Goal: Task Accomplishment & Management: Manage account settings

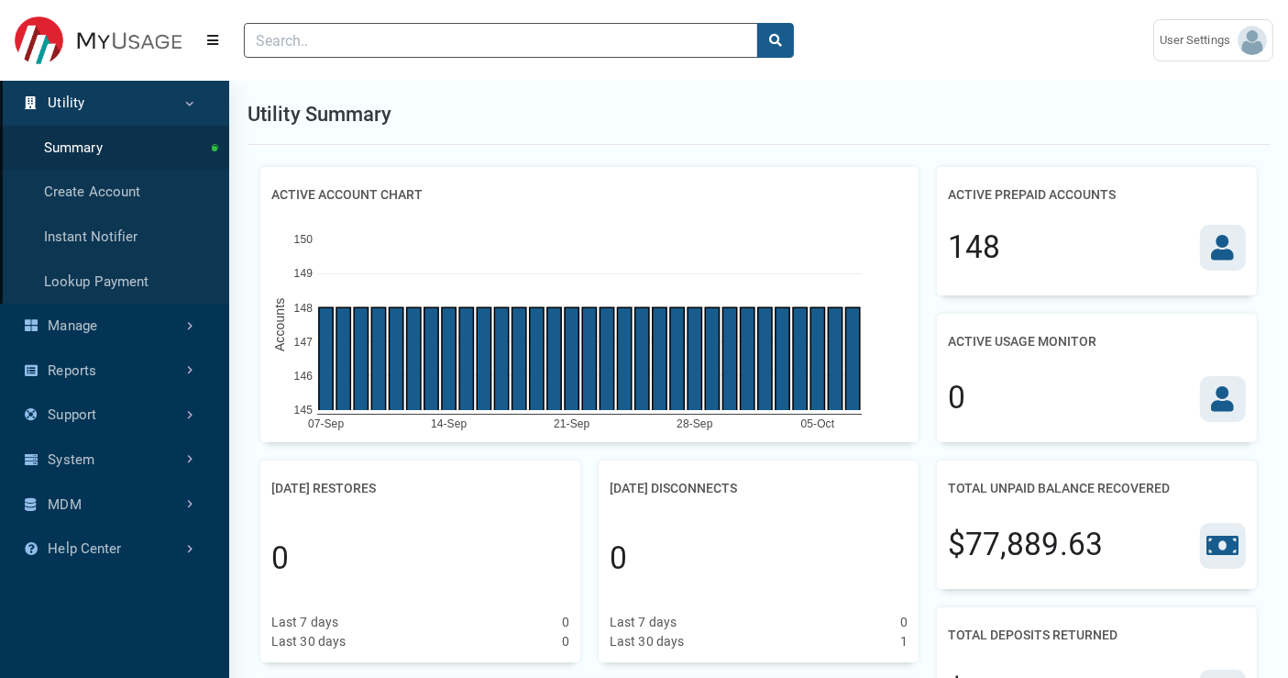
scroll to position [612, 229]
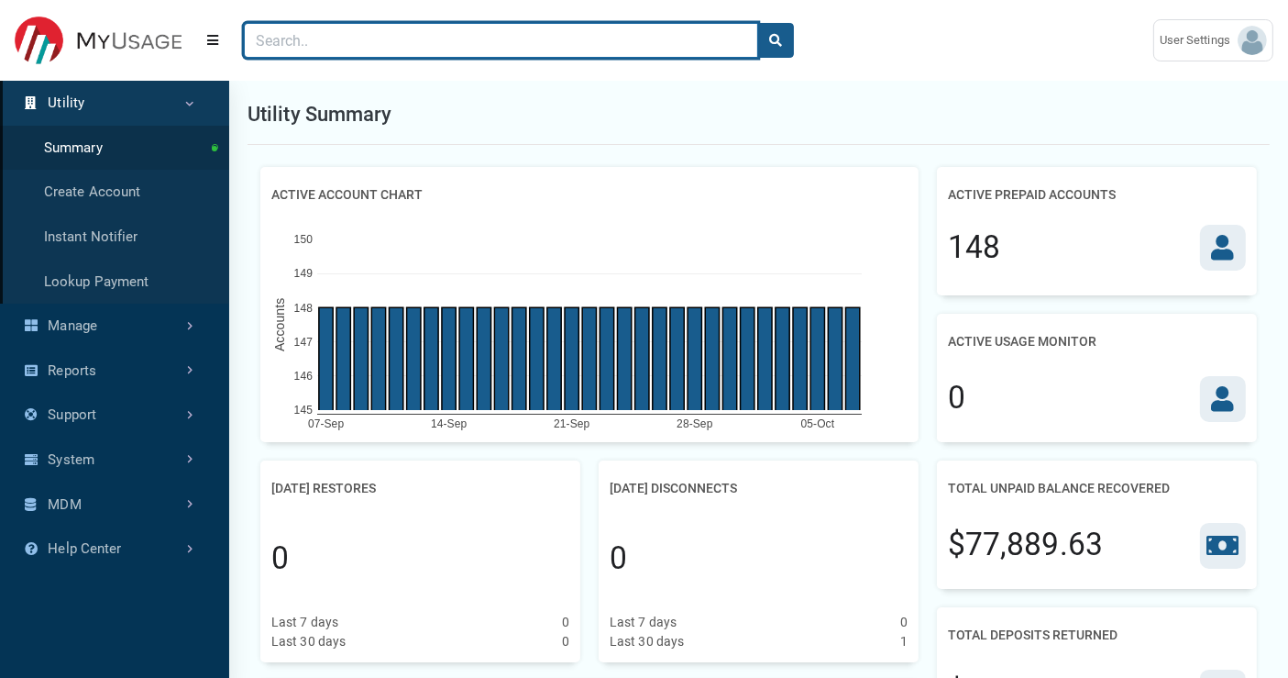
click at [288, 41] on input "Search" at bounding box center [501, 40] width 514 height 35
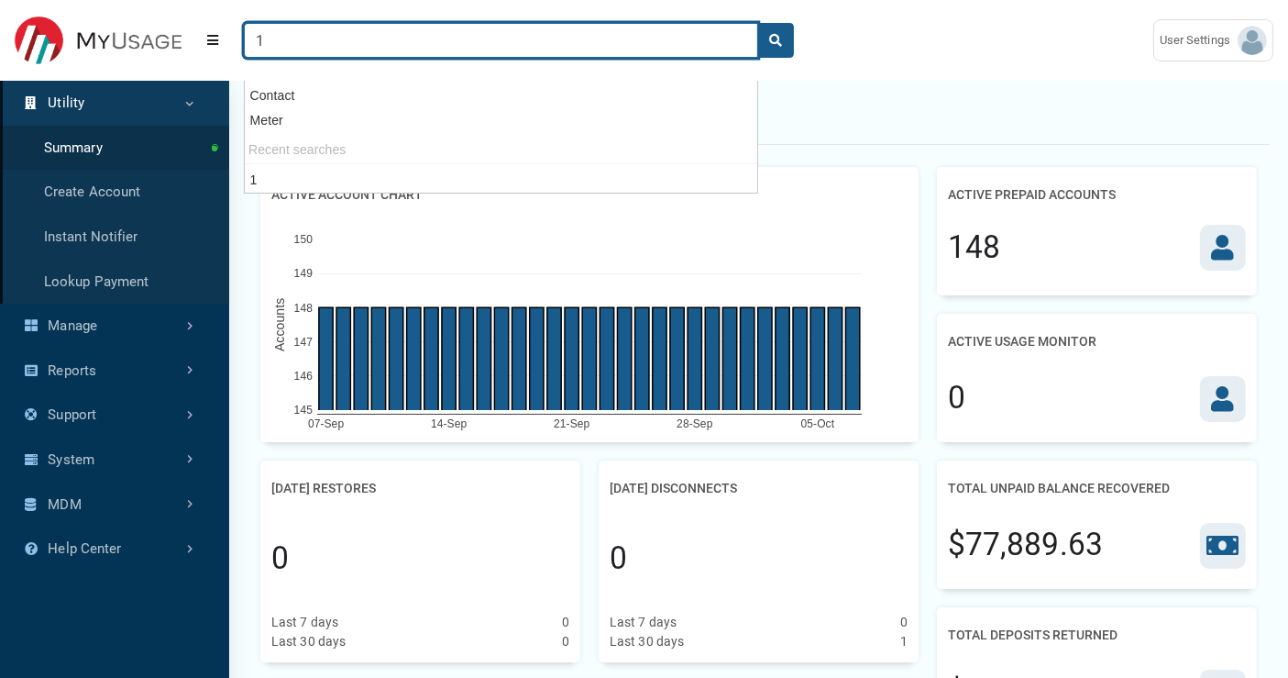
type input "1"
click at [757, 23] on button "search" at bounding box center [775, 40] width 37 height 35
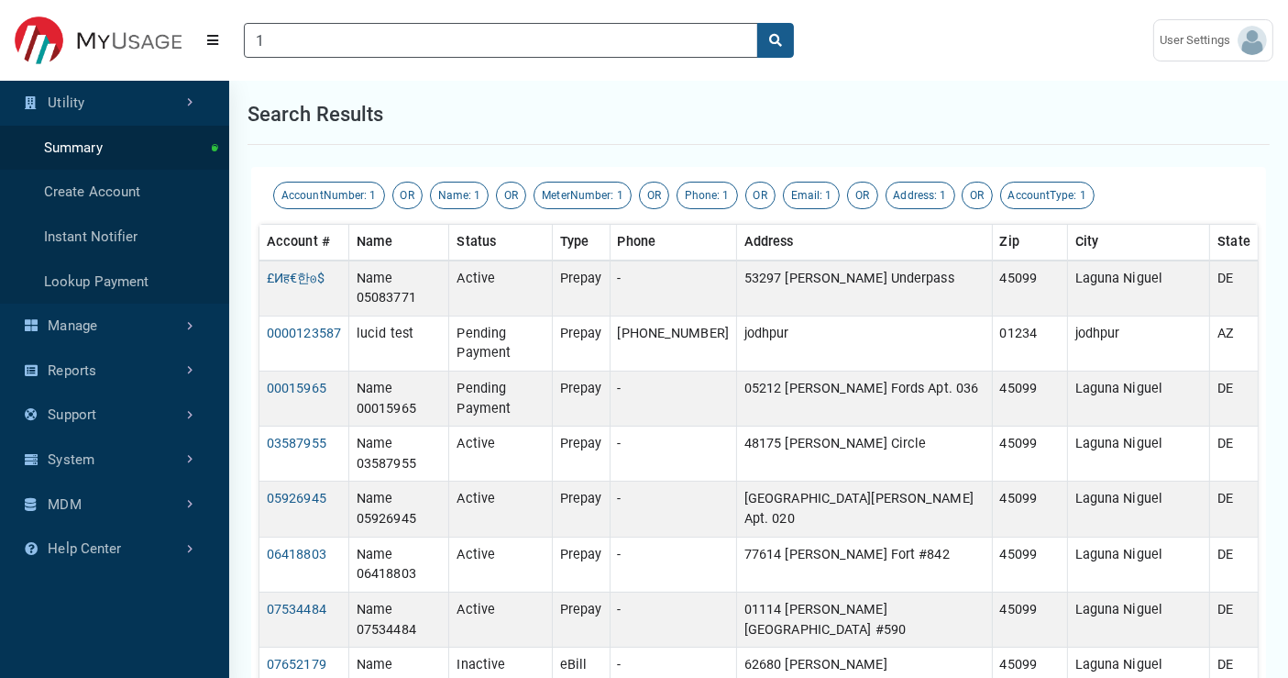
click at [835, 105] on div "Search results" at bounding box center [759, 114] width 1022 height 61
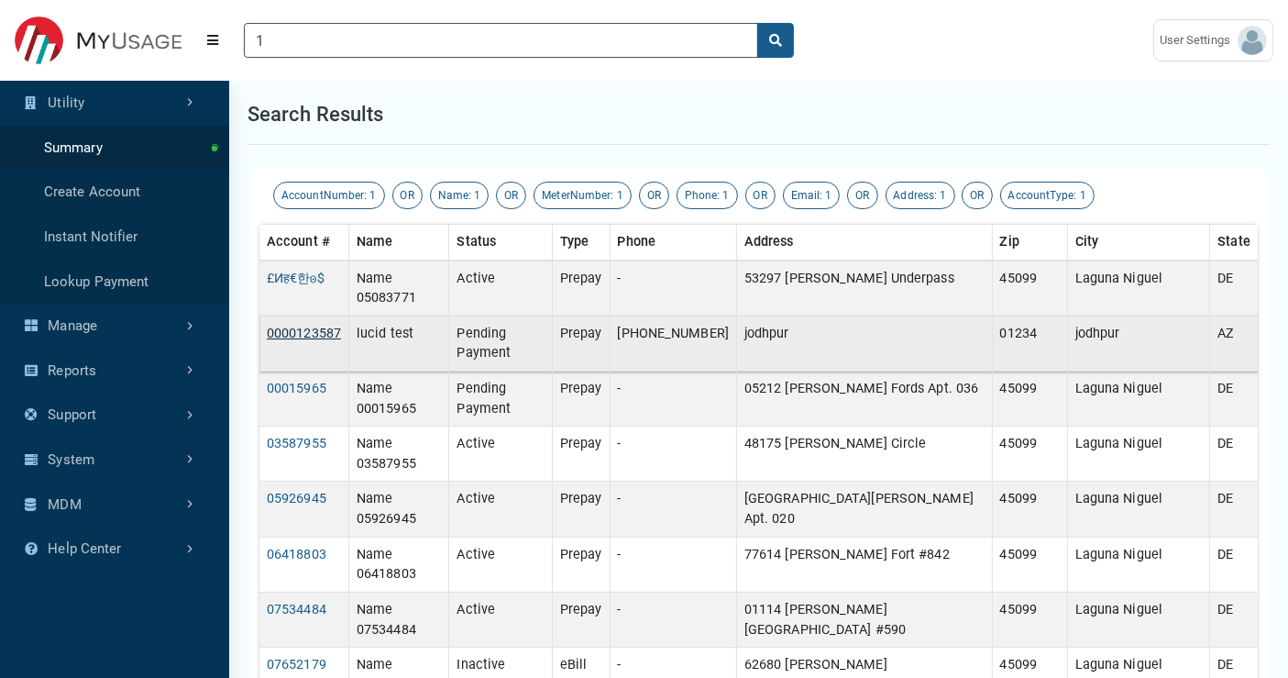
click at [320, 326] on link "0000123587" at bounding box center [304, 334] width 74 height 16
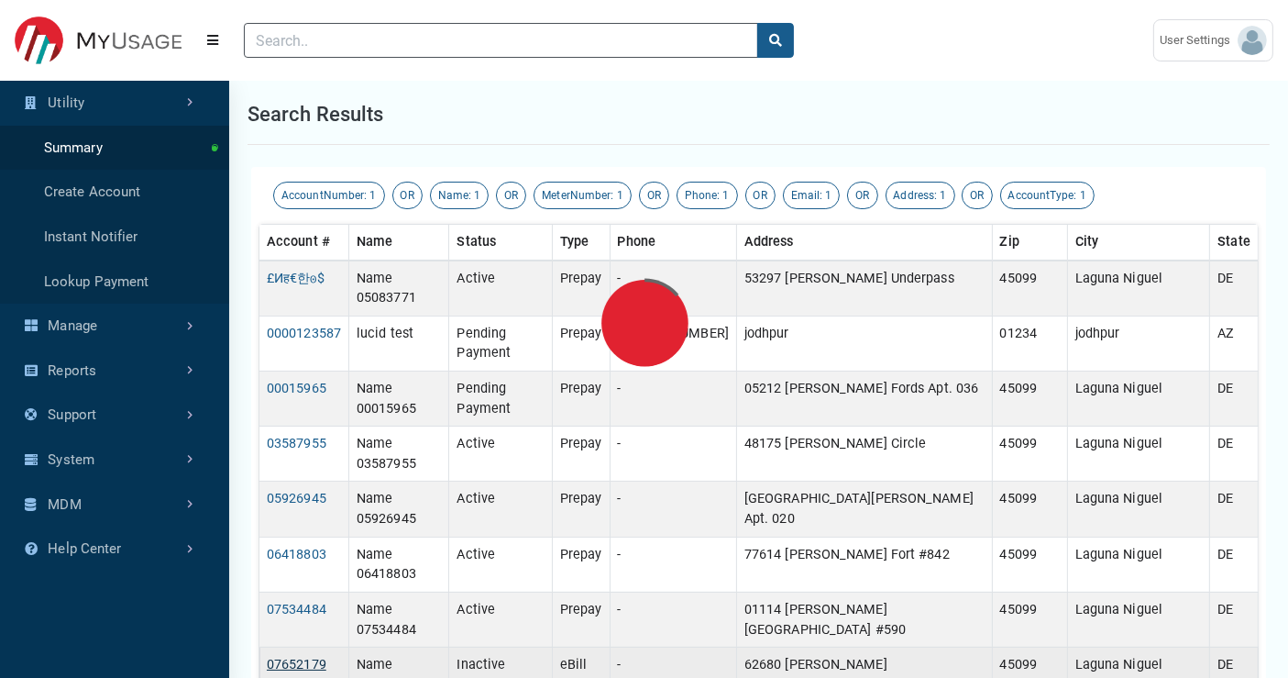
click at [309, 609] on link "07652179" at bounding box center [297, 665] width 60 height 16
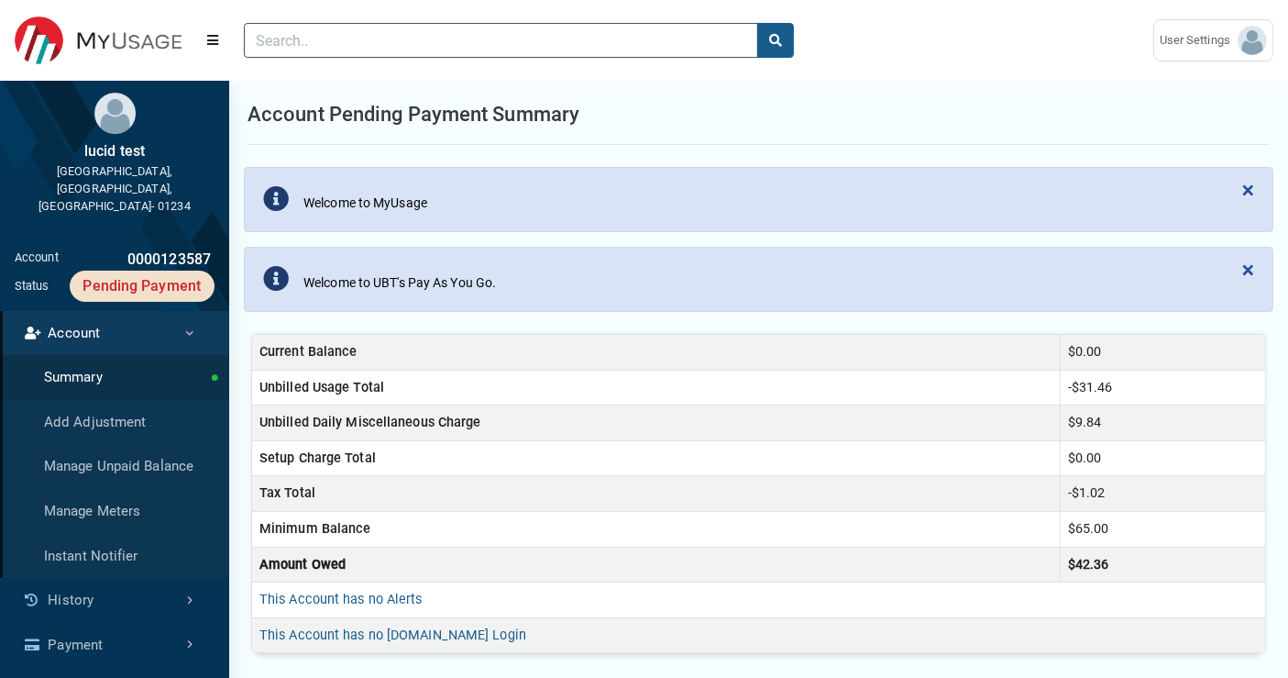
scroll to position [555, 214]
type input "1"
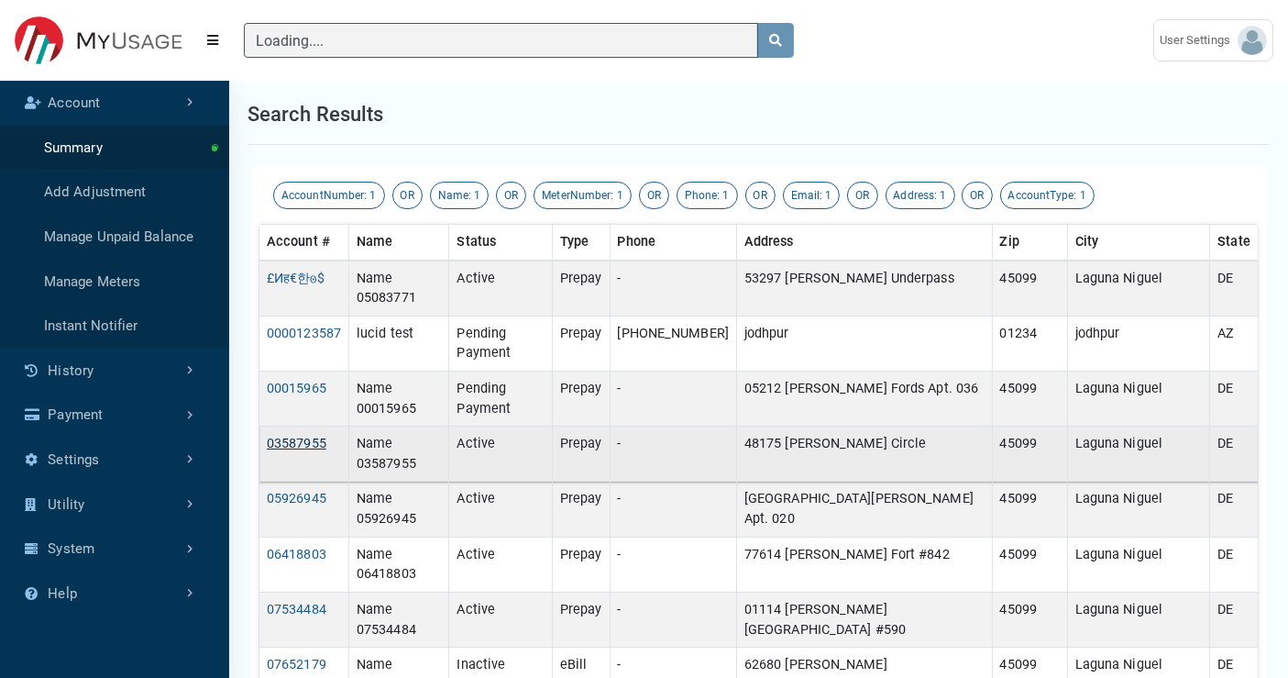
click at [306, 436] on link "03587955" at bounding box center [297, 444] width 60 height 16
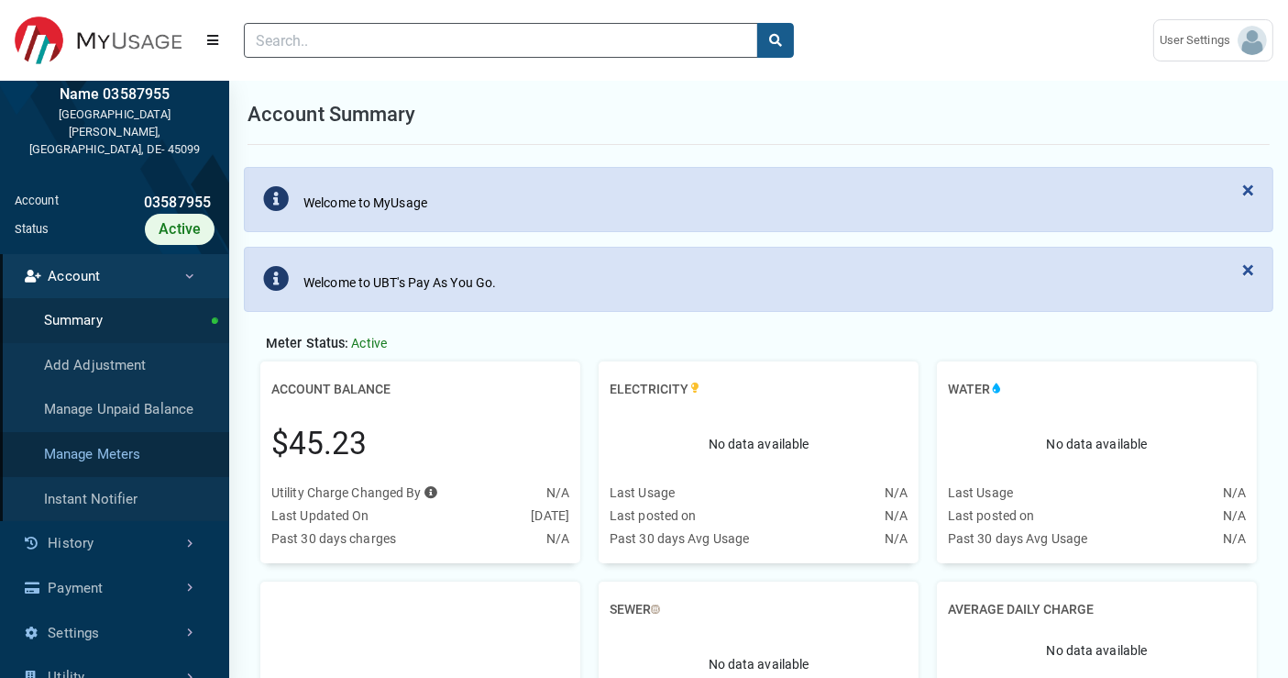
scroll to position [102, 0]
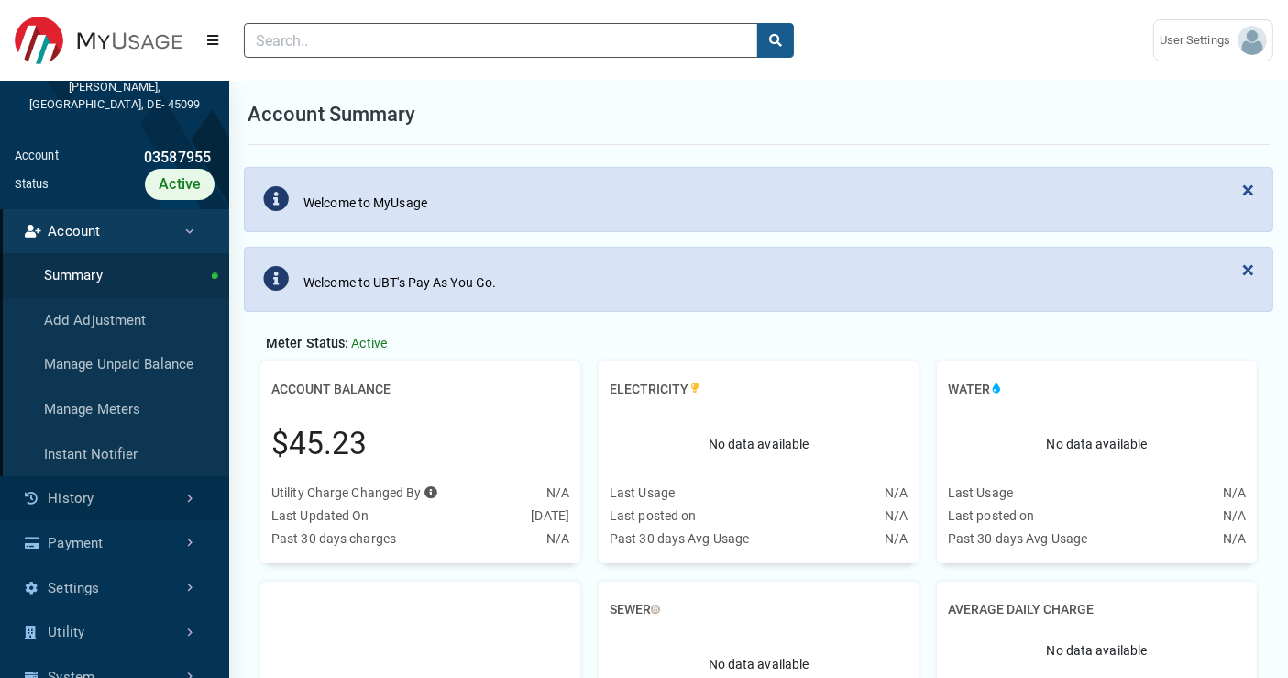
click at [127, 520] on link "History" at bounding box center [114, 498] width 229 height 45
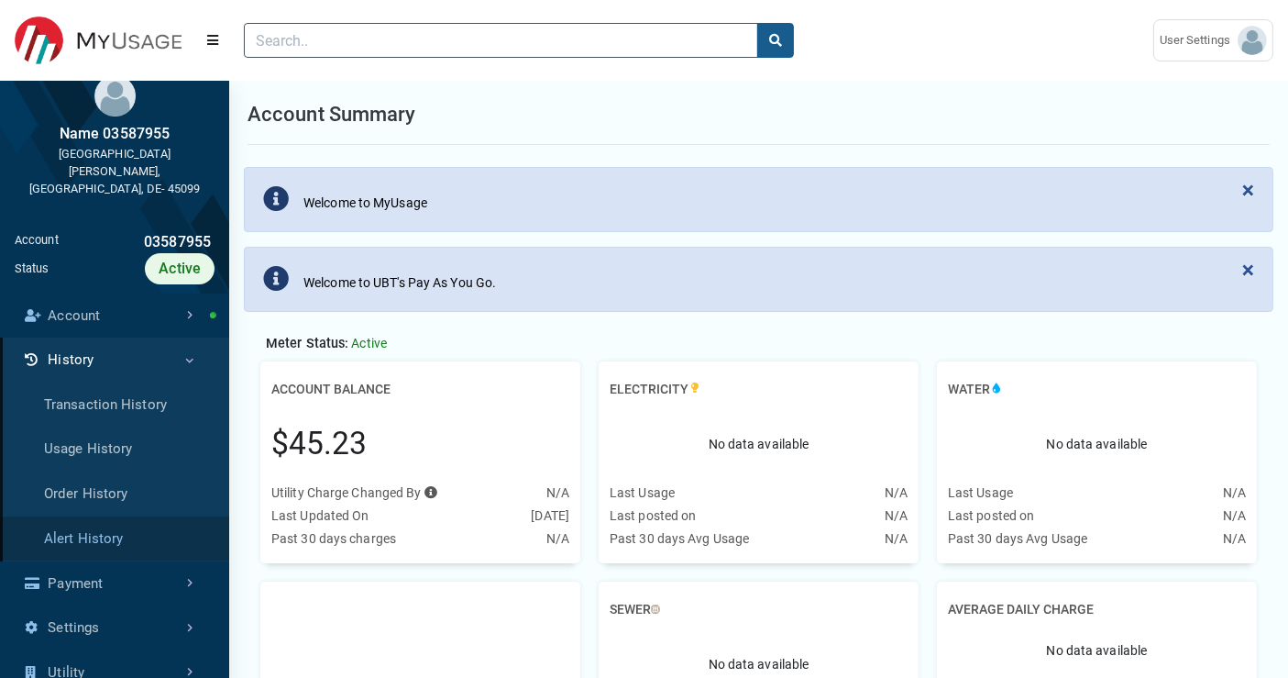
scroll to position [7, 0]
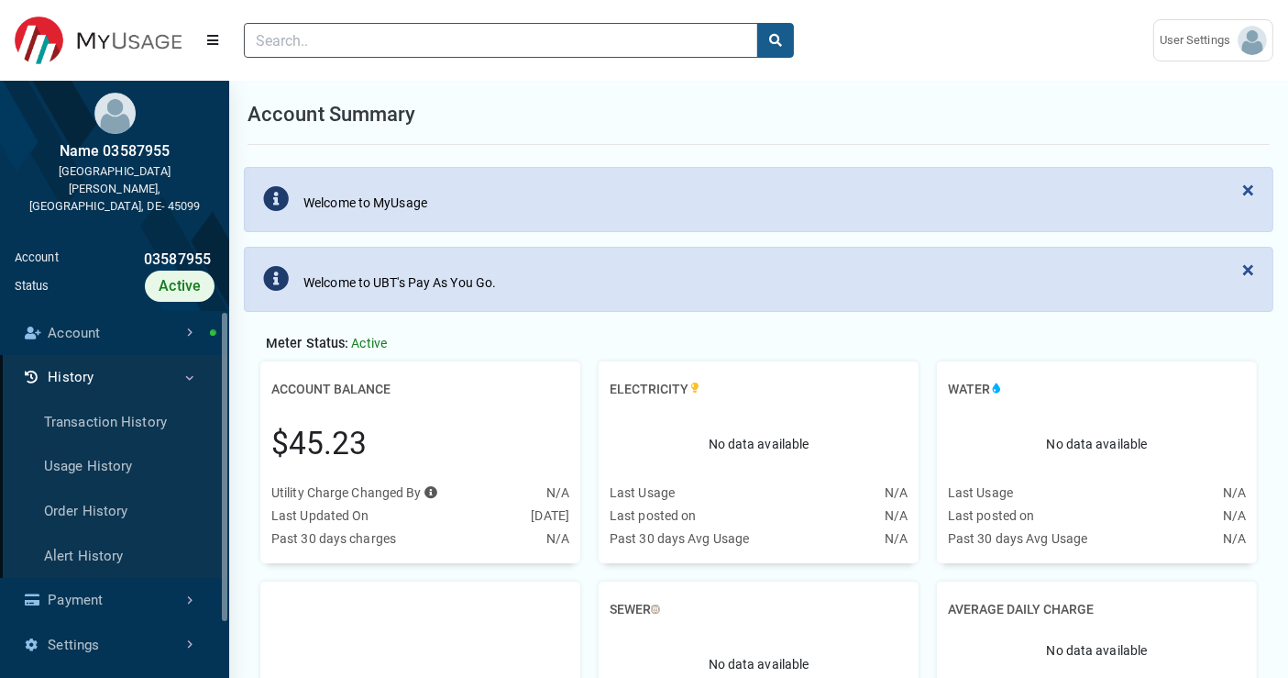
click at [153, 367] on link "History" at bounding box center [114, 377] width 229 height 45
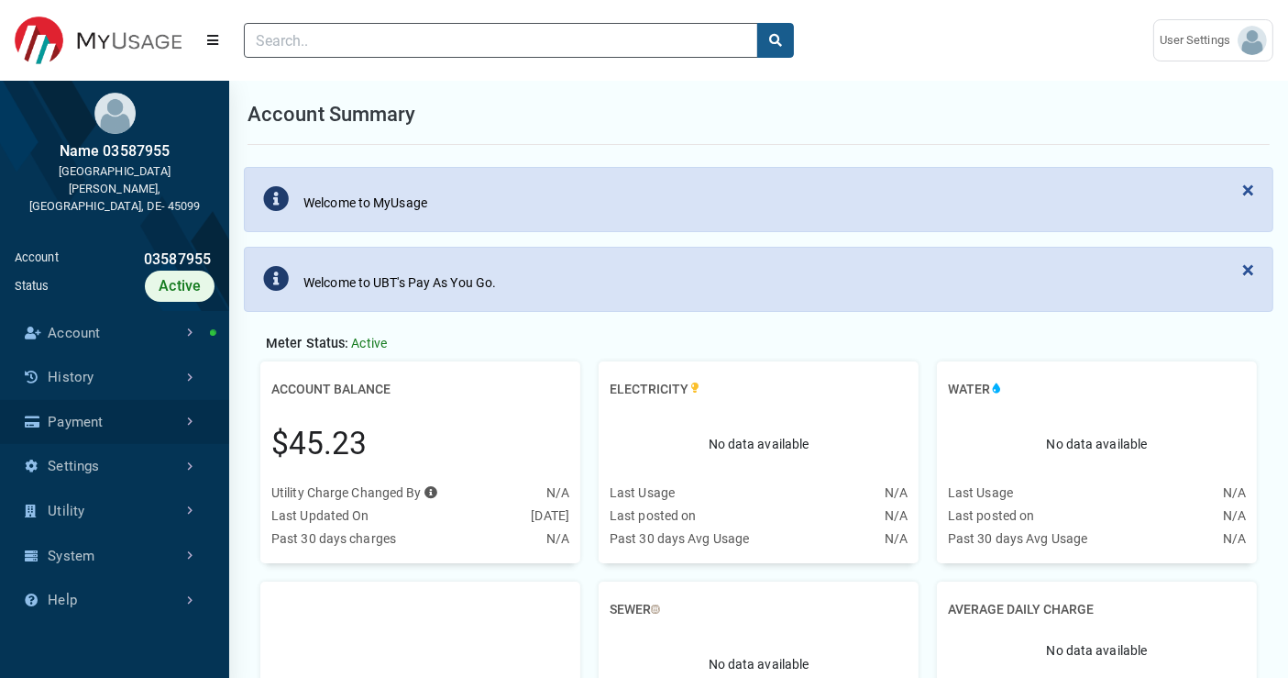
click at [151, 409] on link "Payment" at bounding box center [114, 422] width 229 height 45
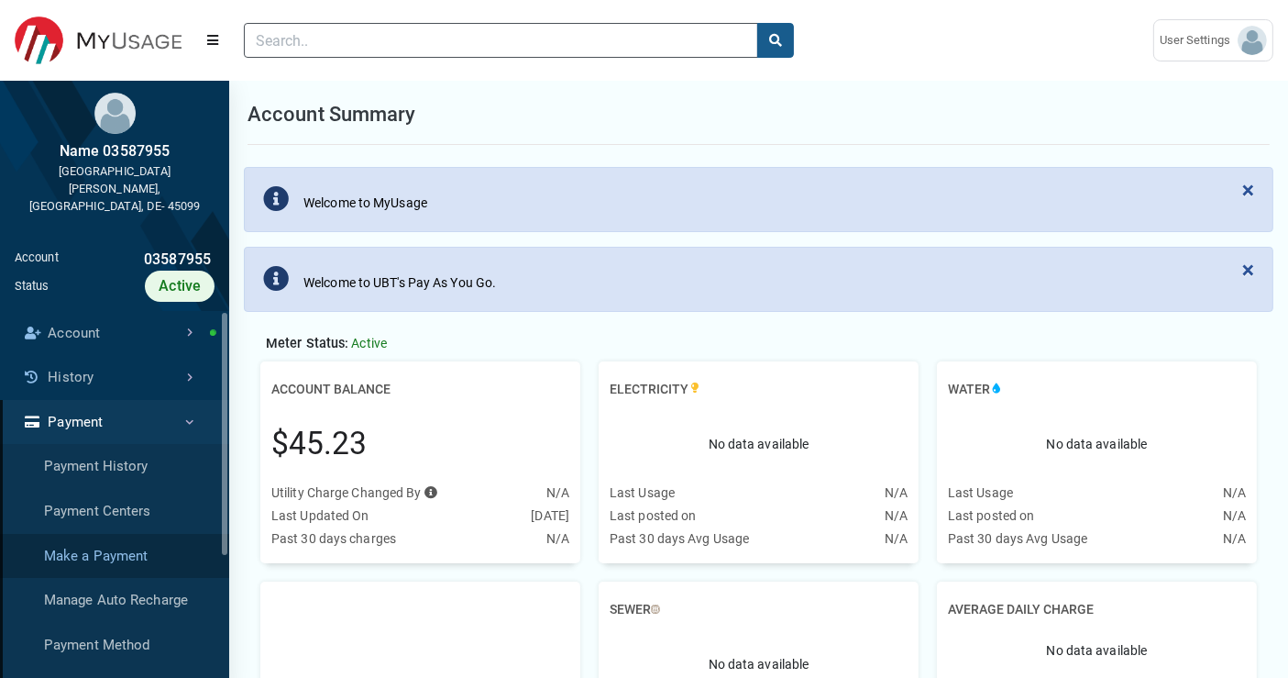
click at [142, 538] on link "Make a Payment" at bounding box center [114, 556] width 229 height 45
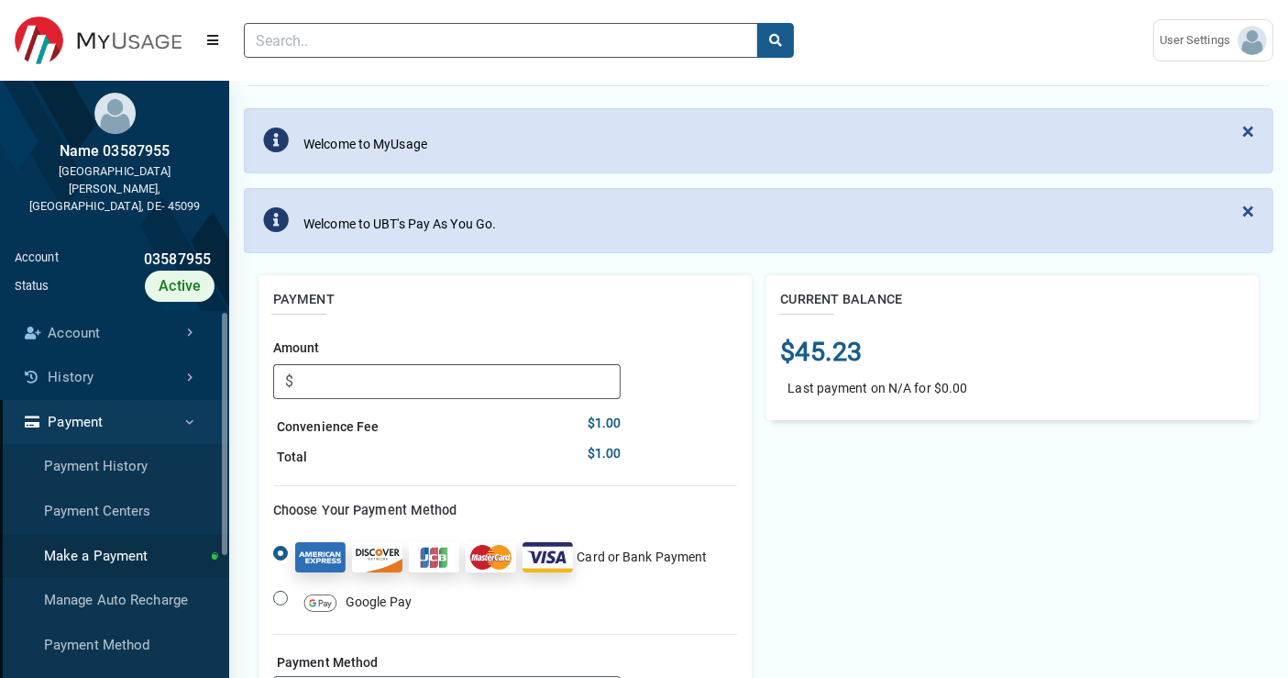
scroll to position [102, 0]
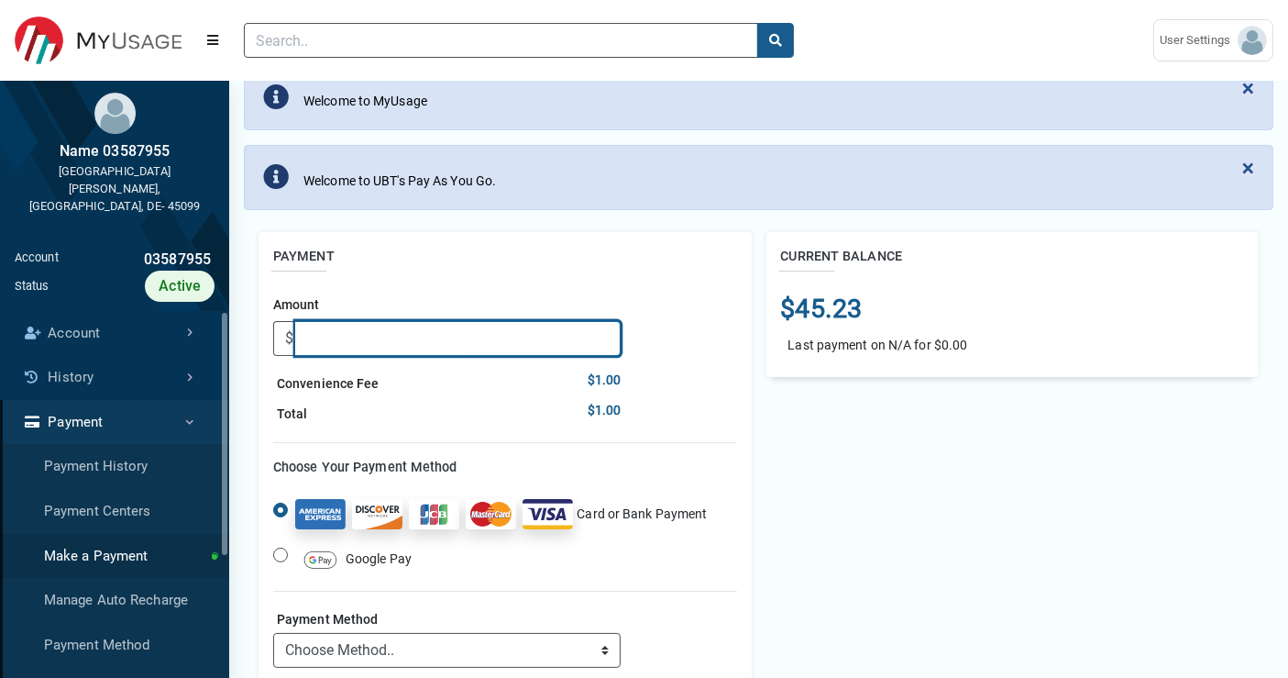
click at [537, 328] on input "Amount" at bounding box center [458, 338] width 326 height 35
type input "50"
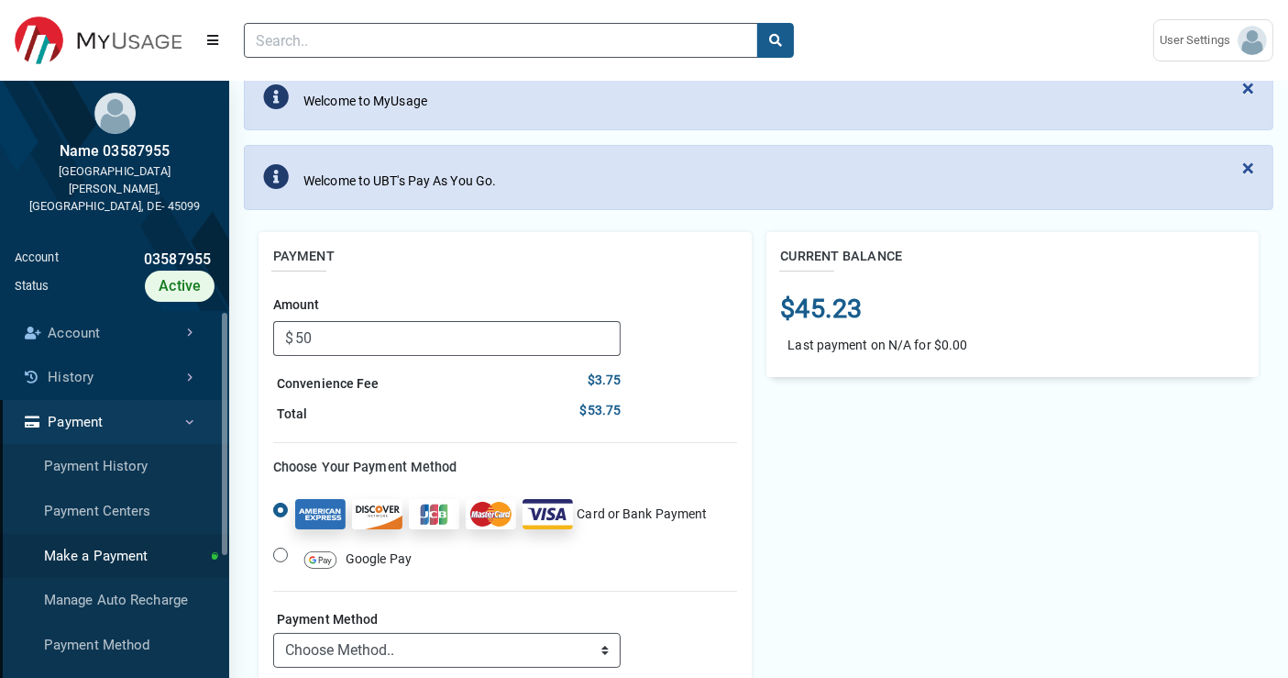
click at [762, 417] on div "CURRENT BALANCE $45.23 Last payment on N/A for $0.00" at bounding box center [1013, 512] width 508 height 561
drag, startPoint x: 576, startPoint y: 378, endPoint x: 613, endPoint y: 407, distance: 47.0
click at [613, 407] on div "Convenience Fee $3.75 Total $53.75" at bounding box center [447, 398] width 348 height 57
click at [654, 413] on div "Amount $ 50 Convenience Fee $3.75 Total $53.75 Choose Your Payment Method Payme…" at bounding box center [505, 526] width 464 height 475
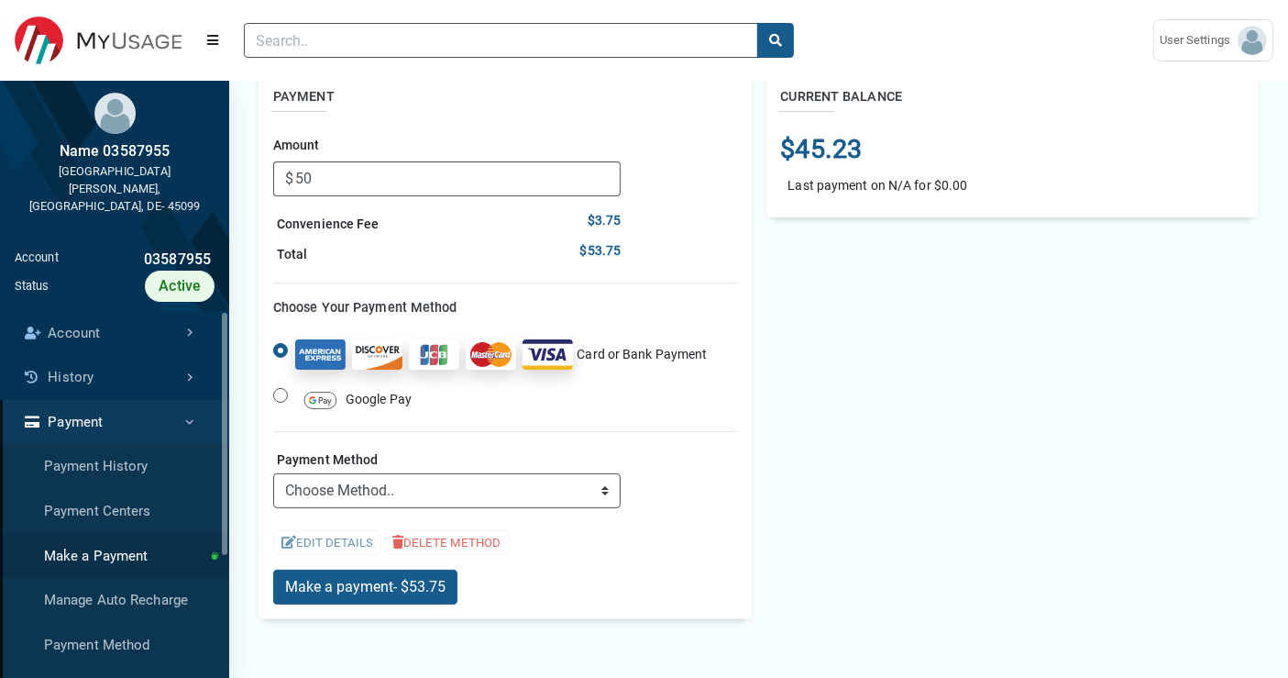
scroll to position [305, 0]
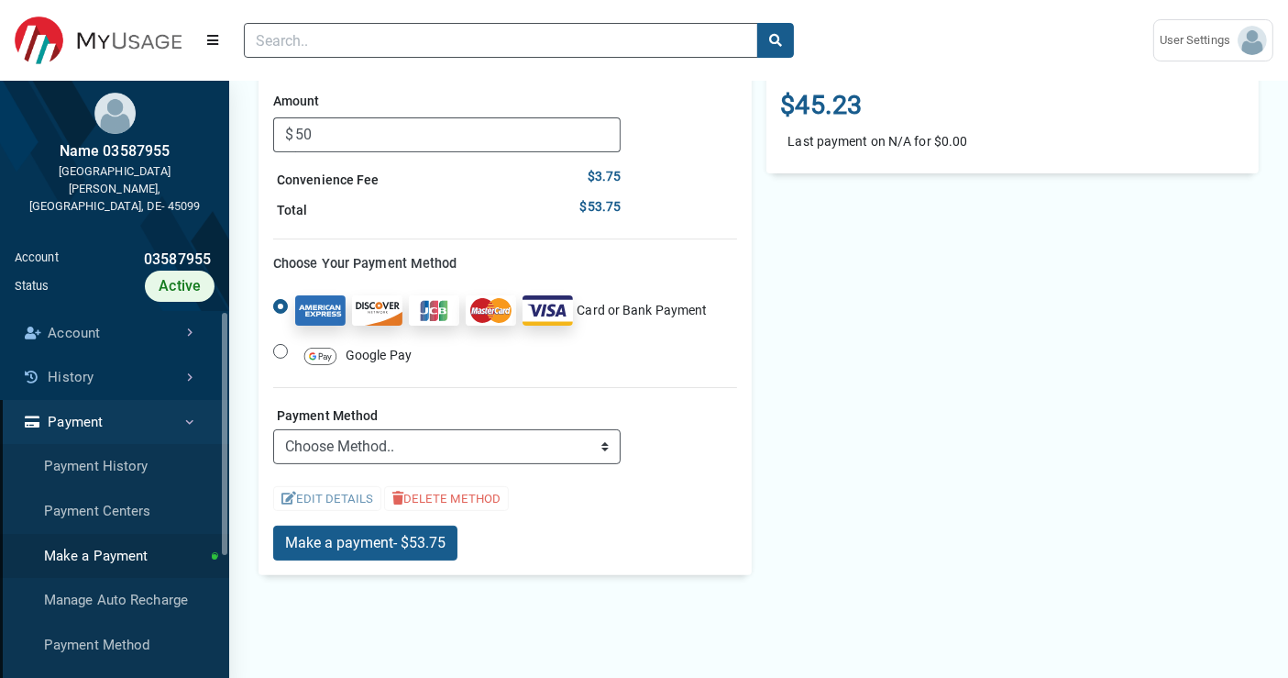
click at [295, 347] on label "Google Pay" at bounding box center [353, 356] width 116 height 32
click at [0, 0] on input "Google Pay" at bounding box center [0, 0] width 0 height 0
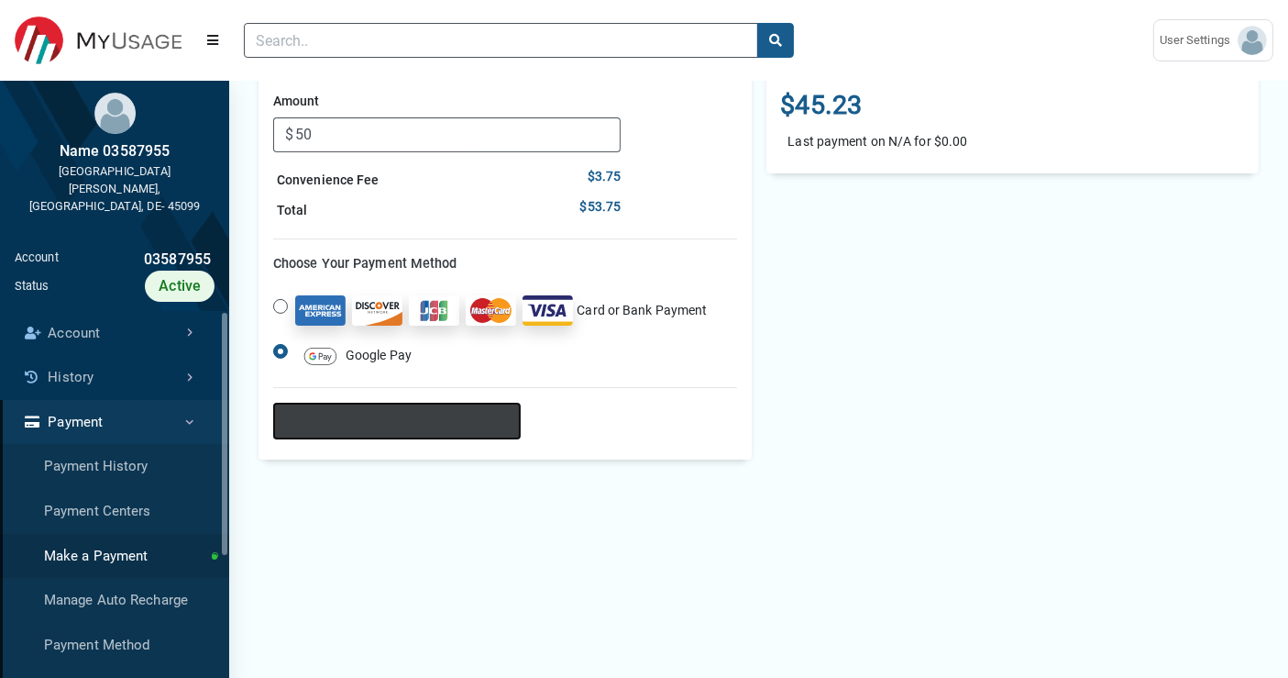
click at [377, 425] on div "Pay with GPay" at bounding box center [347, 422] width 62 height 17
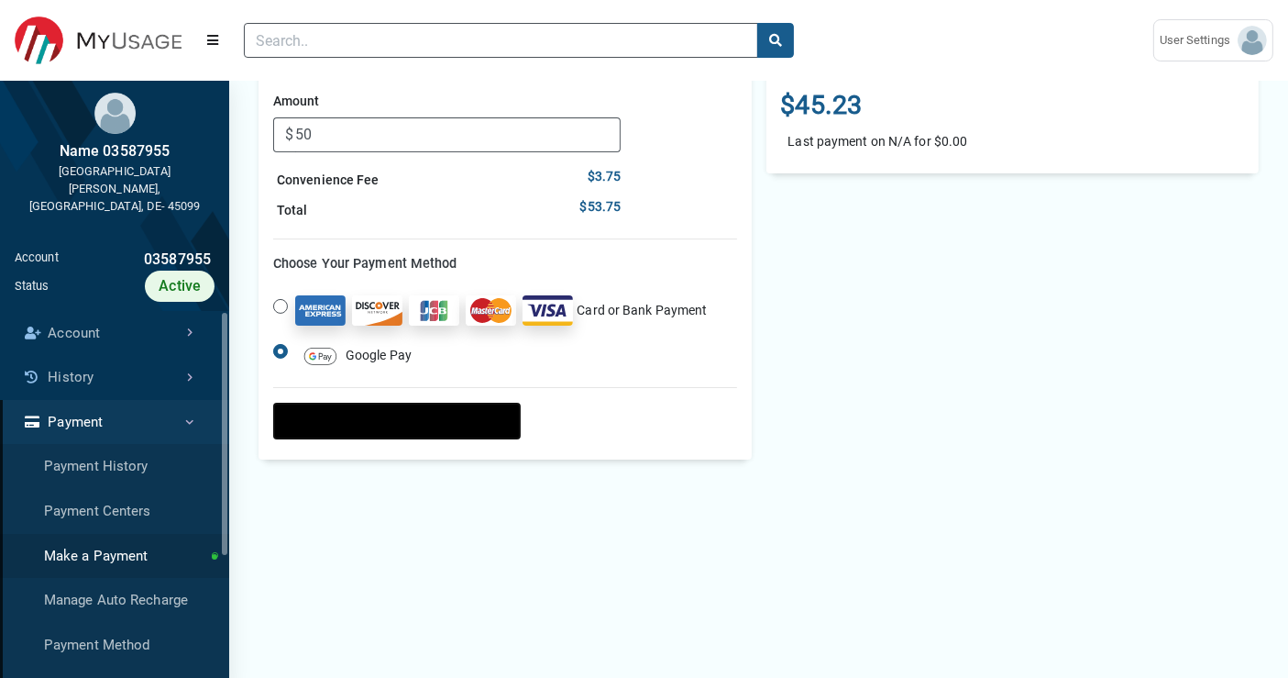
click at [295, 304] on label "Card or Bank Payment" at bounding box center [501, 310] width 412 height 30
click at [282, 304] on input "Card or Bank Payment" at bounding box center [280, 304] width 15 height 18
radio input "true"
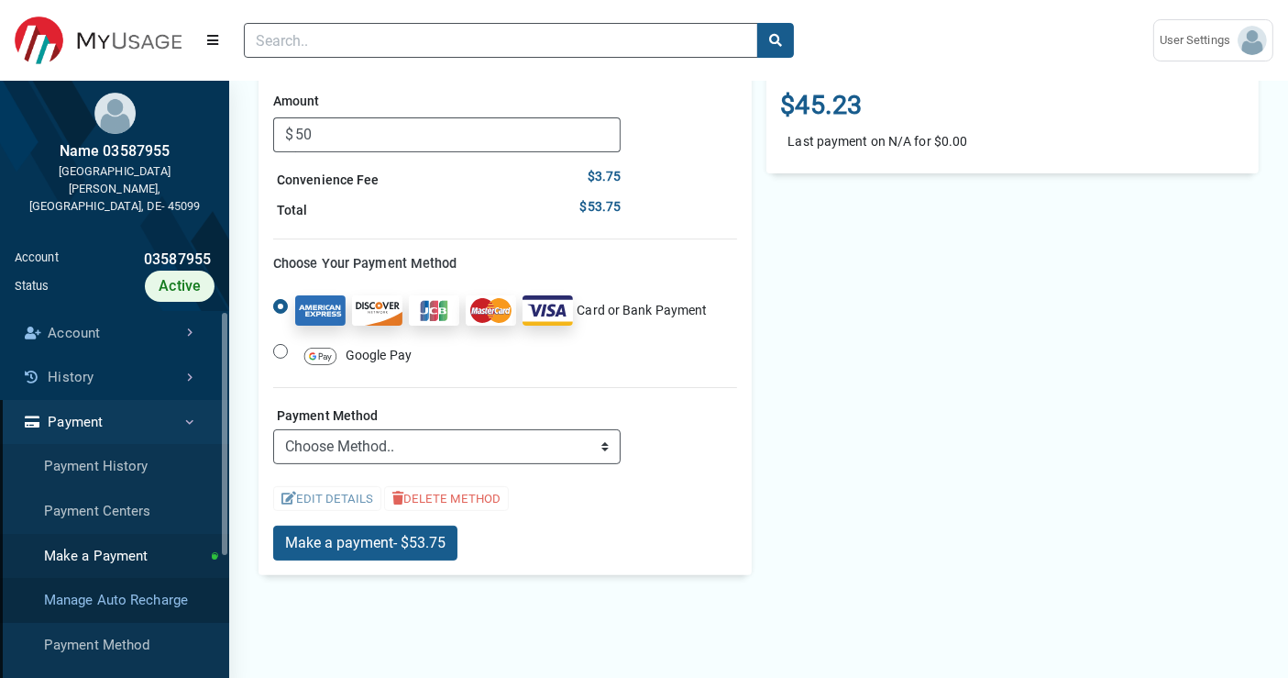
click at [138, 587] on link "Manage Auto Recharge" at bounding box center [114, 600] width 229 height 45
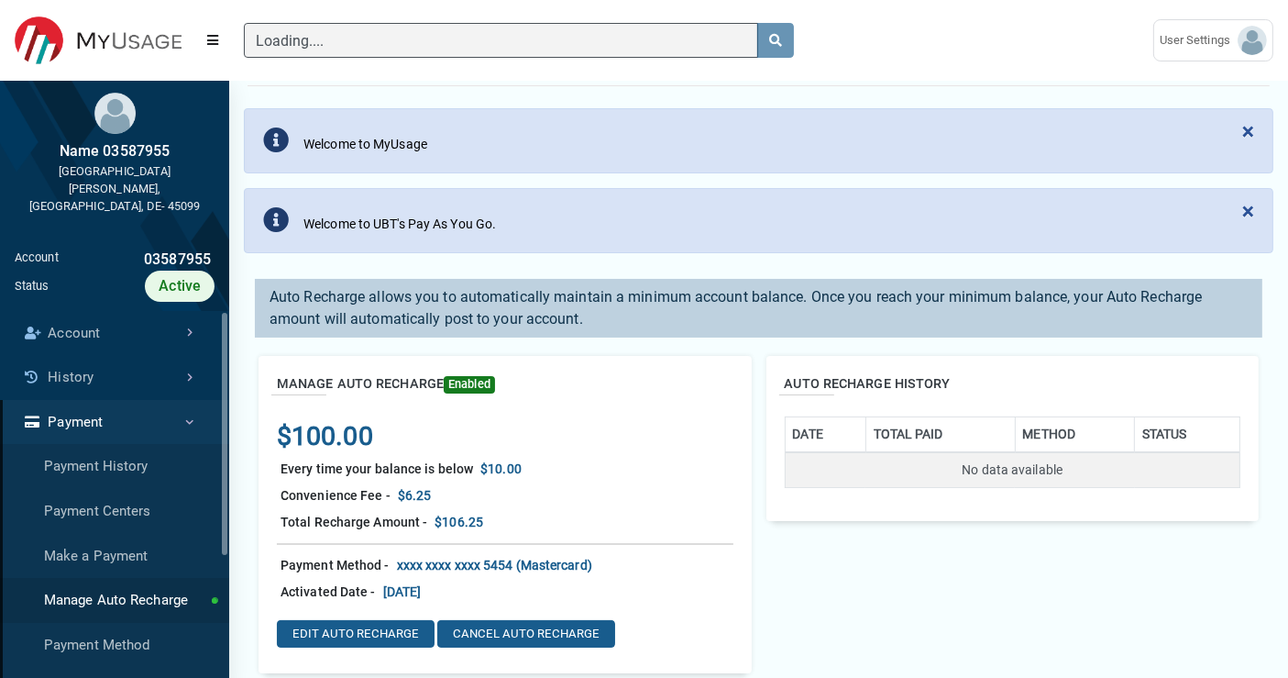
scroll to position [102, 0]
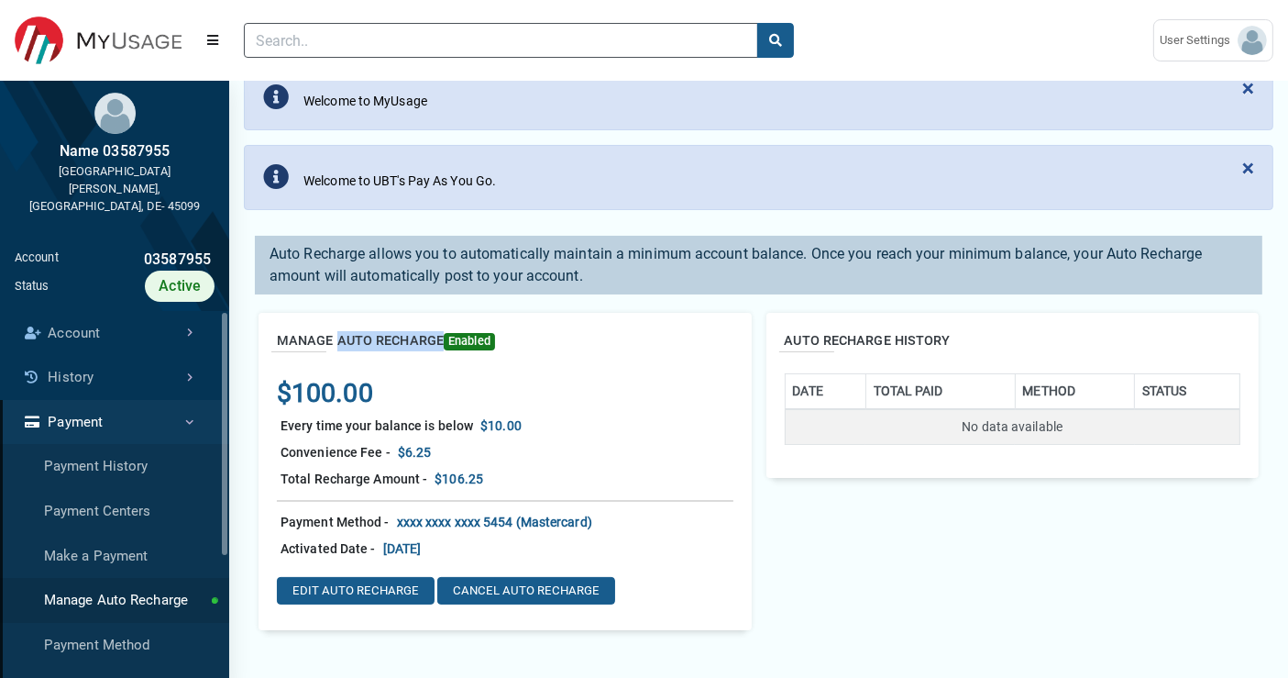
drag, startPoint x: 338, startPoint y: 341, endPoint x: 439, endPoint y: 337, distance: 100.9
click at [439, 337] on h2 "MANAGE AUTO RECHARGE Enabled" at bounding box center [386, 341] width 218 height 20
drag, startPoint x: 361, startPoint y: 390, endPoint x: 320, endPoint y: 393, distance: 41.4
click at [277, 392] on div "$100.00" at bounding box center [505, 392] width 457 height 39
click at [591, 383] on div "$100.00" at bounding box center [505, 392] width 457 height 39
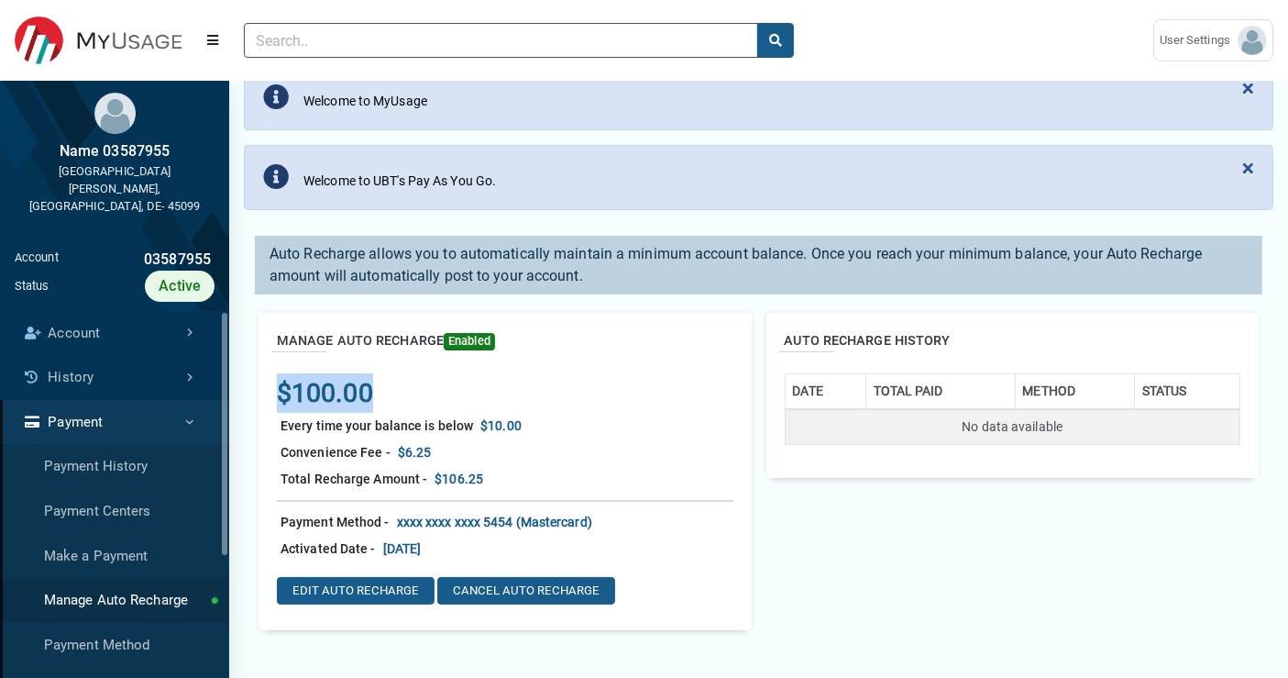
click at [594, 383] on div "$100.00" at bounding box center [505, 392] width 457 height 39
click at [407, 398] on div "$100.00" at bounding box center [505, 392] width 457 height 39
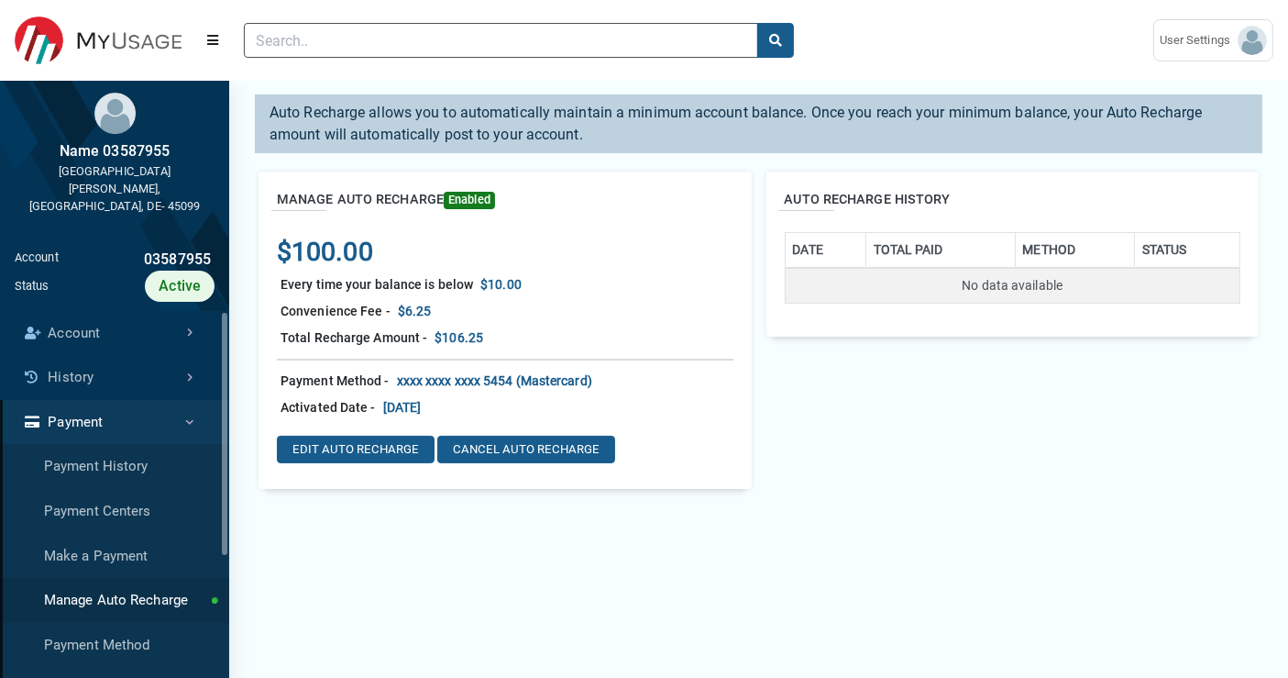
scroll to position [305, 0]
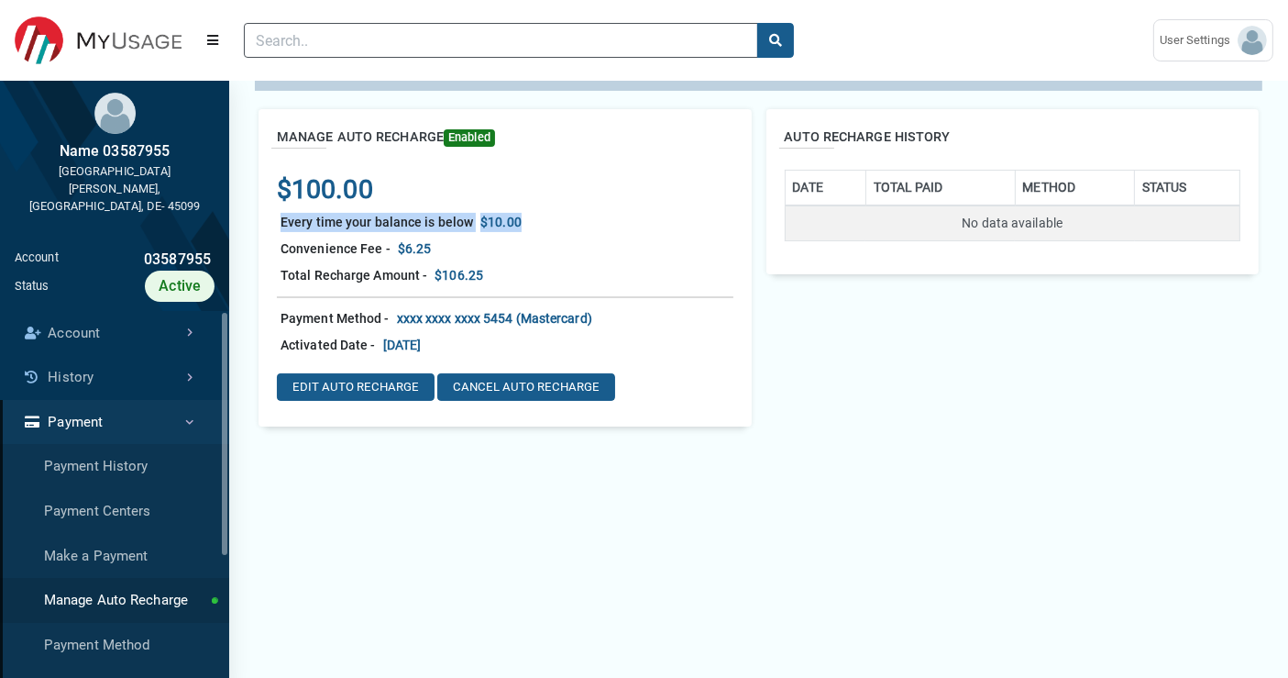
drag, startPoint x: 278, startPoint y: 224, endPoint x: 519, endPoint y: 214, distance: 241.4
click at [519, 214] on div "Every time your balance is below $10.00" at bounding box center [505, 222] width 457 height 27
click at [569, 226] on div "Every time your balance is below $10.00" at bounding box center [505, 222] width 457 height 27
drag, startPoint x: 295, startPoint y: 138, endPoint x: 451, endPoint y: 132, distance: 156.0
click at [451, 132] on h2 "MANAGE AUTO RECHARGE Enabled" at bounding box center [386, 137] width 218 height 20
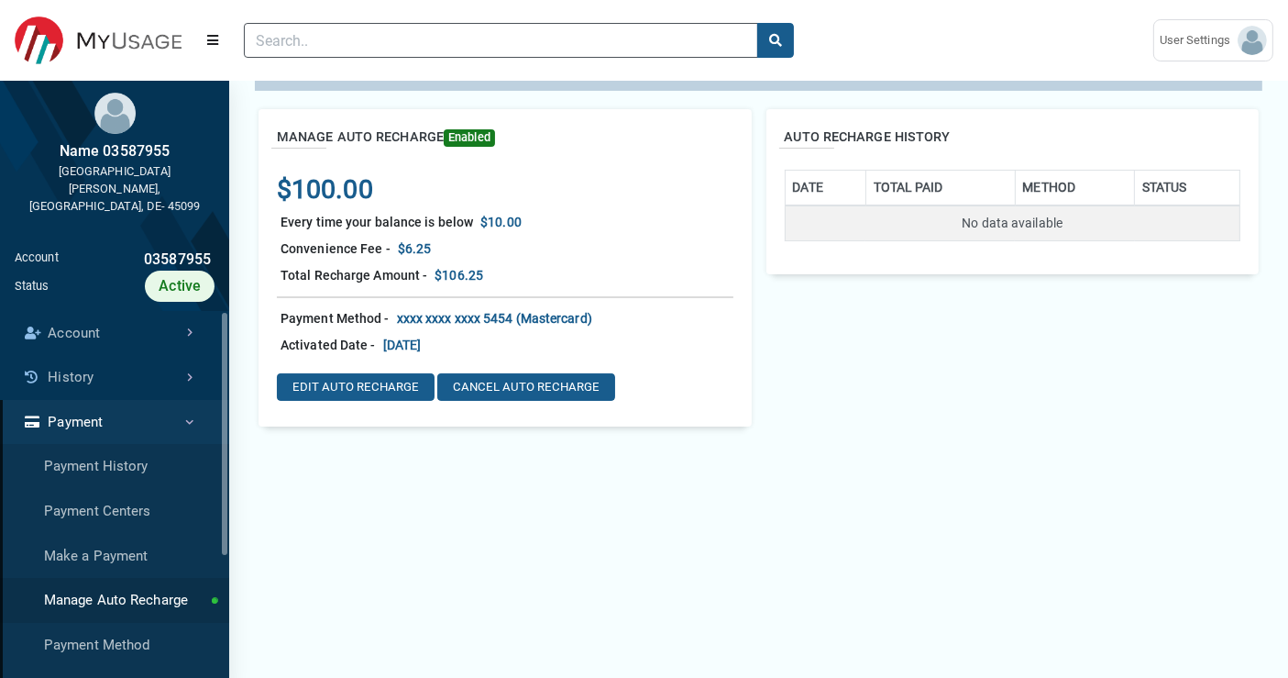
click at [563, 188] on div "$100.00" at bounding box center [505, 189] width 457 height 39
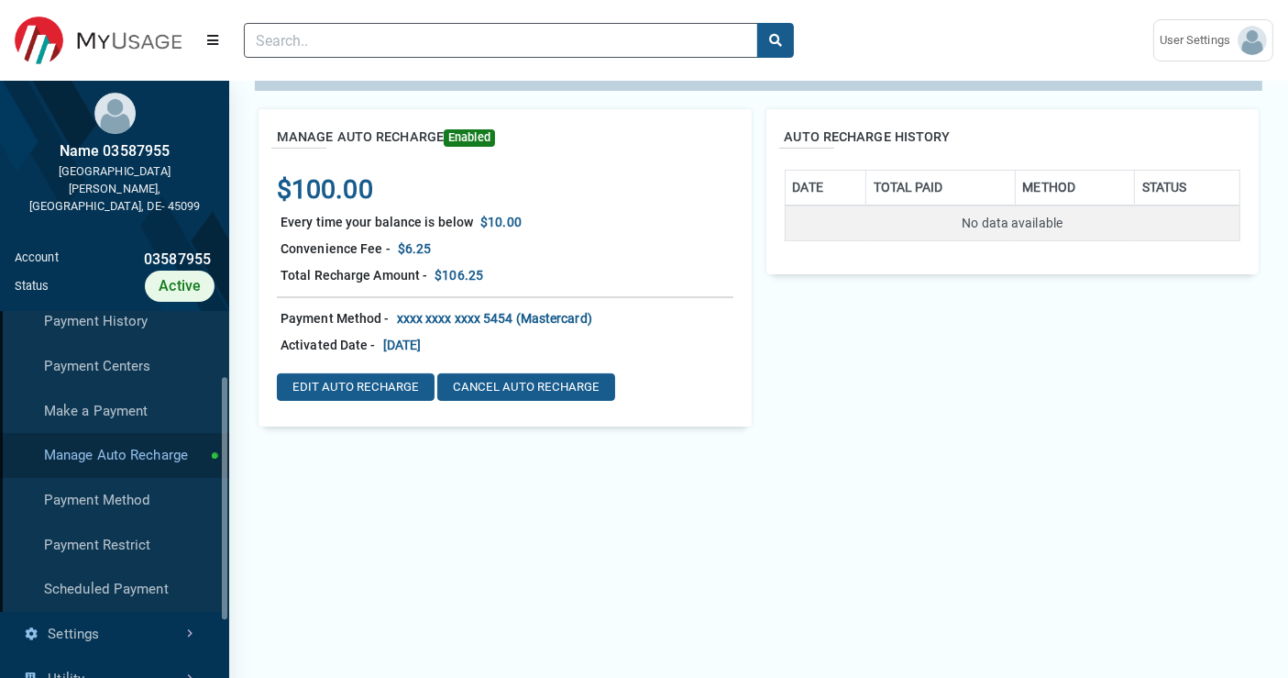
scroll to position [102, 0]
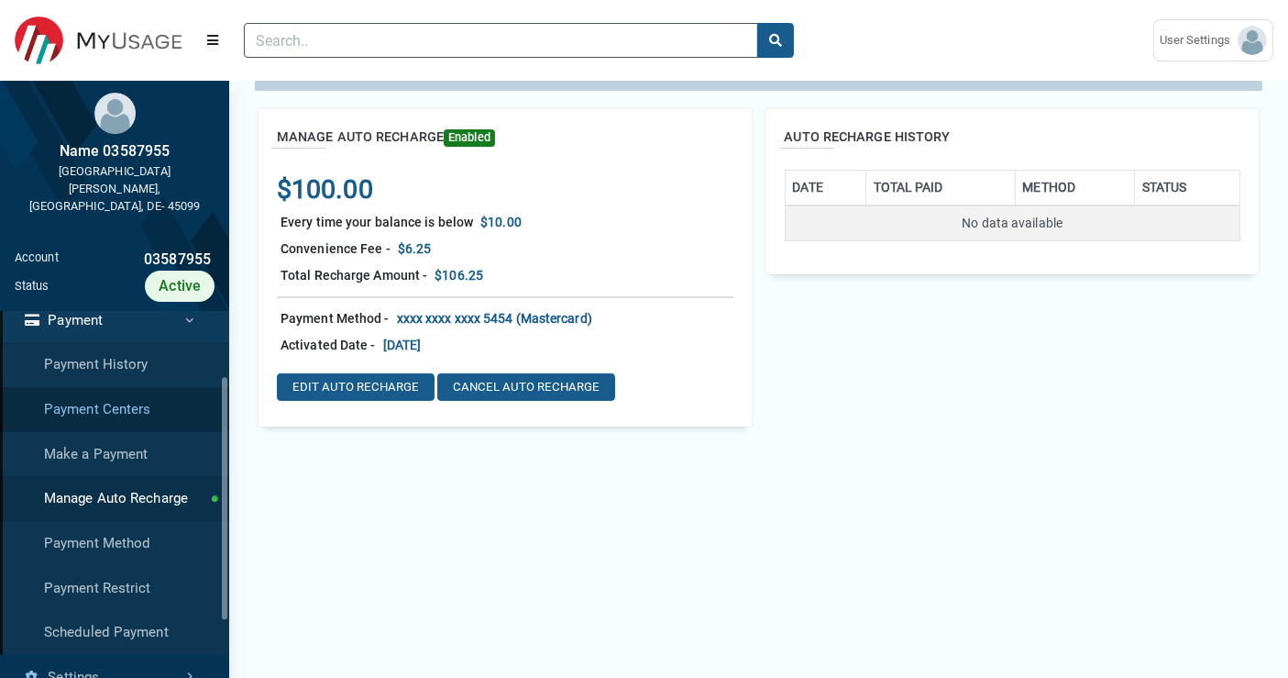
click at [153, 396] on link "Payment Centers" at bounding box center [114, 409] width 229 height 45
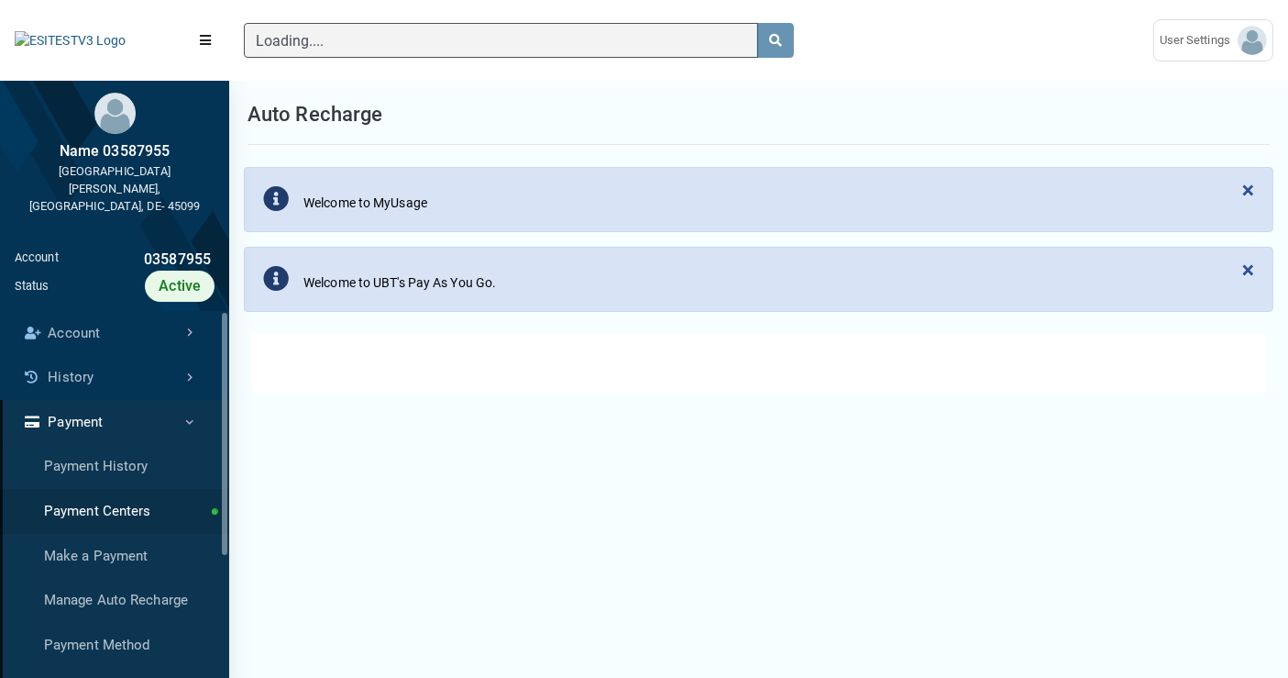
select select "25 per page"
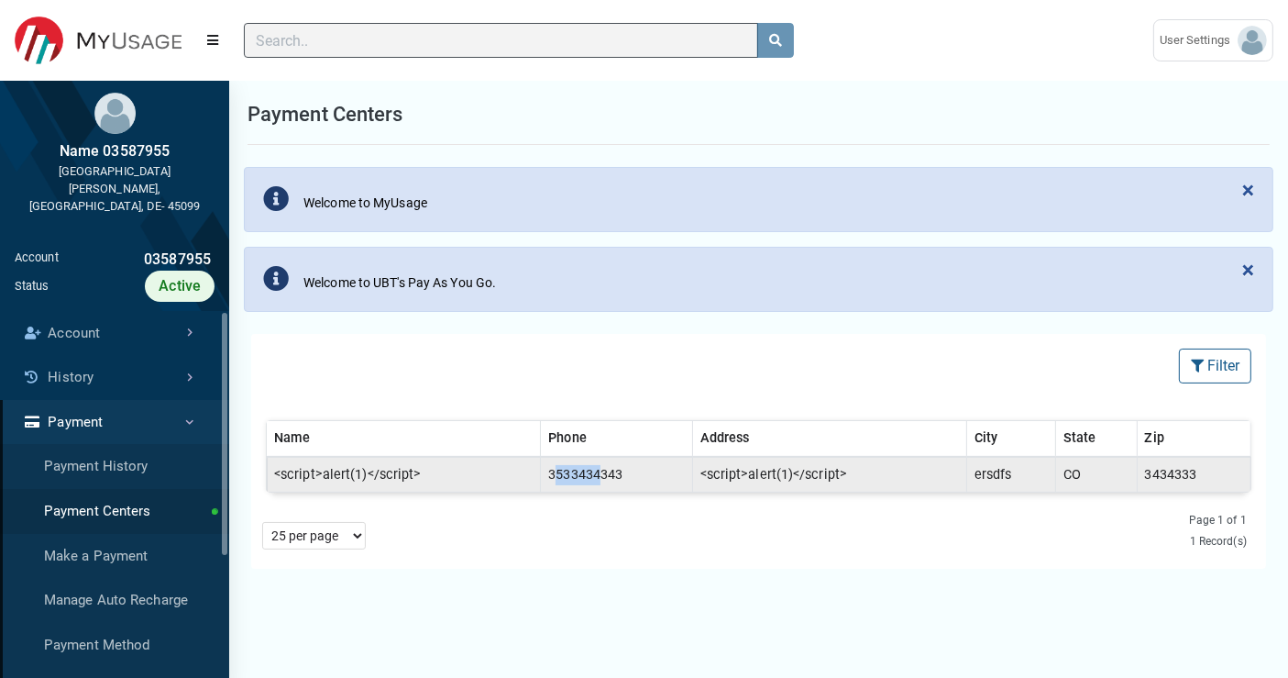
drag, startPoint x: 547, startPoint y: 471, endPoint x: 597, endPoint y: 469, distance: 50.5
click at [596, 469] on td "3533434343" at bounding box center [616, 475] width 151 height 36
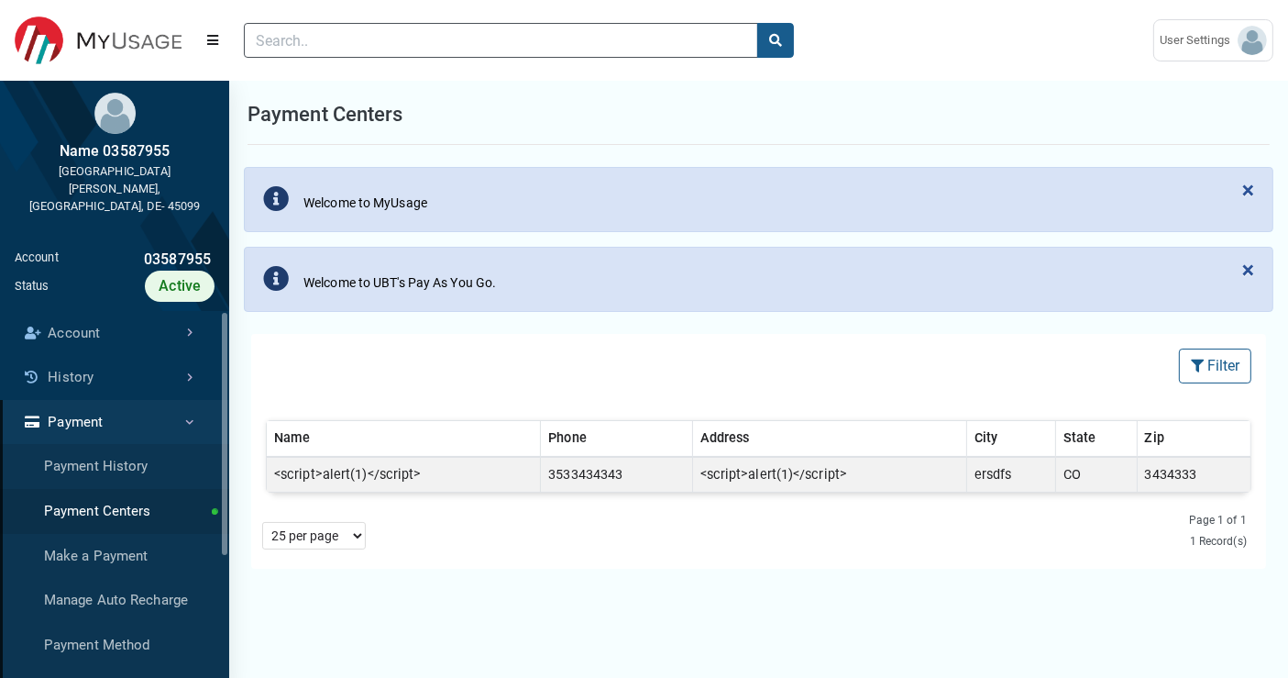
click at [458, 525] on div "5 per page 10 per page 25 per page 50 per page 100 per page" at bounding box center [381, 531] width 253 height 37
drag, startPoint x: 277, startPoint y: 469, endPoint x: 414, endPoint y: 476, distance: 136.8
click at [414, 476] on td "<script>alert(1)</script>" at bounding box center [404, 475] width 274 height 36
click at [480, 523] on div "5 per page 10 per page 25 per page 50 per page 100 per page" at bounding box center [381, 531] width 253 height 37
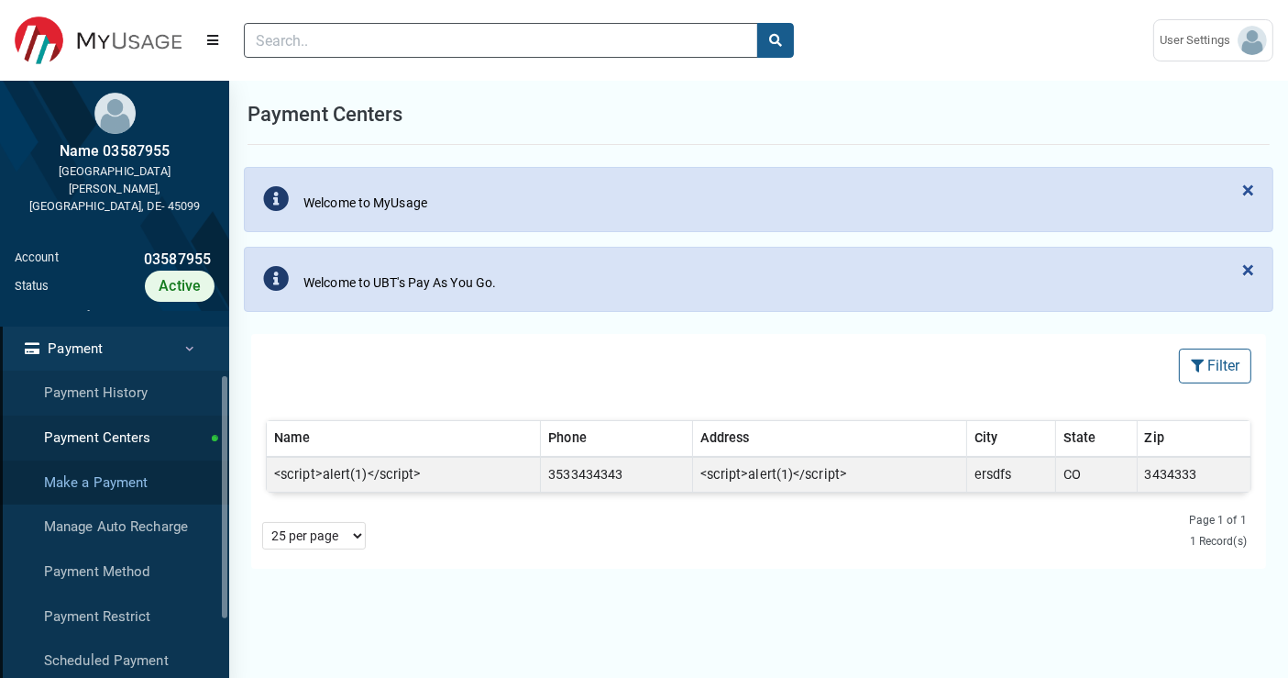
scroll to position [102, 0]
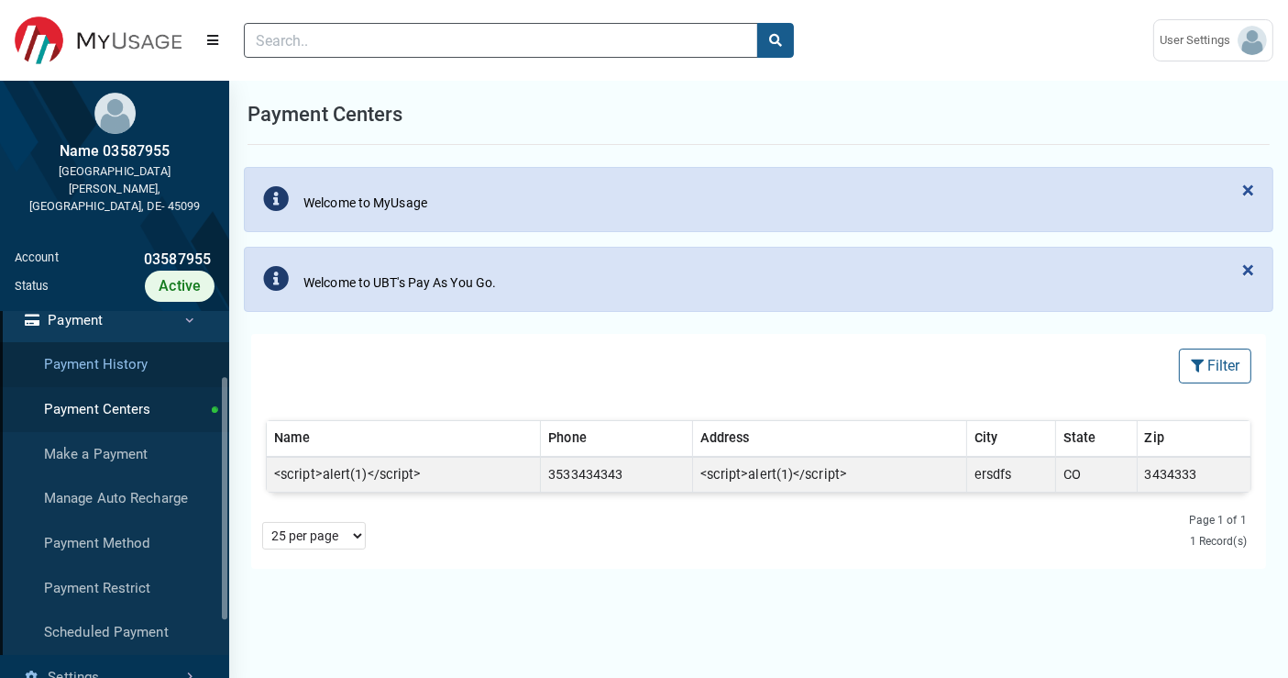
click at [141, 353] on link "Payment History" at bounding box center [114, 364] width 229 height 45
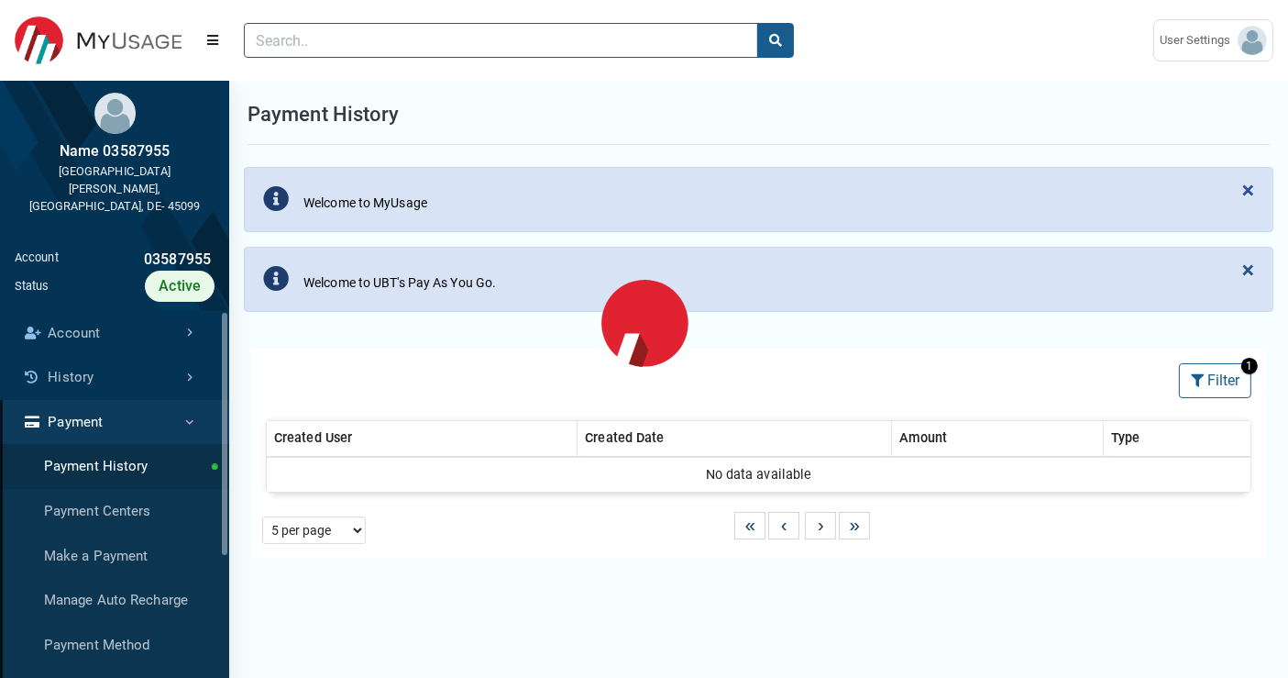
select select "25 per page"
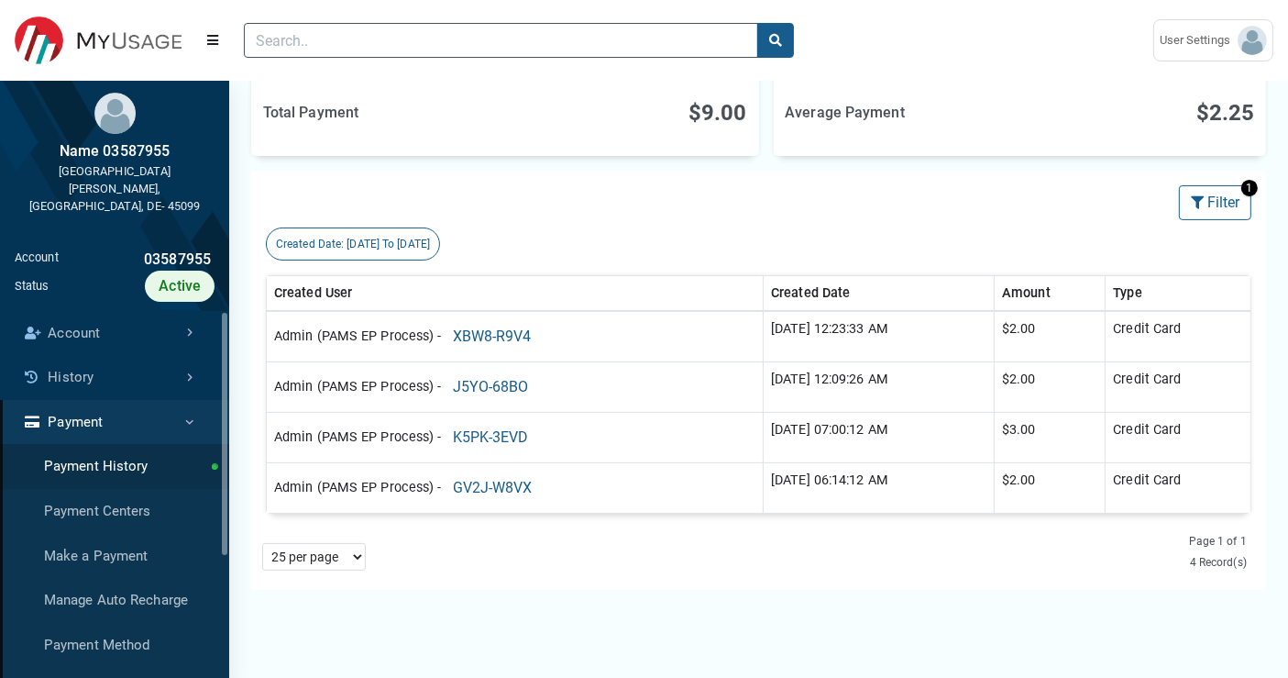
scroll to position [305, 0]
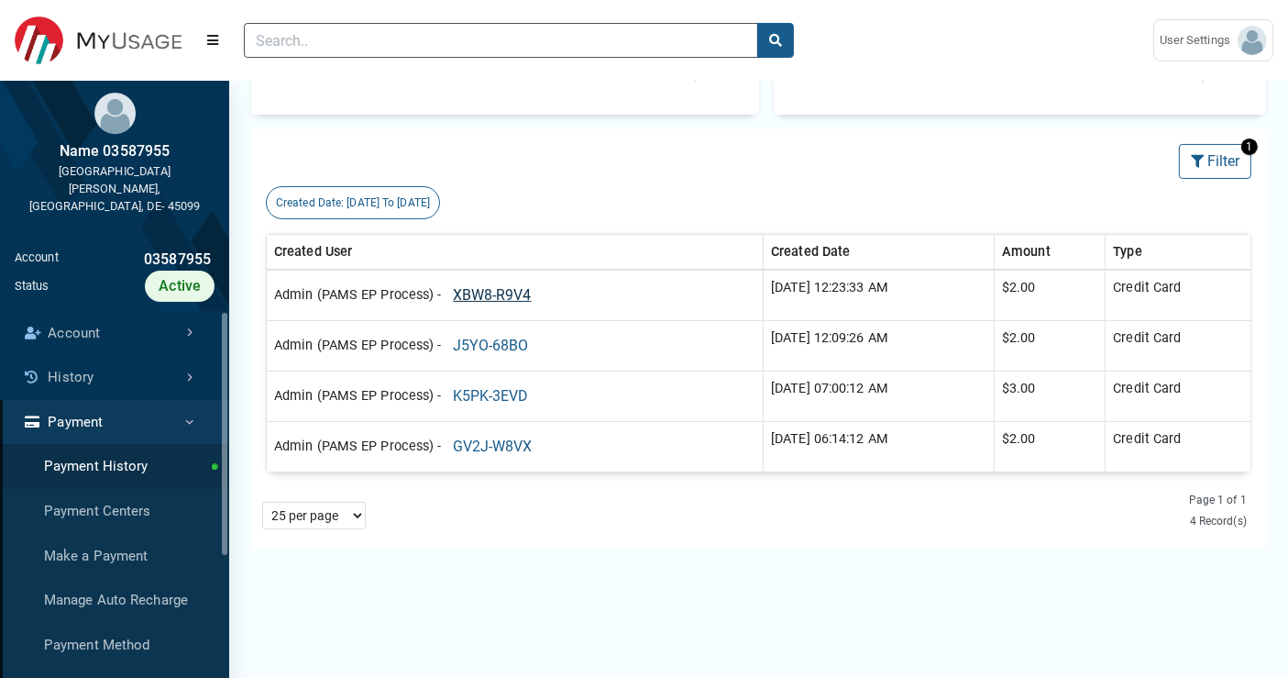
click at [479, 292] on button "XBW8-R9V4" at bounding box center [493, 295] width 102 height 35
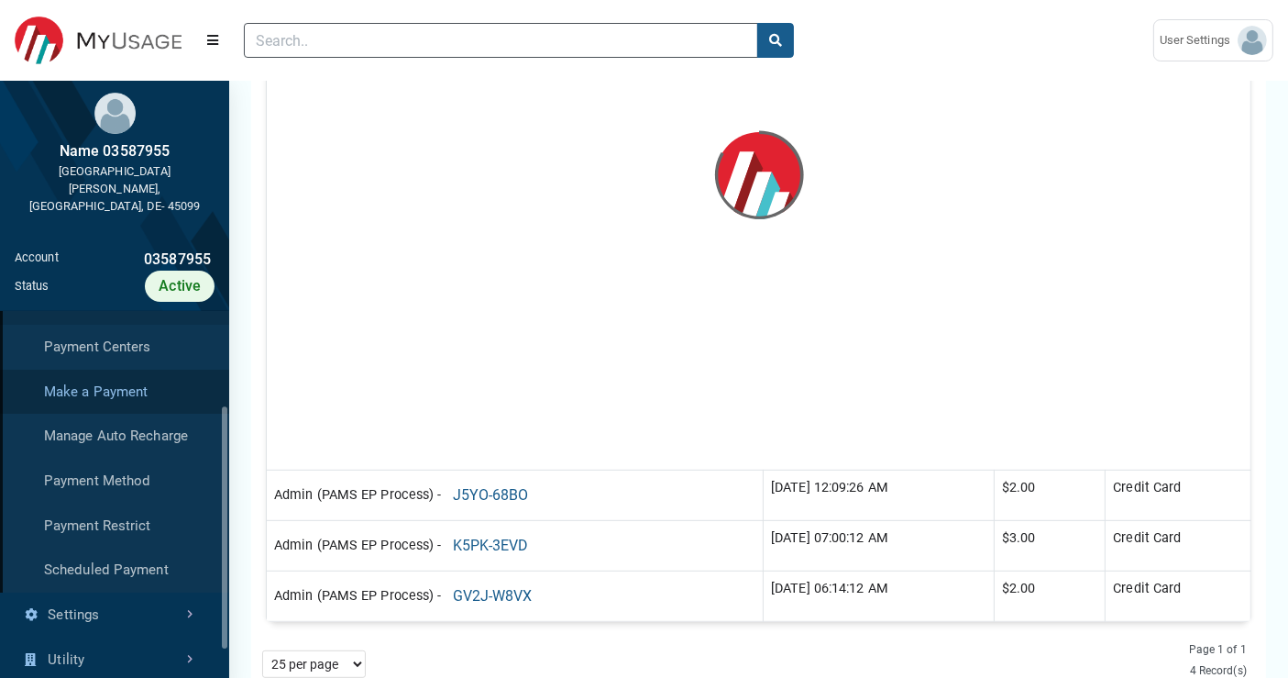
scroll to position [204, 0]
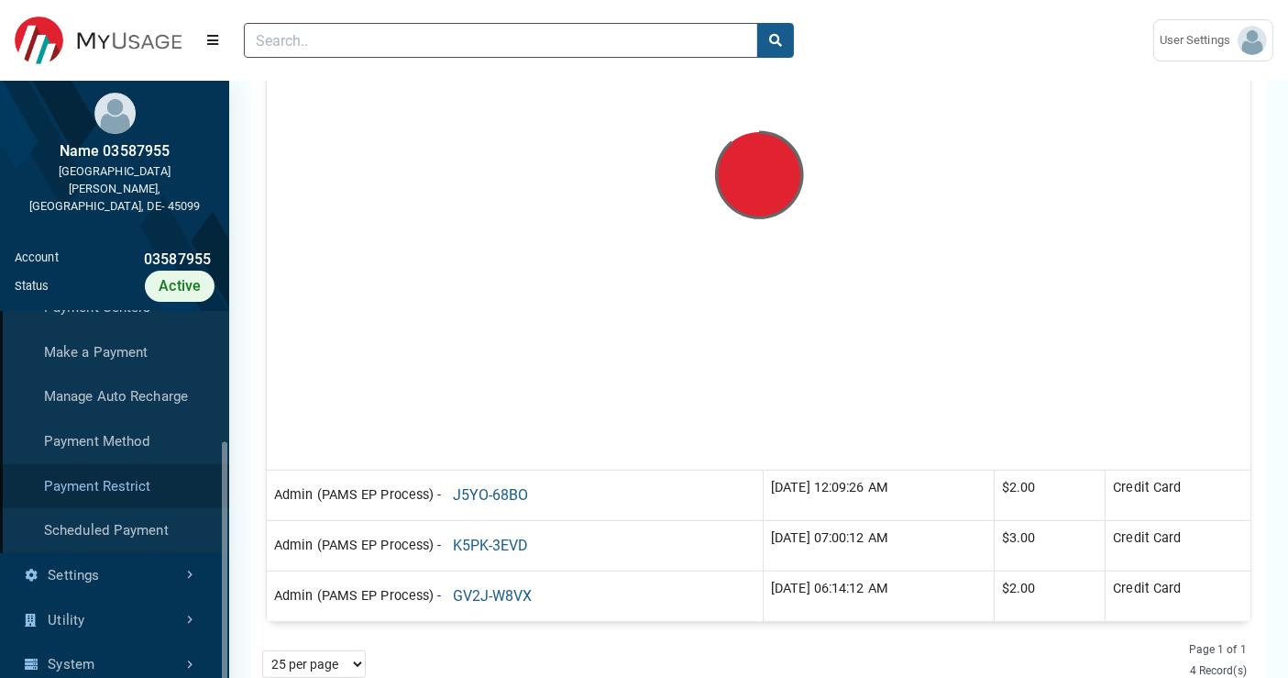
click at [153, 469] on link "Payment Restrict" at bounding box center [114, 486] width 229 height 45
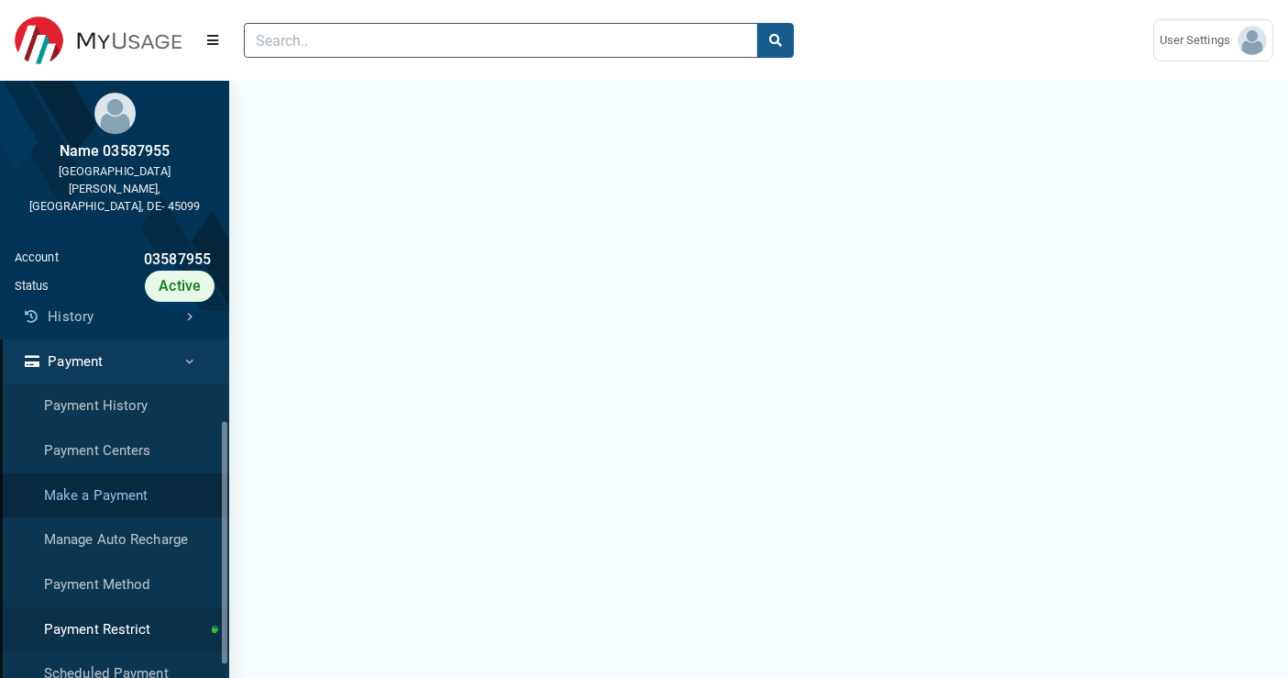
scroll to position [204, 0]
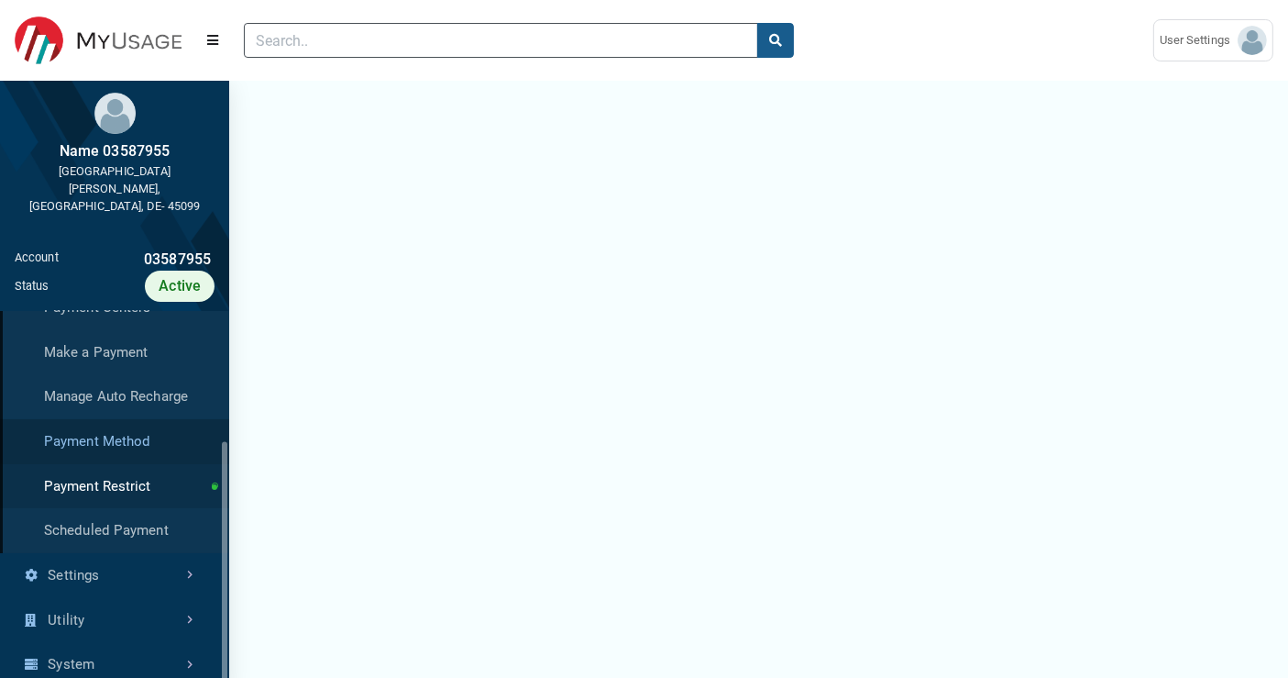
click at [136, 428] on link "Payment Method" at bounding box center [114, 441] width 229 height 45
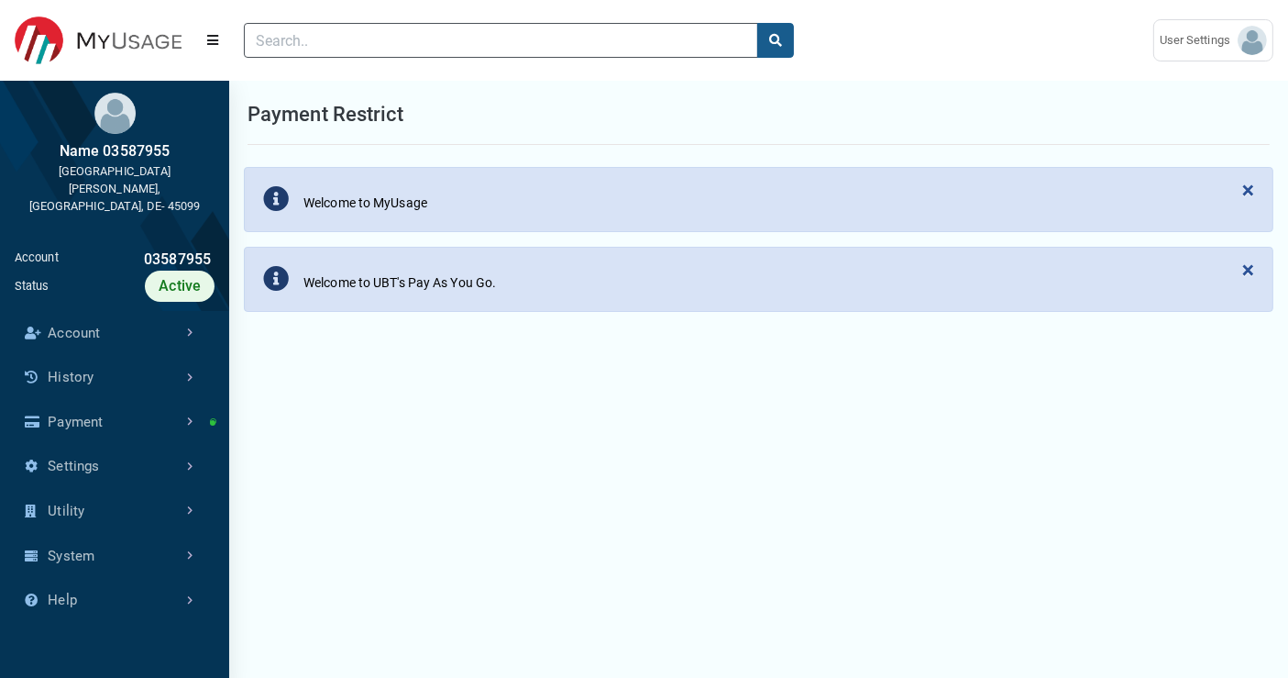
select select "25 per page"
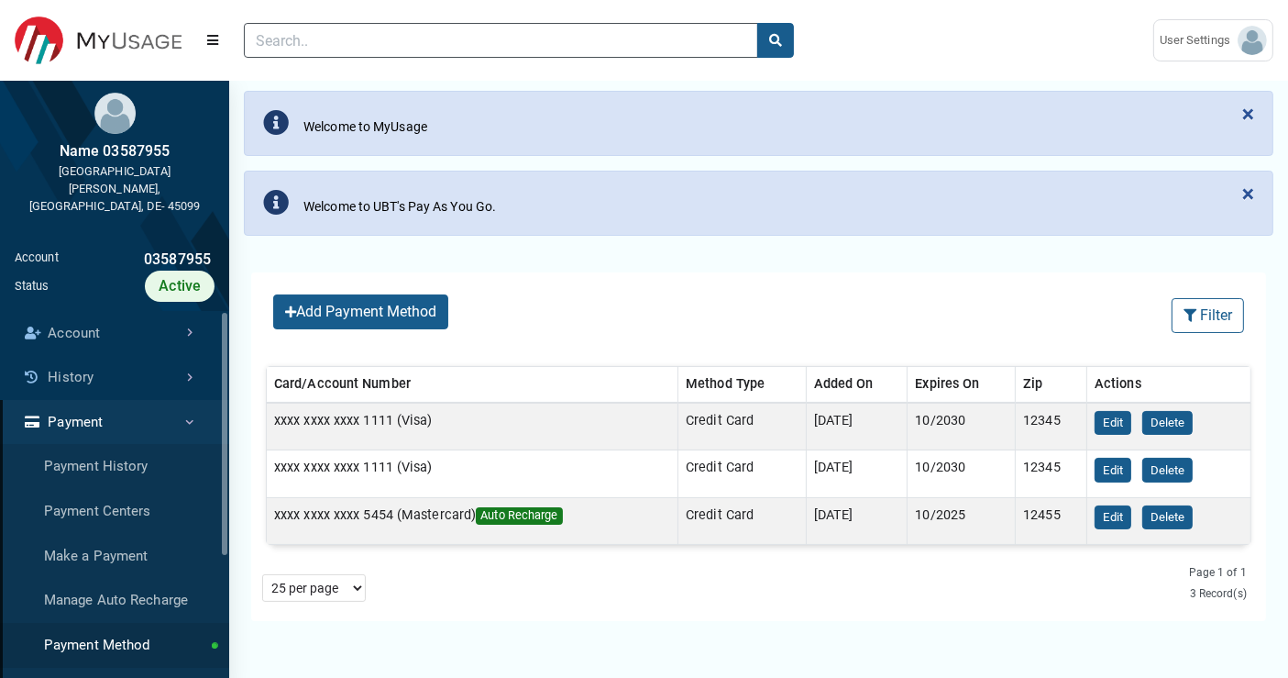
scroll to position [204, 0]
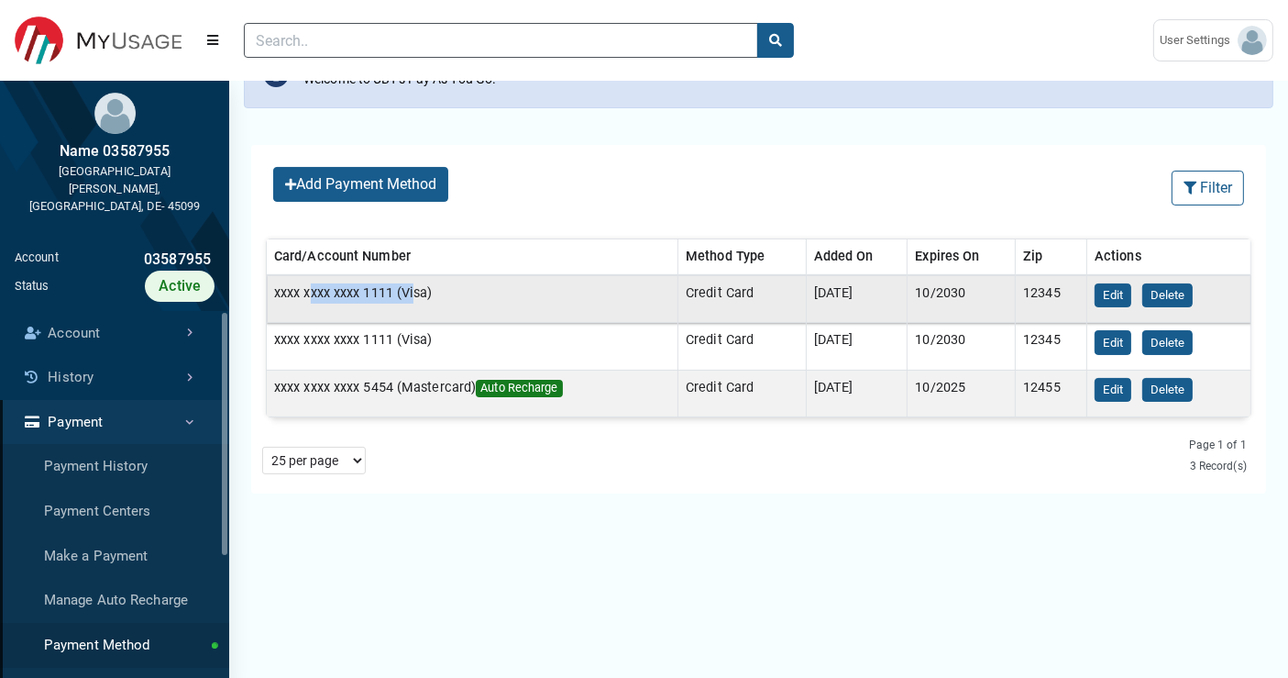
drag, startPoint x: 307, startPoint y: 284, endPoint x: 413, endPoint y: 282, distance: 105.5
click at [413, 282] on td "xxxx xxxx xxxx 1111 (Visa)" at bounding box center [473, 299] width 412 height 48
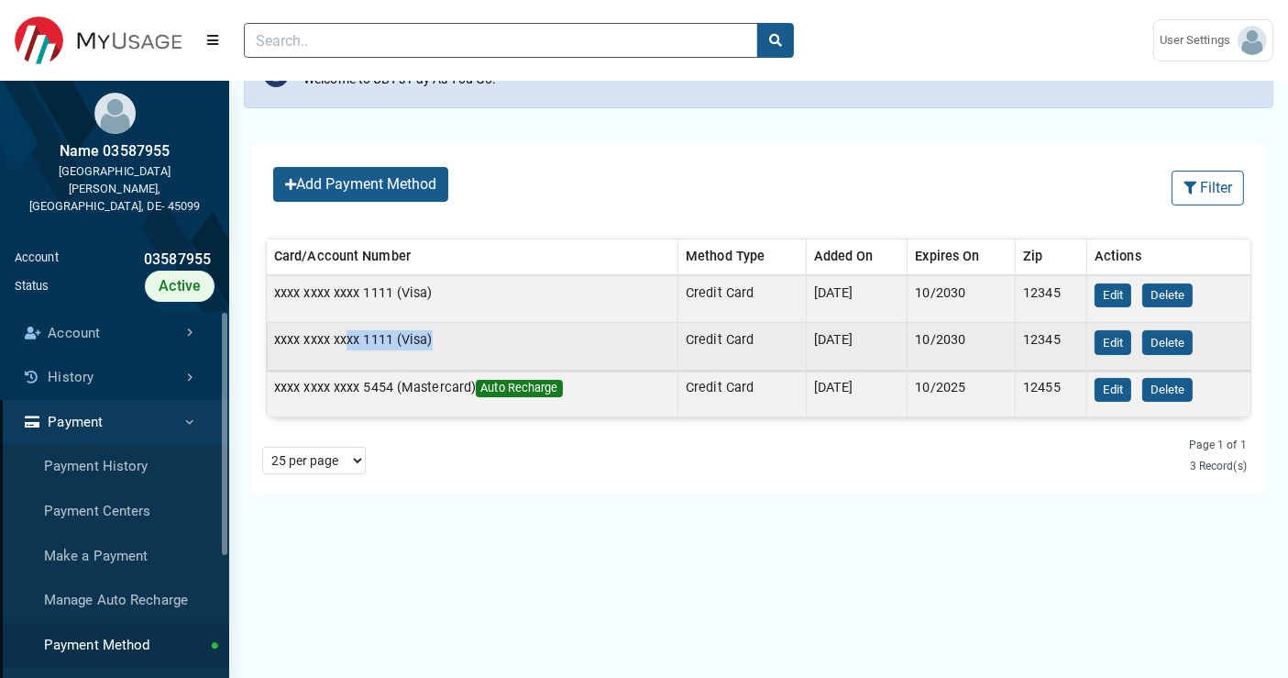
drag, startPoint x: 348, startPoint y: 343, endPoint x: 458, endPoint y: 325, distance: 111.6
click at [458, 325] on td "xxxx xxxx xxxx 1111 (Visa)" at bounding box center [473, 347] width 412 height 48
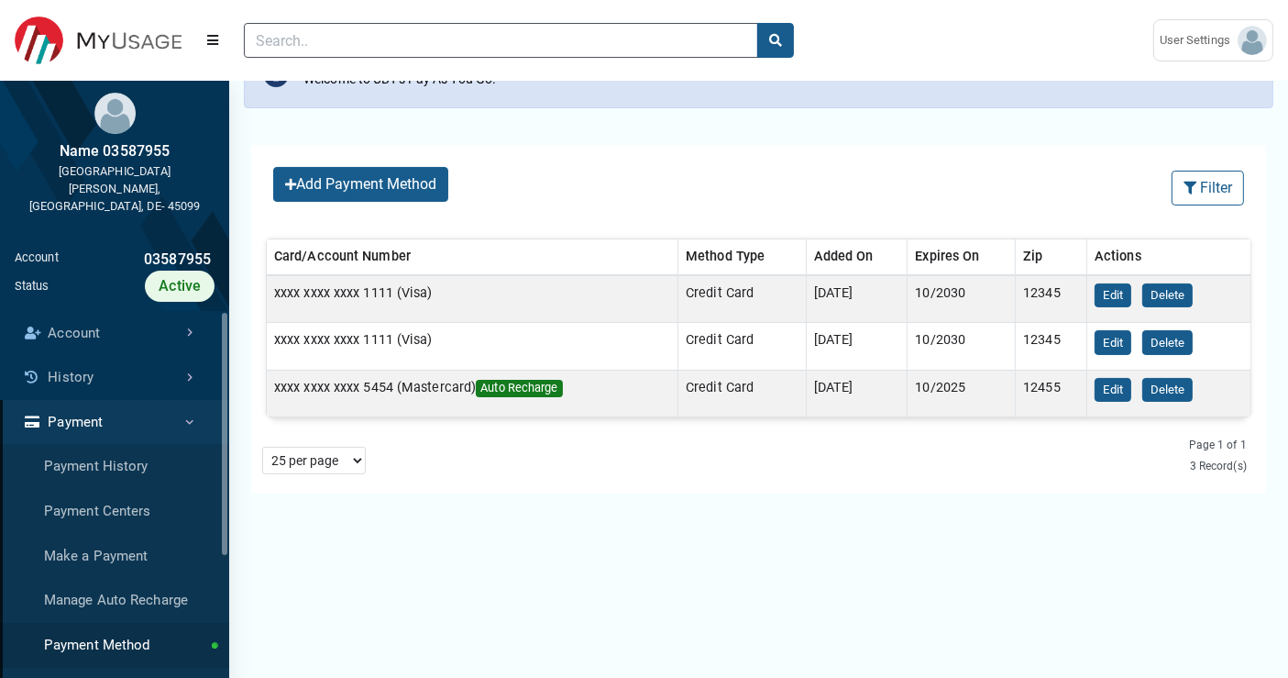
click at [519, 197] on div "Add Payment Method Filter Filter (No Filters Applied) Clear All Sort By: Sort B…" at bounding box center [758, 181] width 1015 height 72
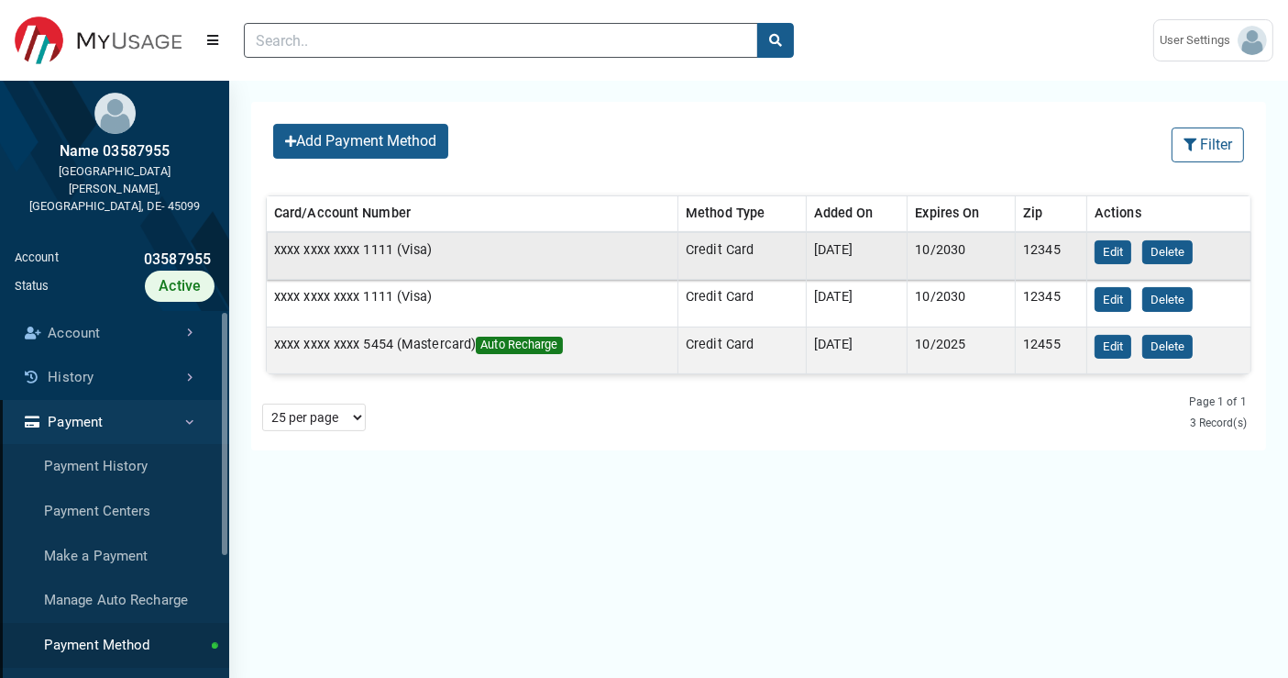
scroll to position [0, 0]
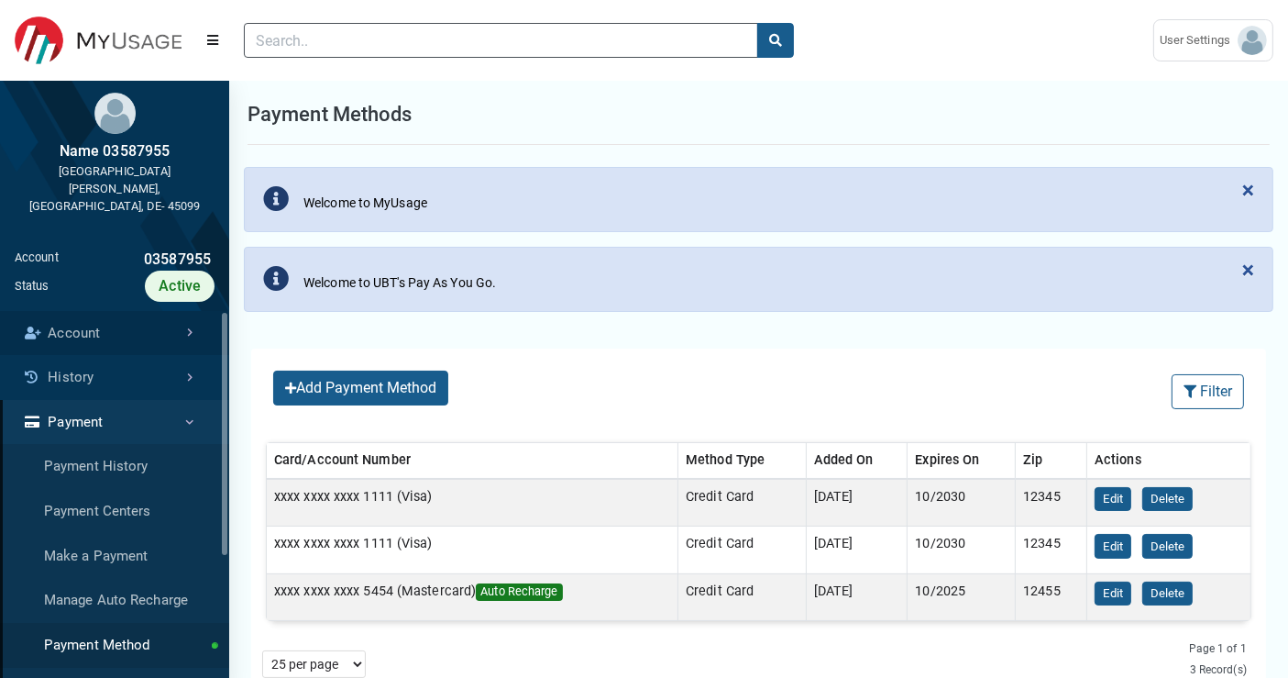
click at [133, 311] on link "Account" at bounding box center [114, 333] width 229 height 45
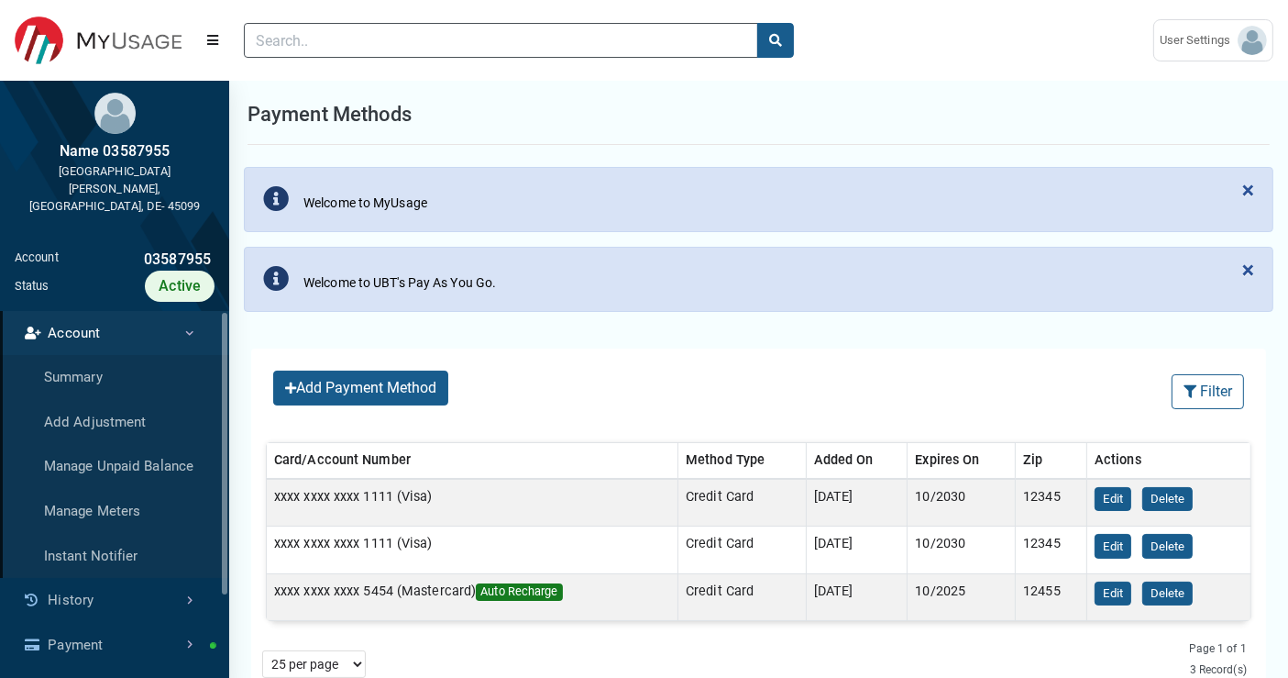
click at [441, 330] on div "Add Payment Method Filter Filter (No Filters Applied) Clear All Sort By: Sort B…" at bounding box center [758, 669] width 1059 height 678
click at [1159, 185] on span "×" at bounding box center [1249, 190] width 12 height 26
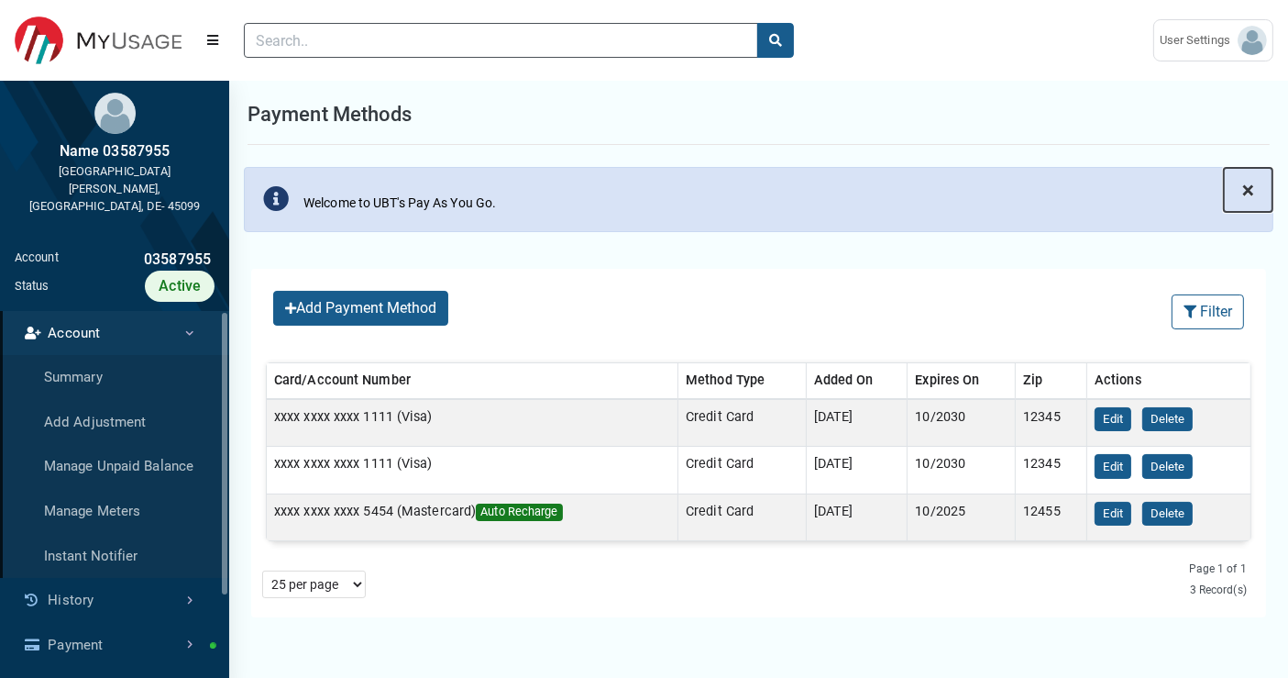
click at [1159, 191] on span "×" at bounding box center [1249, 190] width 12 height 26
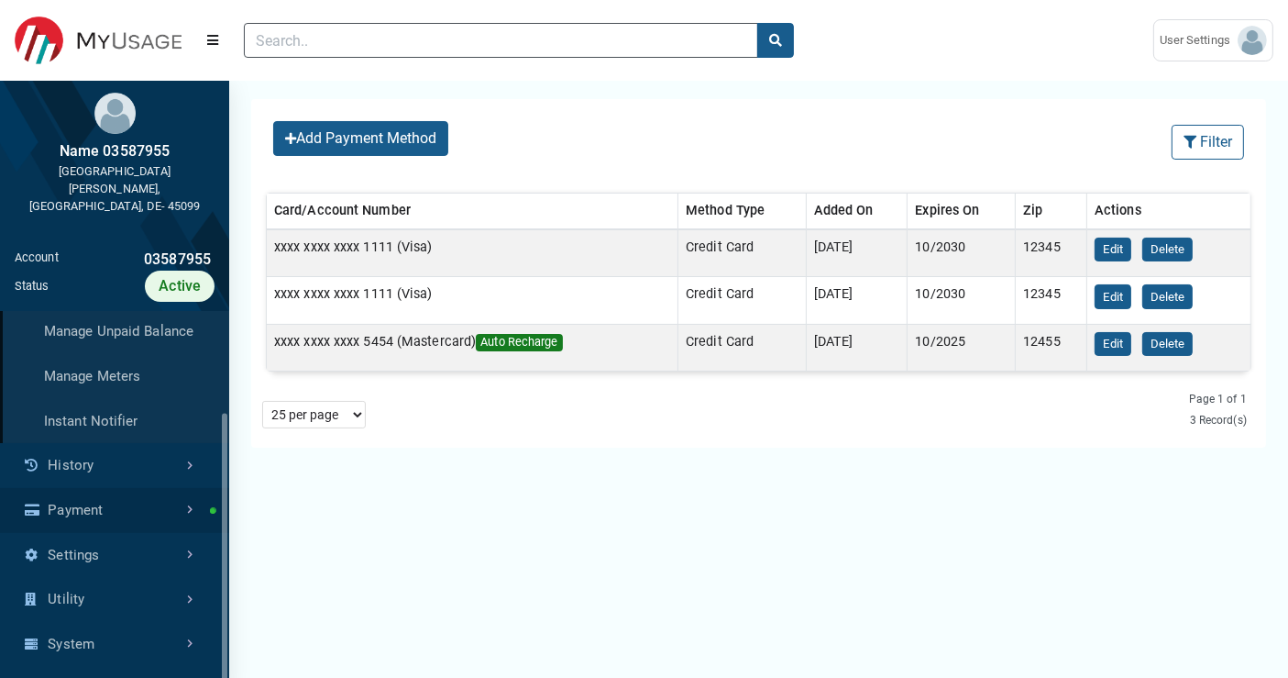
scroll to position [204, 0]
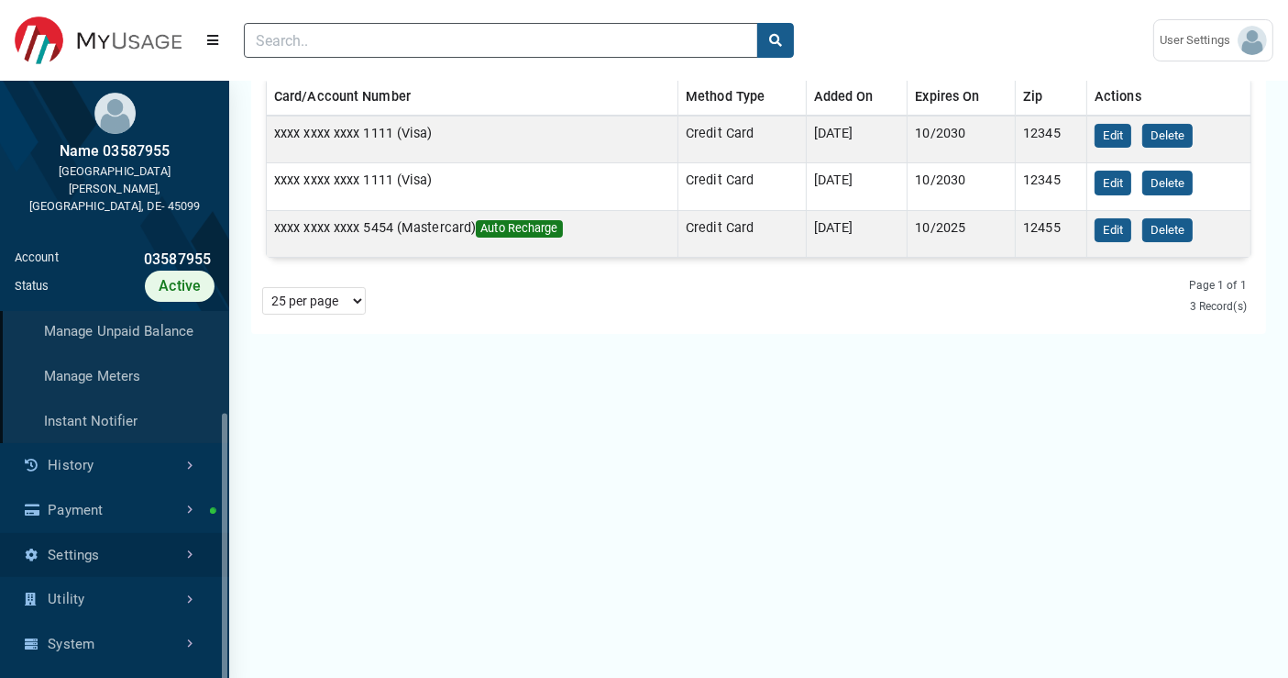
click at [126, 533] on link "Settings" at bounding box center [114, 555] width 229 height 45
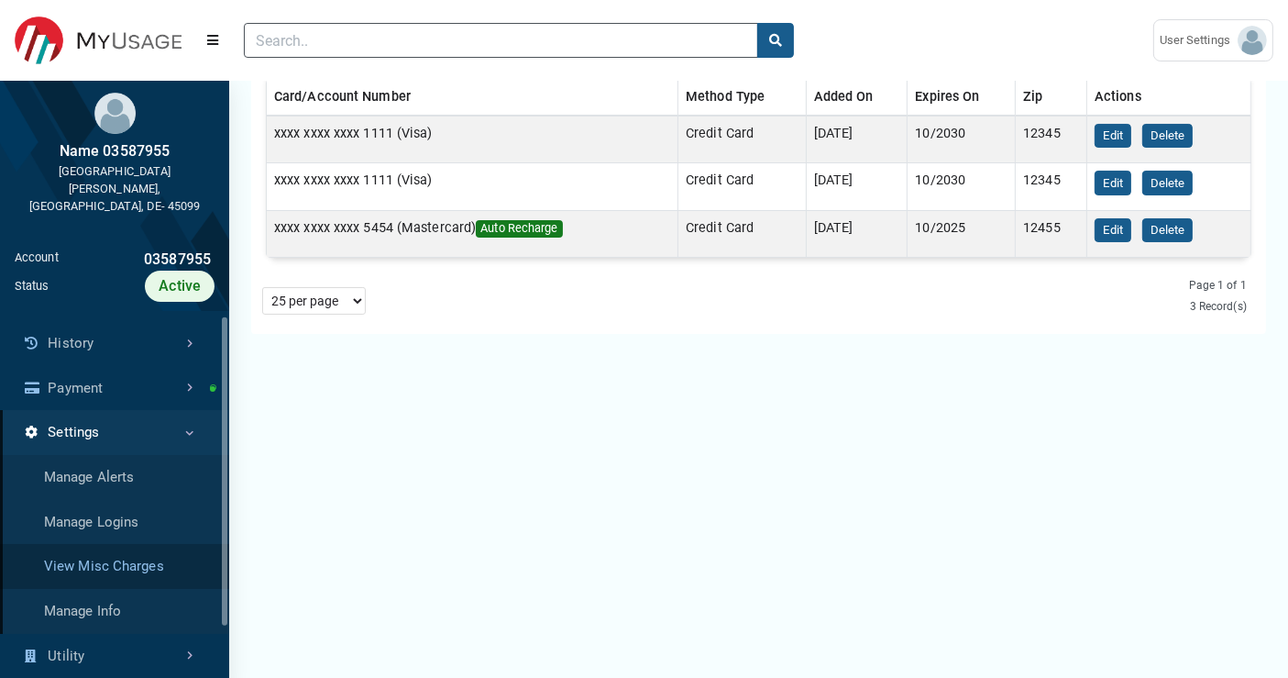
scroll to position [90, 0]
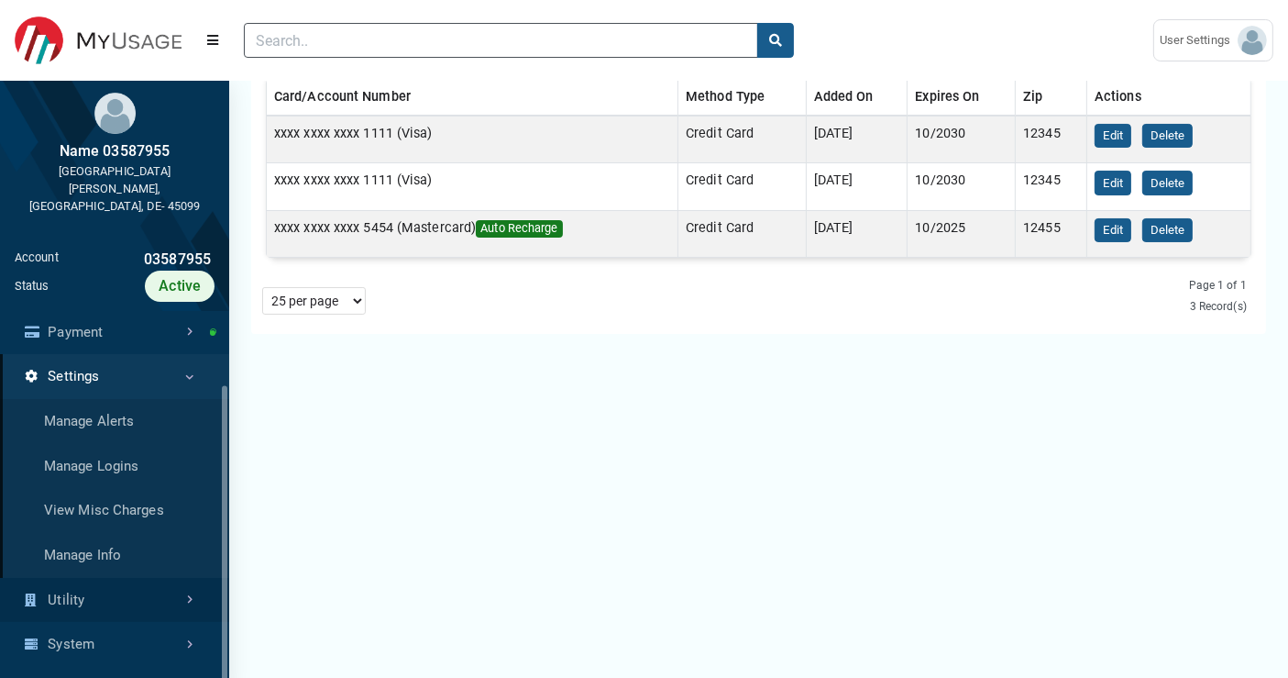
click at [117, 580] on link "Utility" at bounding box center [114, 600] width 229 height 45
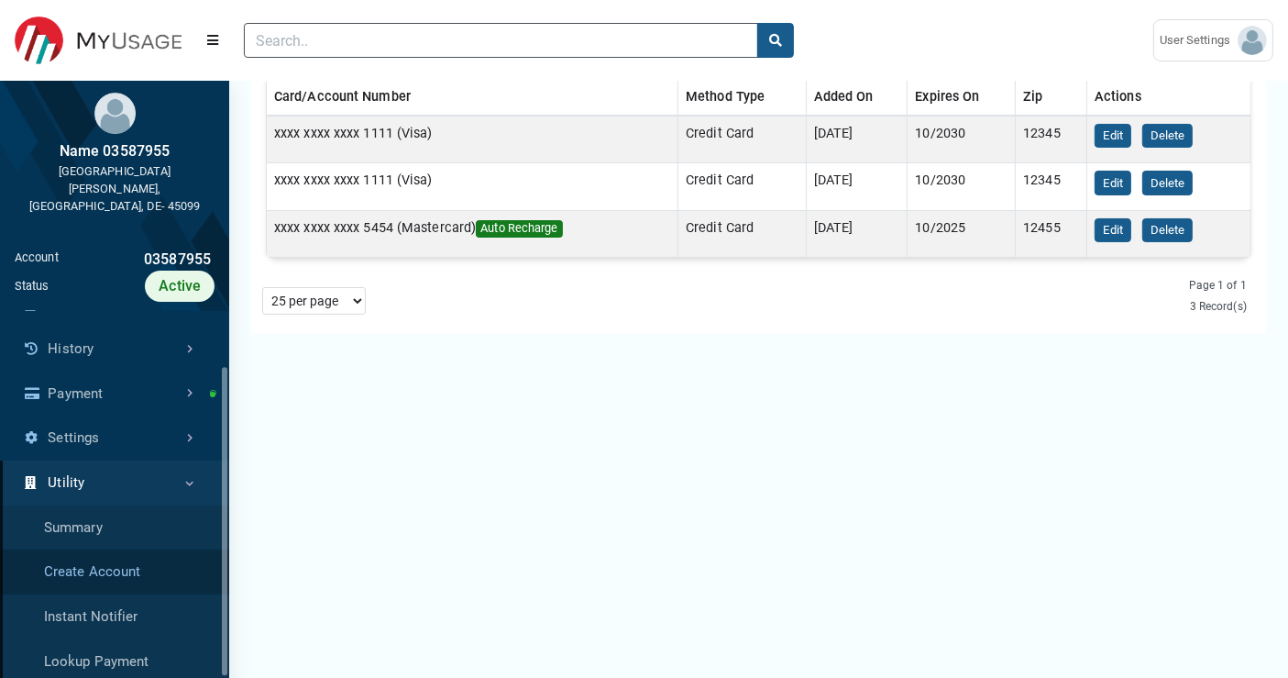
scroll to position [0, 0]
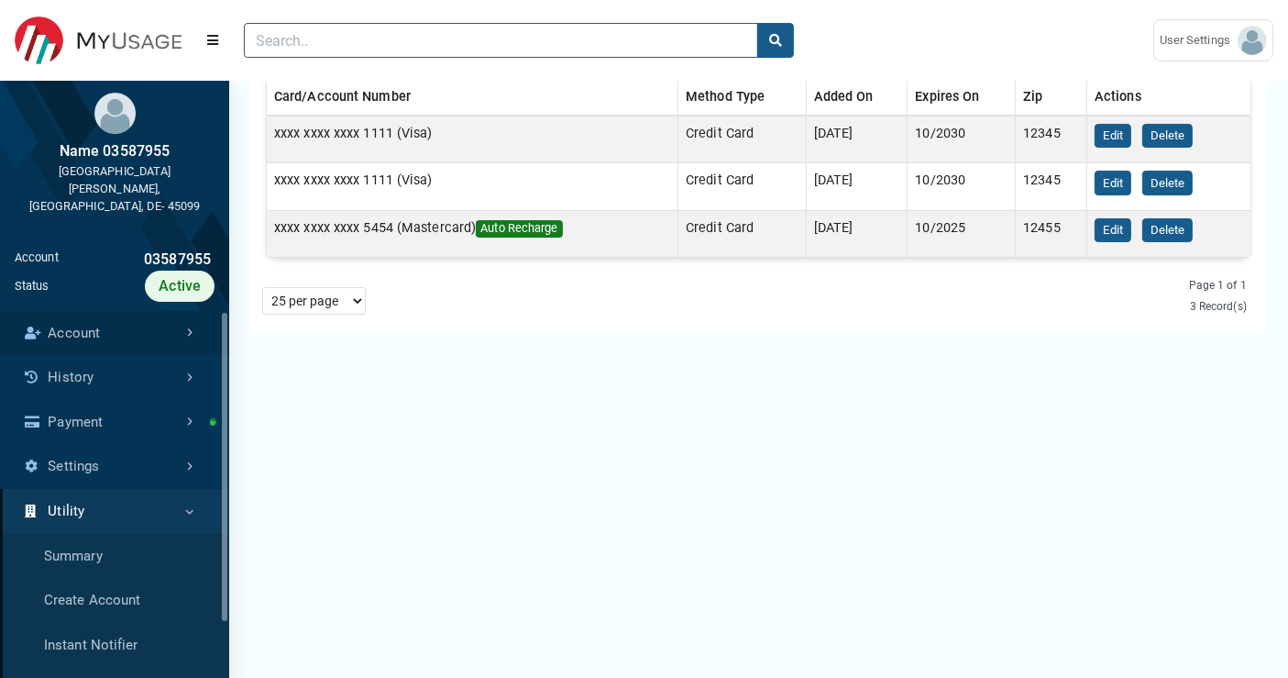
click at [144, 311] on link "Account" at bounding box center [114, 333] width 229 height 45
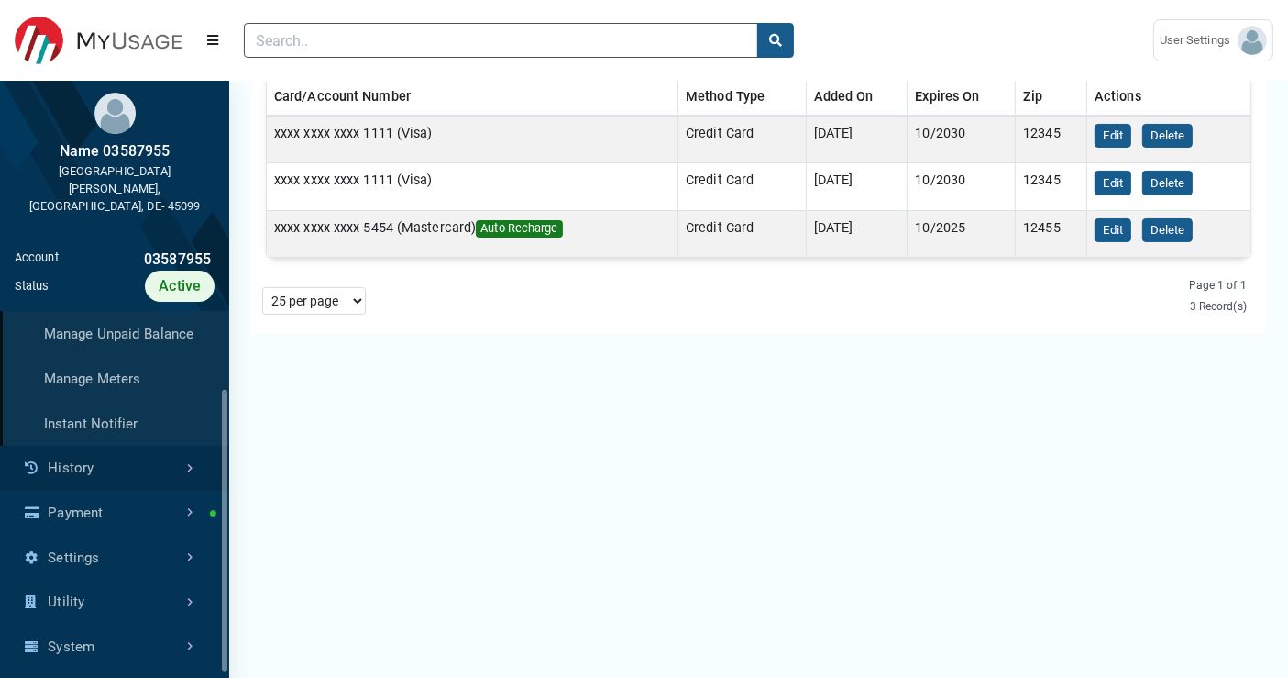
scroll to position [135, 0]
click at [130, 533] on link "Settings" at bounding box center [114, 555] width 229 height 45
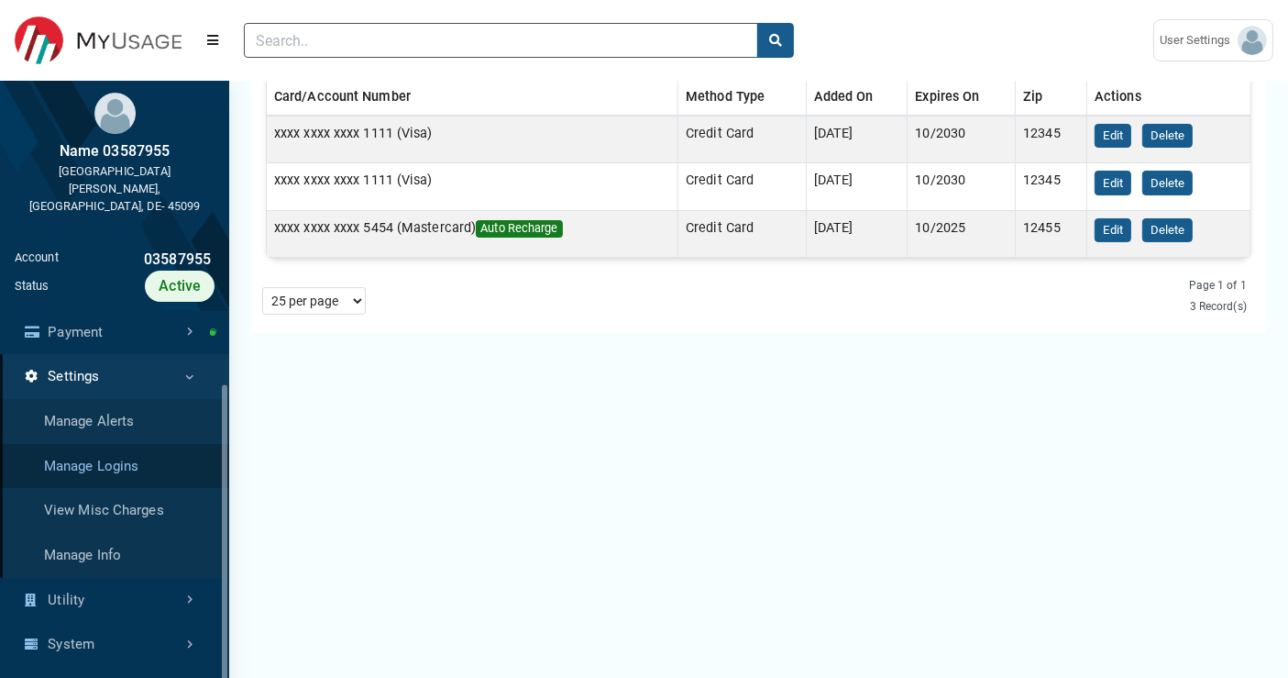
scroll to position [0, 0]
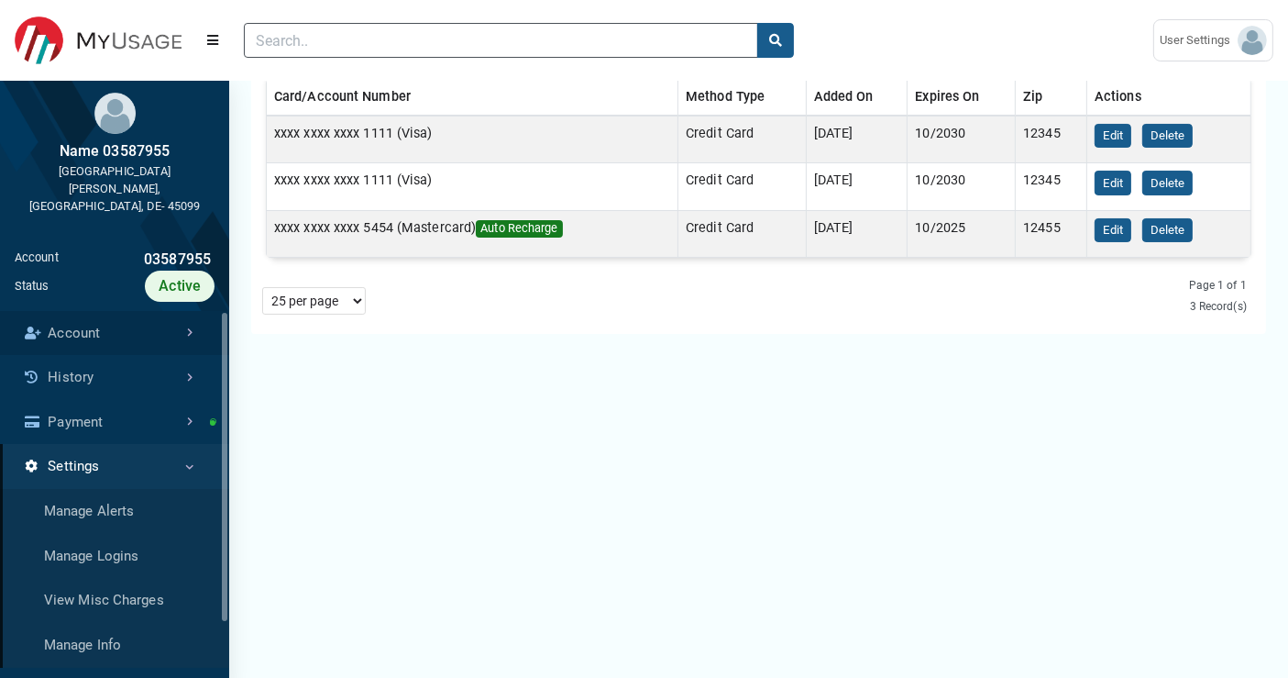
click at [123, 311] on link "Account" at bounding box center [114, 333] width 229 height 45
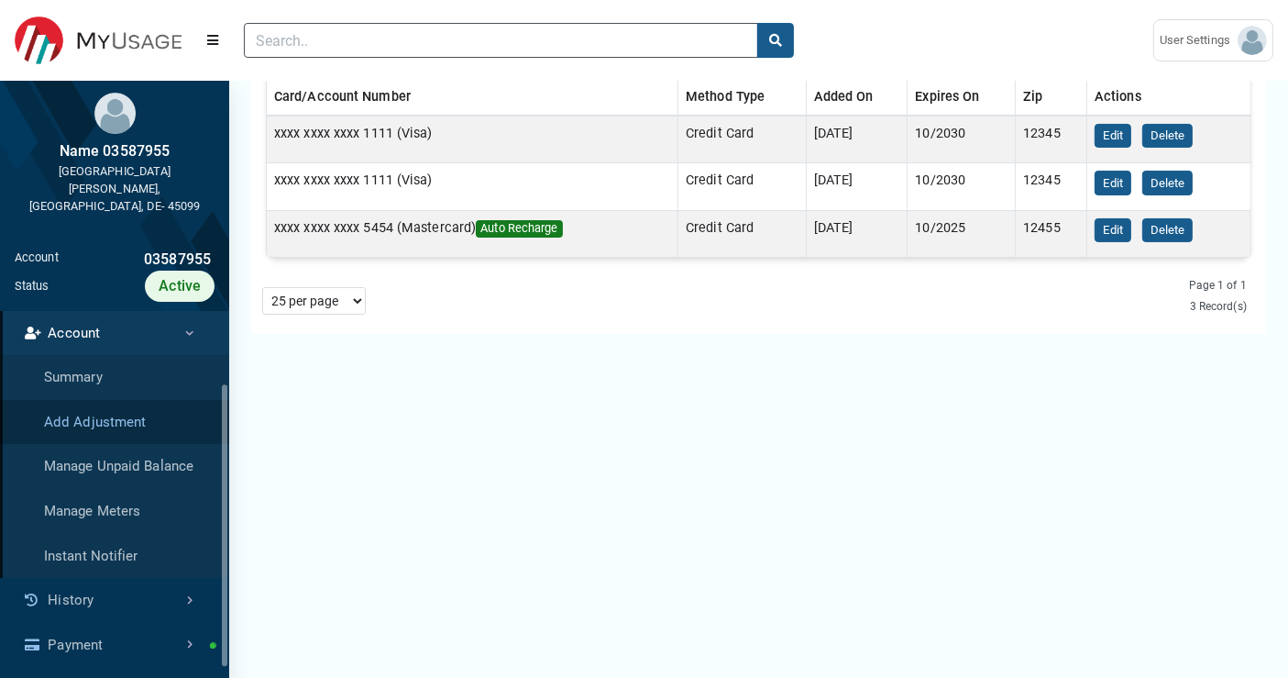
scroll to position [135, 0]
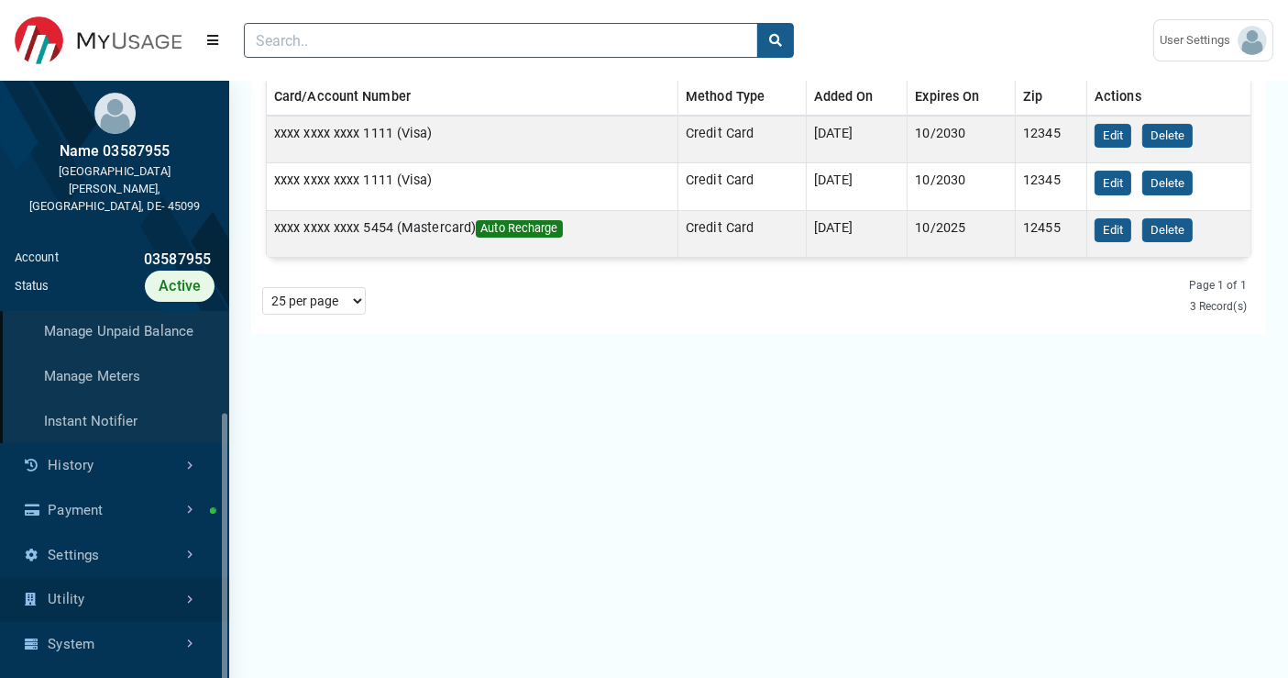
click at [115, 582] on link "Utility" at bounding box center [114, 599] width 229 height 45
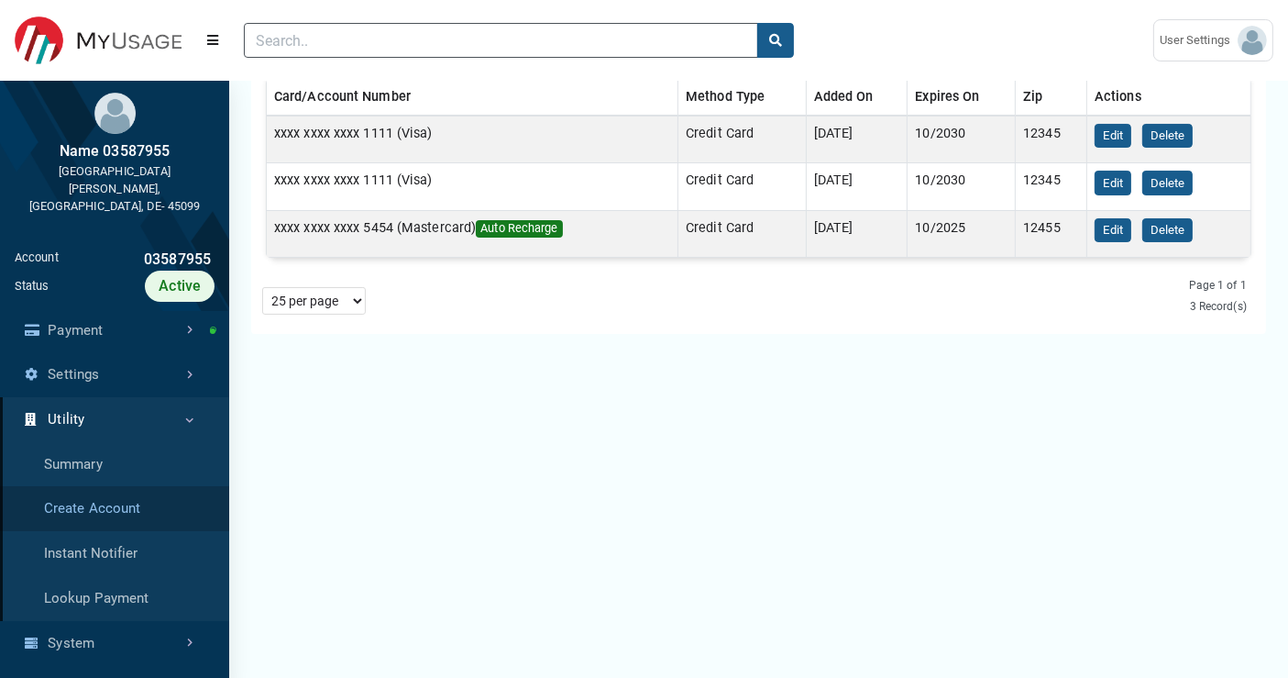
scroll to position [0, 0]
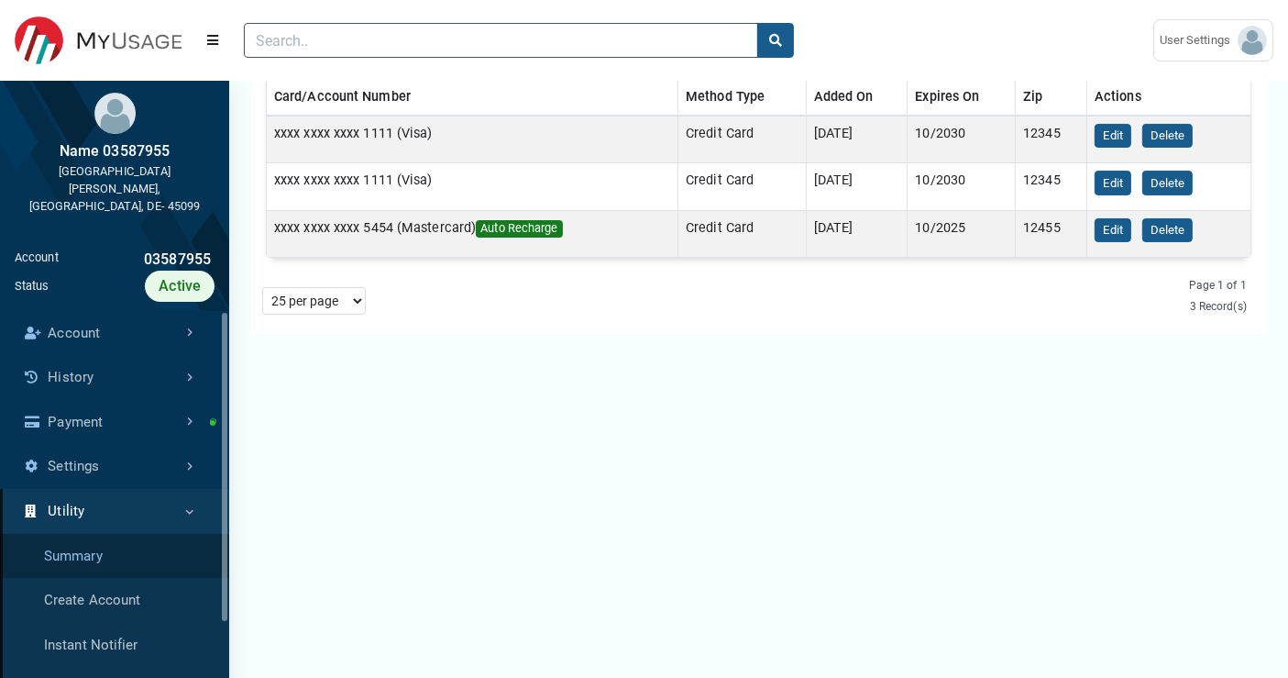
click at [101, 534] on link "Summary" at bounding box center [114, 556] width 229 height 45
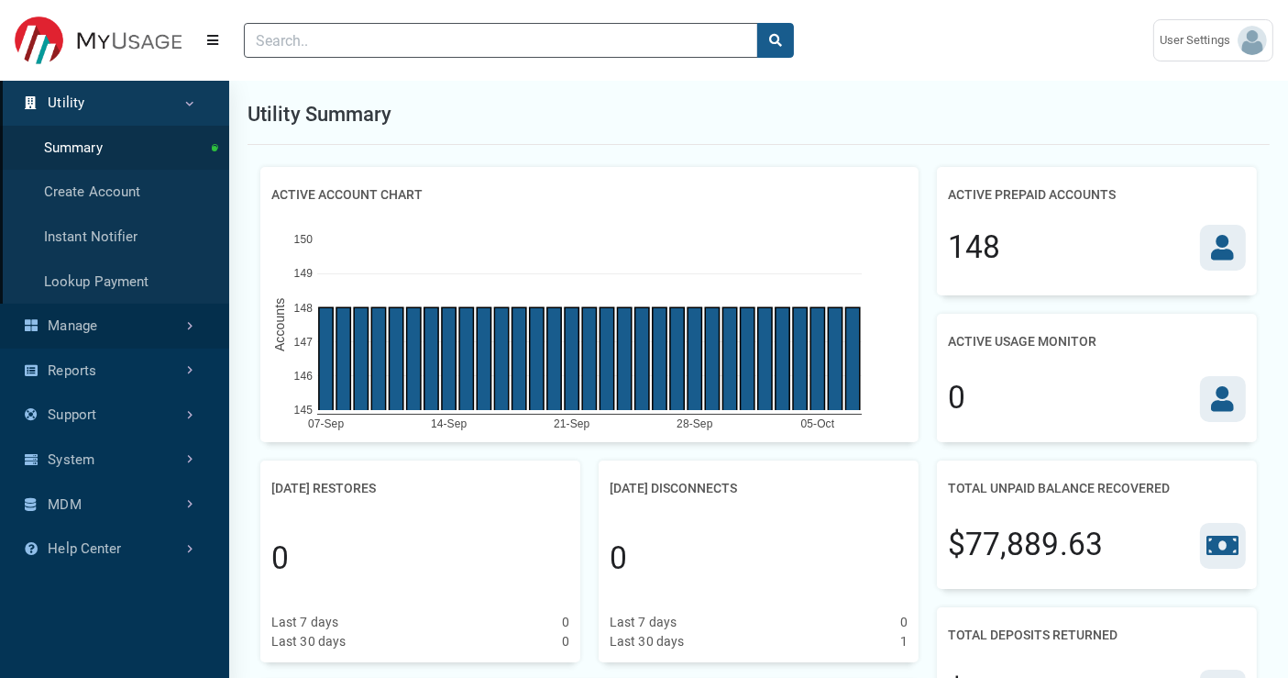
click at [191, 318] on link "Manage" at bounding box center [114, 326] width 229 height 45
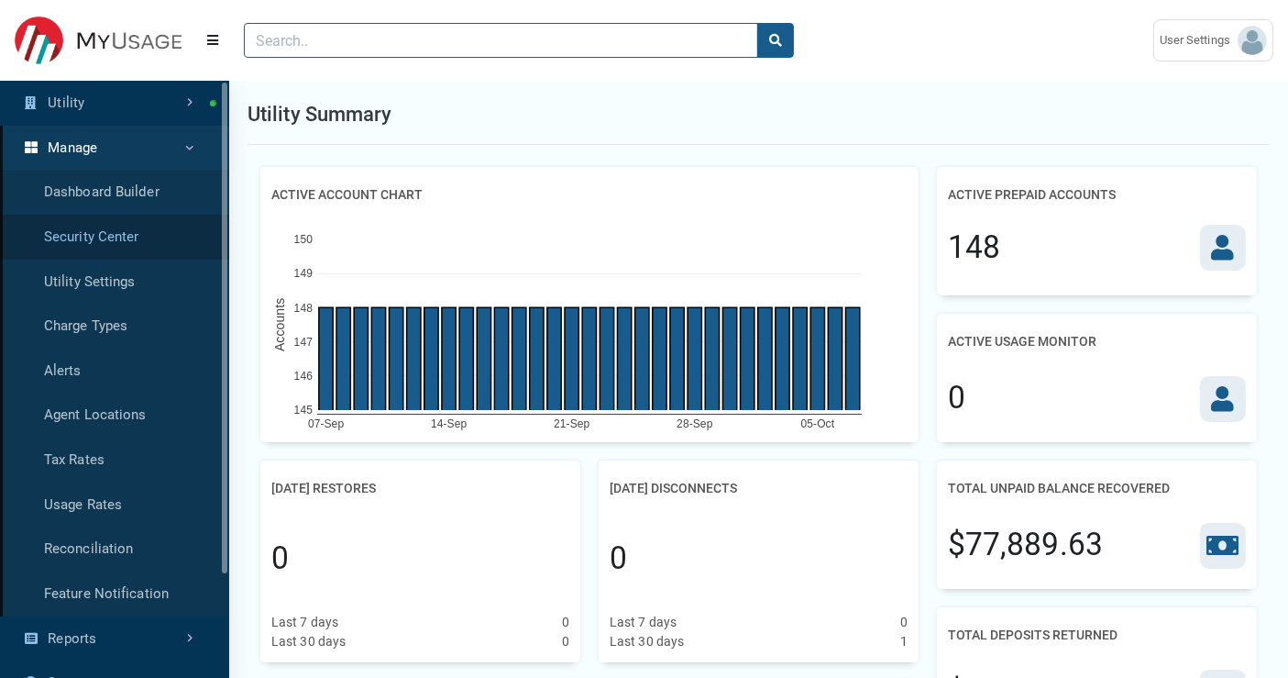
click at [133, 234] on link "Security Center" at bounding box center [114, 237] width 229 height 45
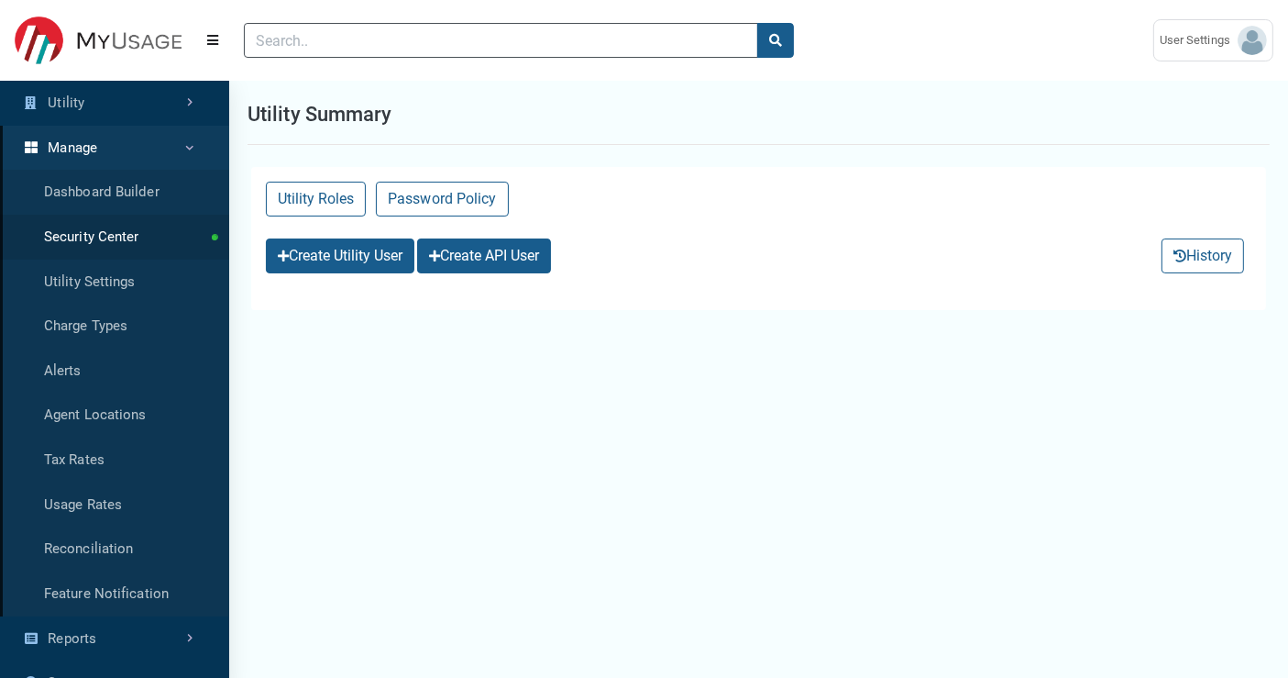
select select "25 per page"
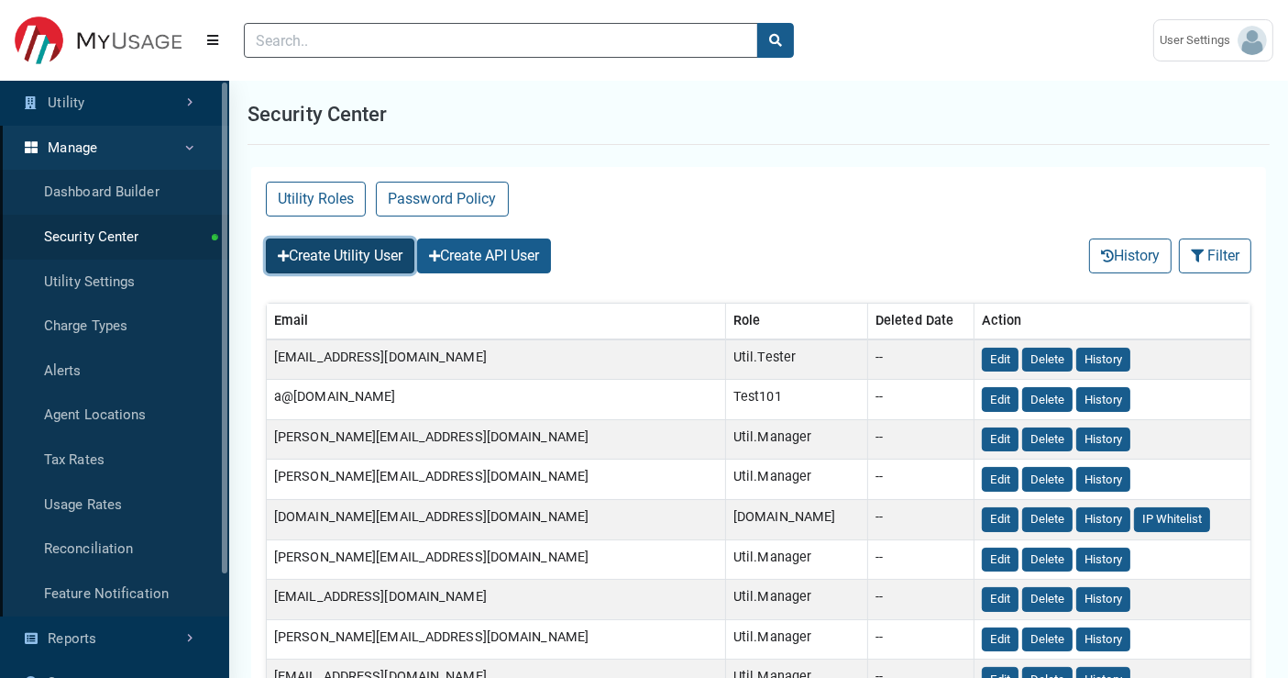
click at [385, 250] on button "Create Utility User" at bounding box center [340, 255] width 149 height 35
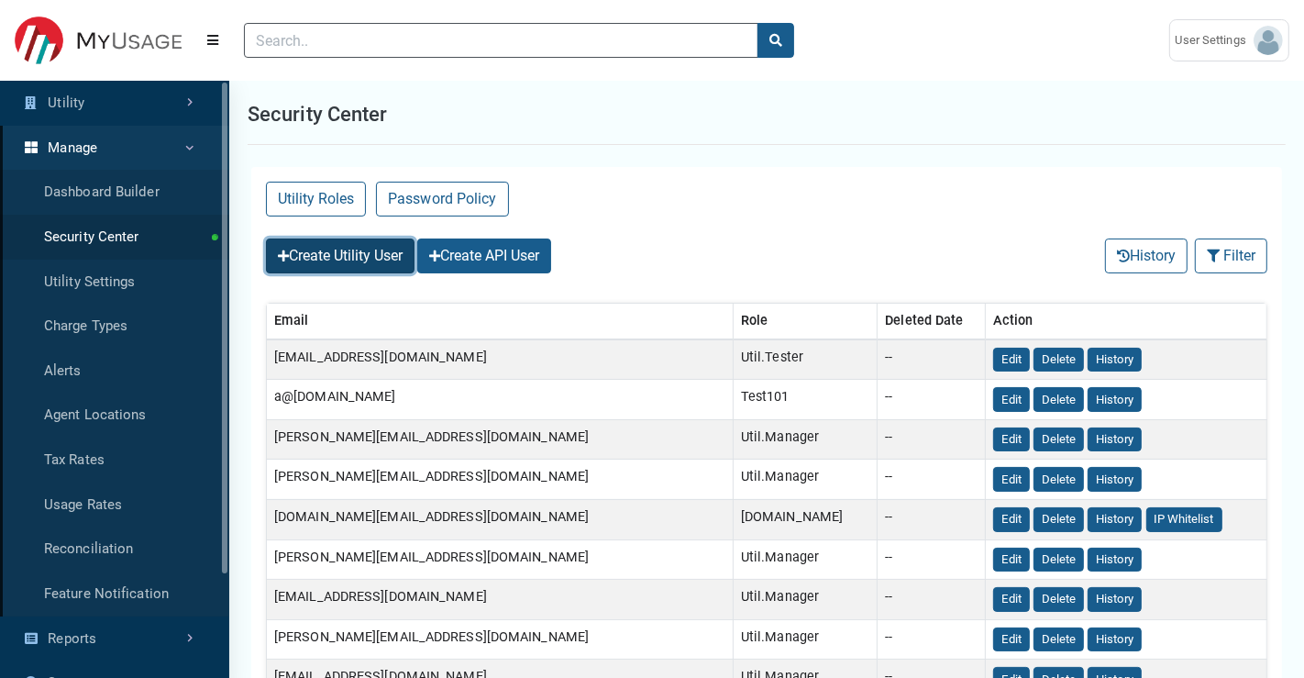
select select
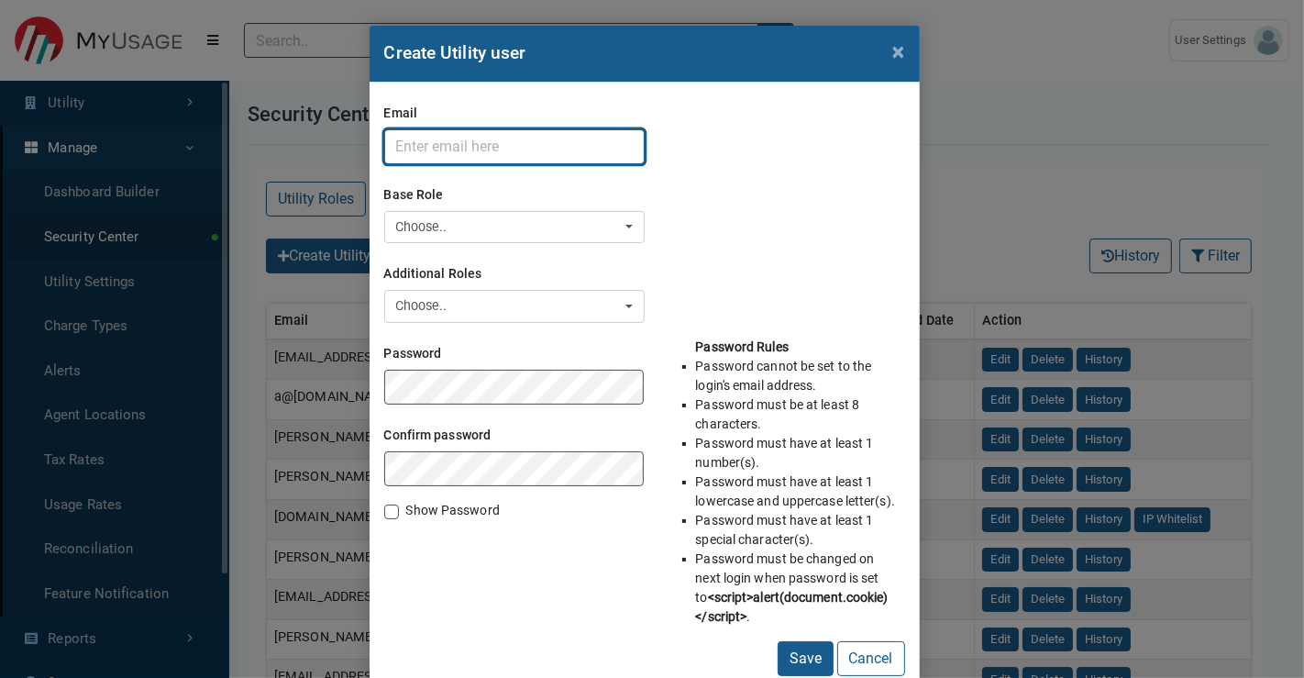
click at [432, 144] on input "Email" at bounding box center [514, 146] width 260 height 35
type input "[PERSON_NAME][EMAIL_ADDRESS][DOMAIN_NAME]"
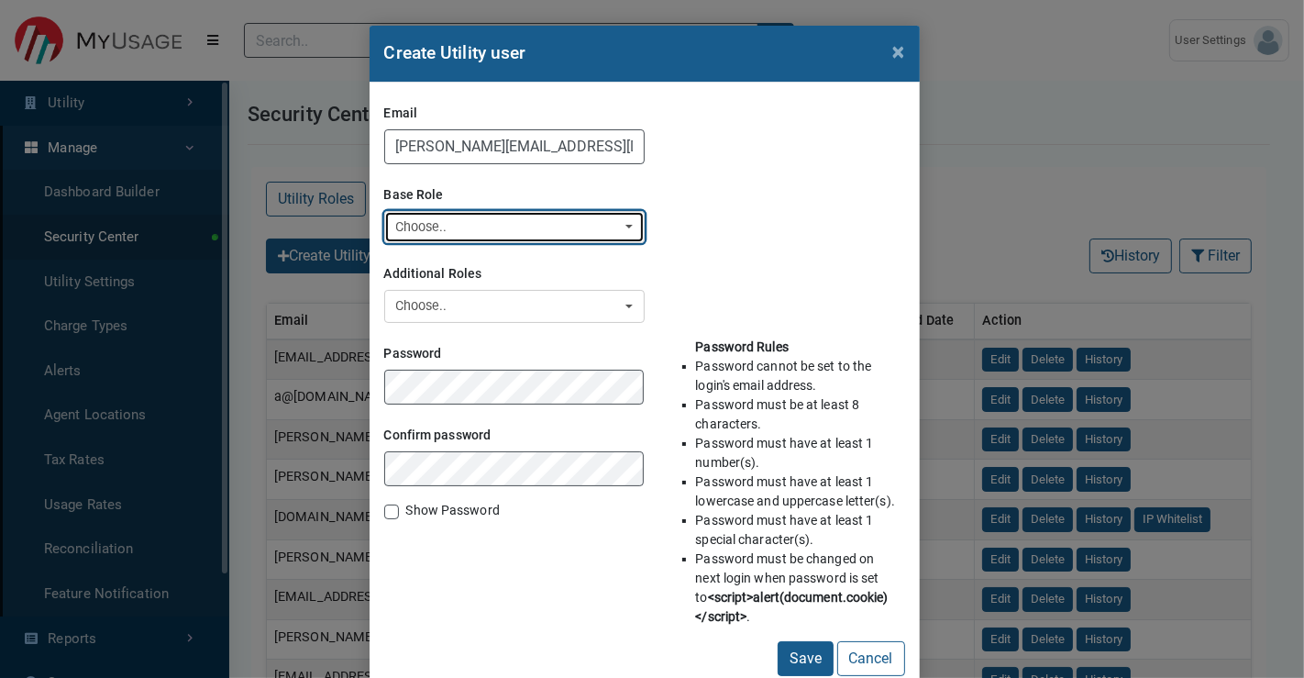
click at [479, 234] on div "Choose.." at bounding box center [509, 227] width 226 height 20
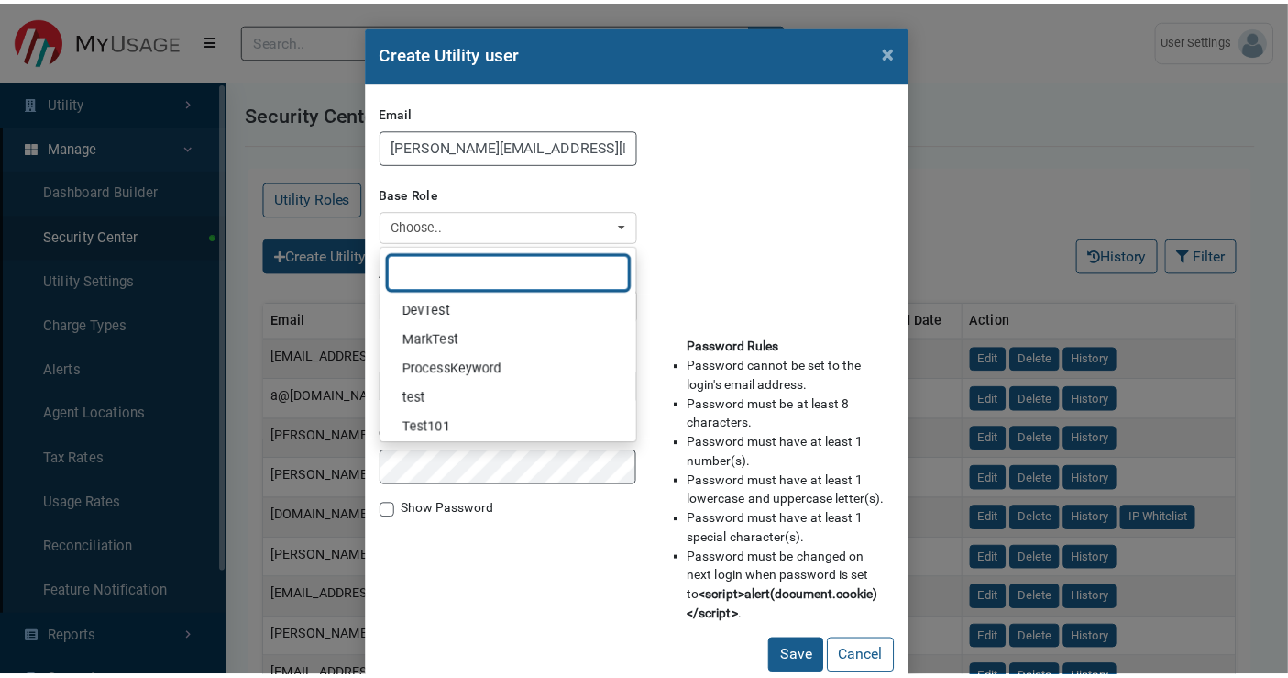
scroll to position [351, 0]
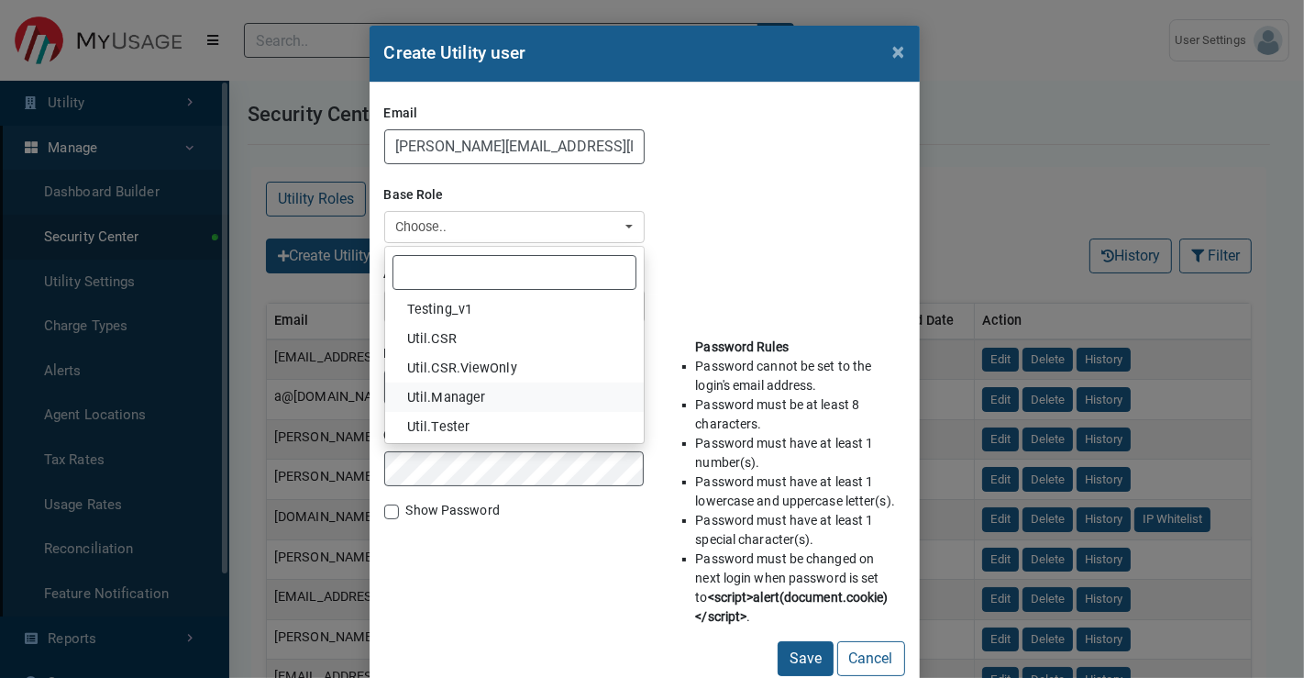
click at [498, 384] on link "Util.Manager" at bounding box center [514, 396] width 259 height 29
select select "Util.Manager"
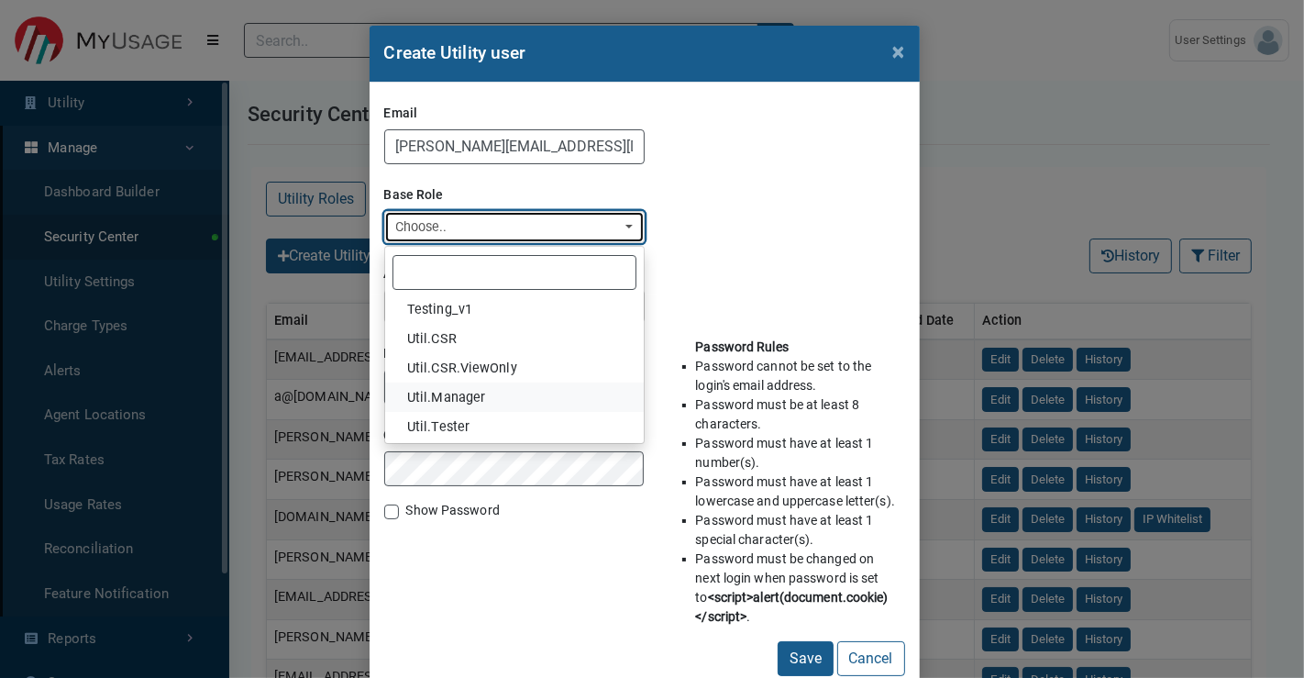
select select
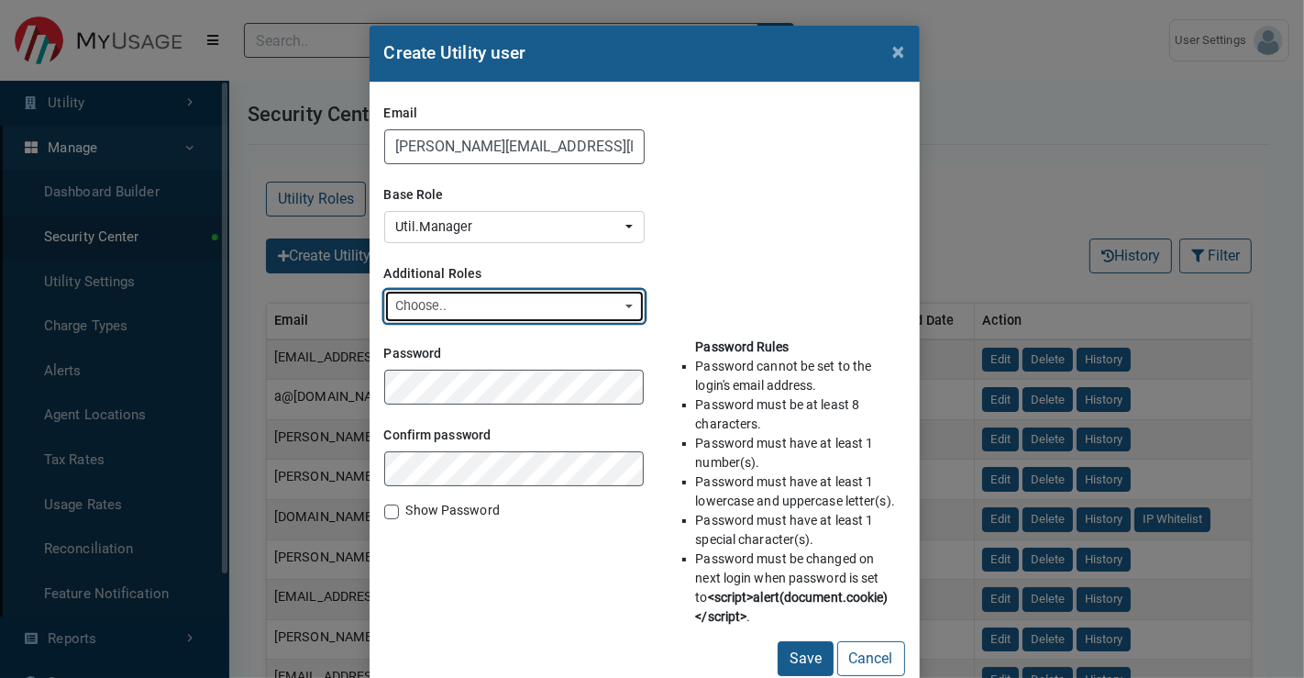
click at [491, 307] on div "Choose.." at bounding box center [509, 306] width 226 height 20
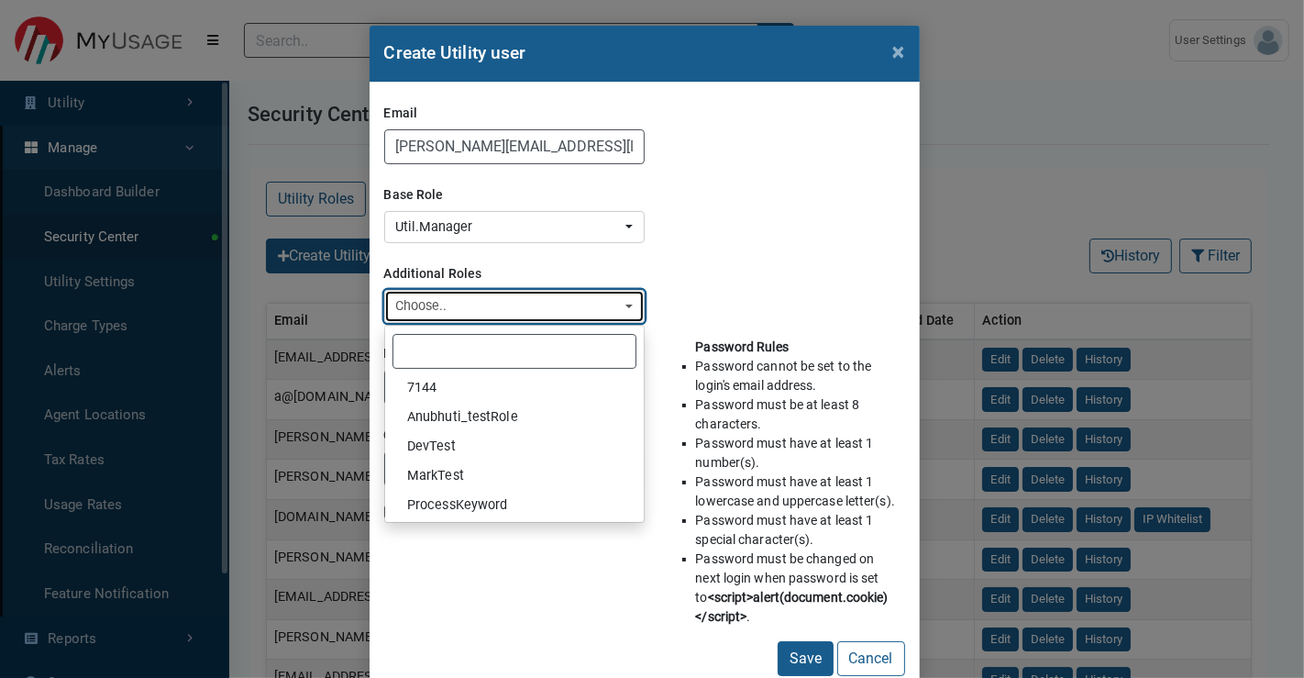
click at [561, 293] on button "Choose.." at bounding box center [514, 306] width 260 height 33
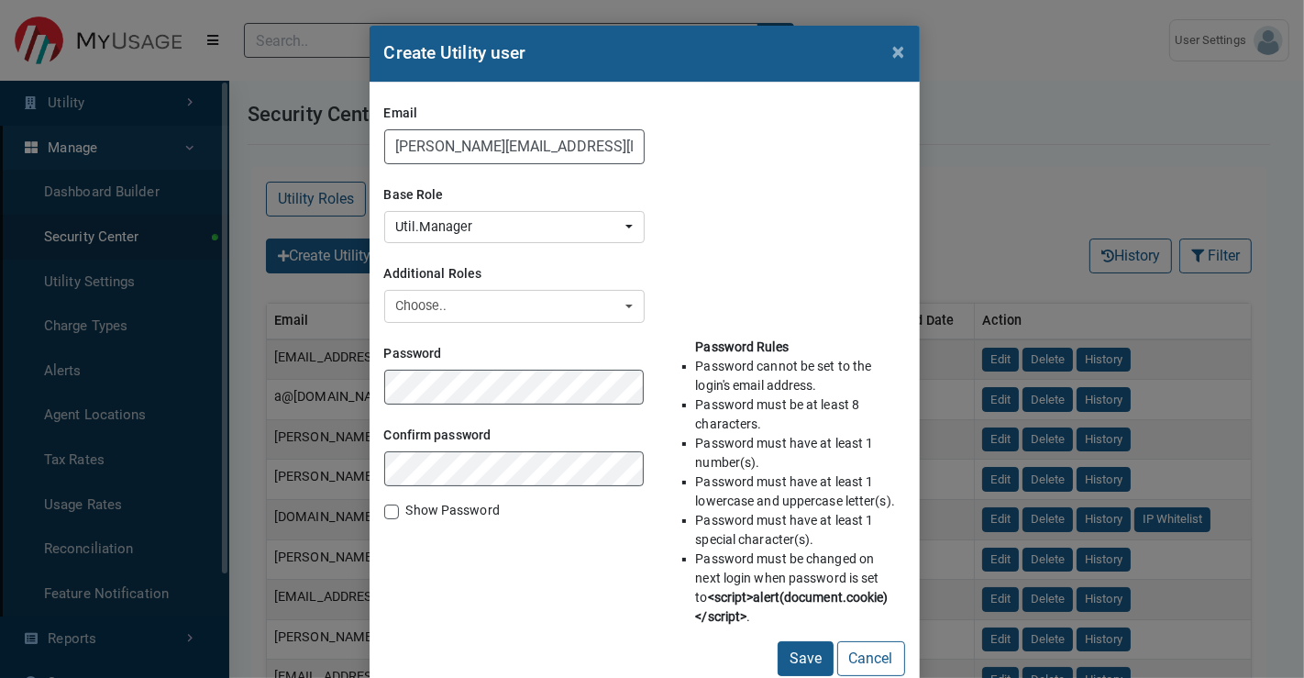
click at [406, 510] on label "Show Password" at bounding box center [453, 510] width 94 height 19
click at [390, 510] on input "Show Password" at bounding box center [391, 510] width 15 height 18
checkbox input "true"
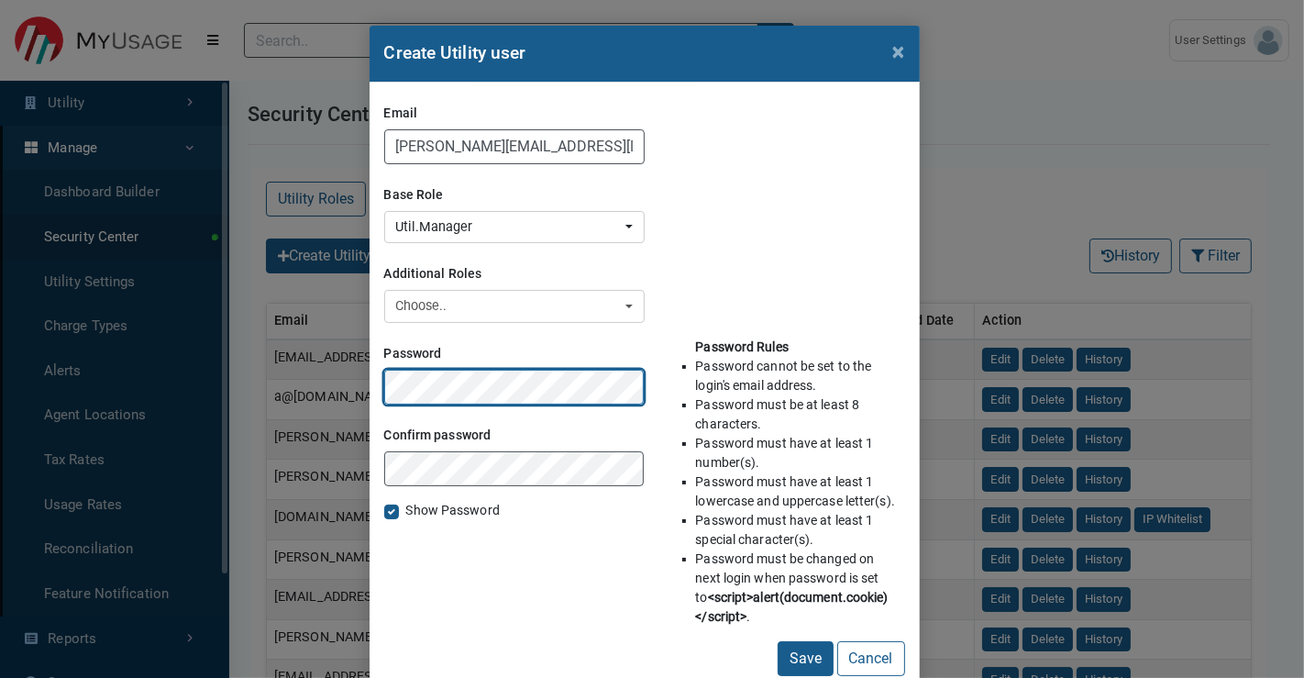
click at [370, 387] on div "Email [PERSON_NAME][EMAIL_ADDRESS][DOMAIN_NAME] Base Role 7144 Anubhuti_testRol…" at bounding box center [645, 387] width 550 height 608
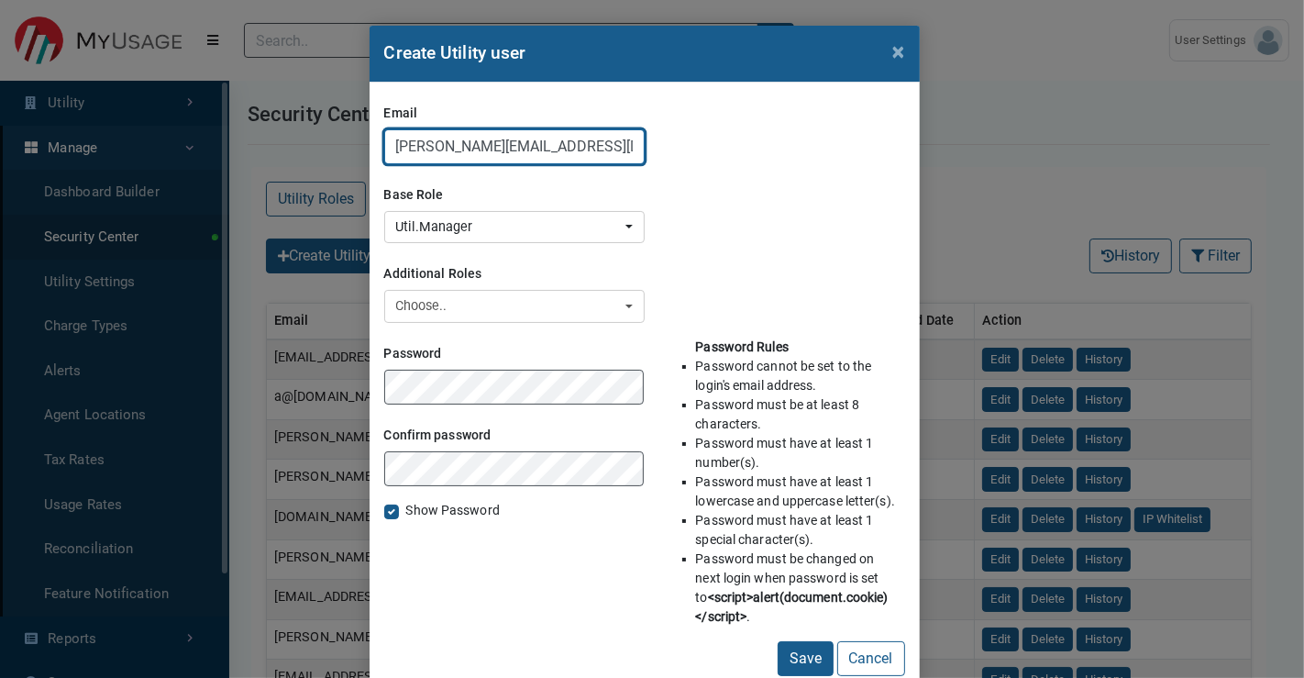
drag, startPoint x: 601, startPoint y: 148, endPoint x: 373, endPoint y: 158, distance: 227.6
click at [374, 158] on div "Email [PERSON_NAME][EMAIL_ADDRESS][DOMAIN_NAME] Base Role 7144 Anubhuti_testRol…" at bounding box center [645, 387] width 550 height 608
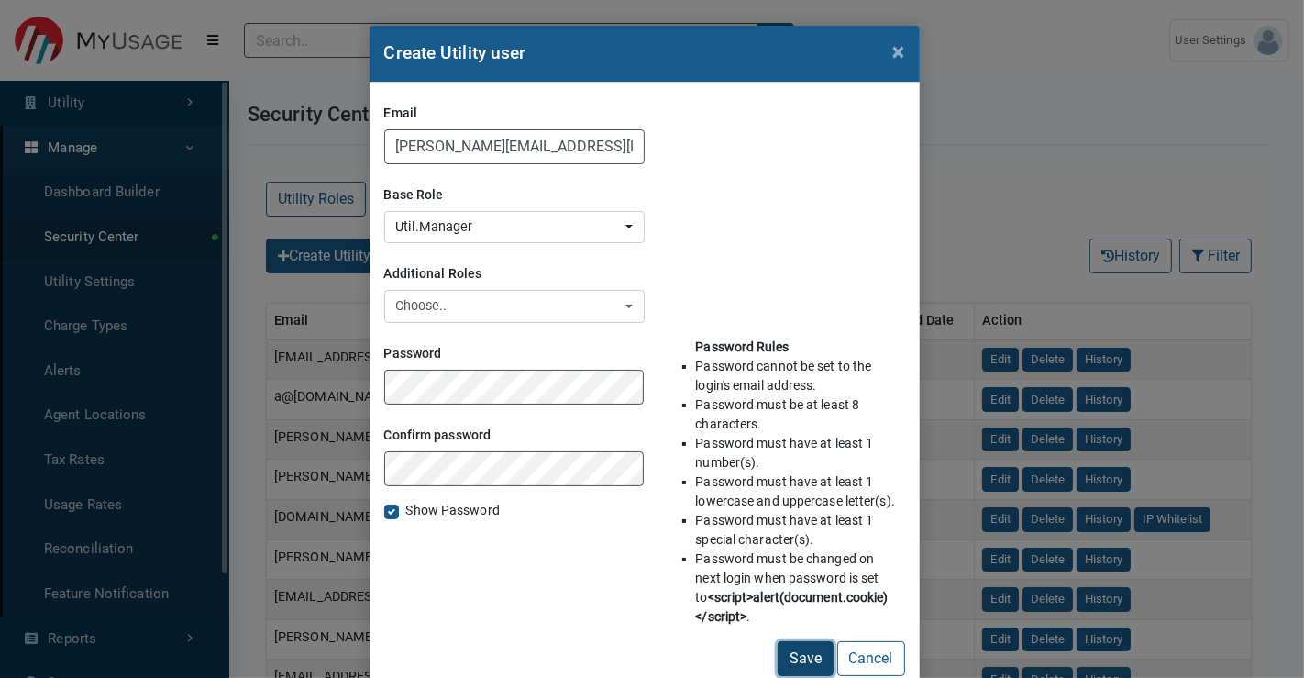
click at [799, 609] on button "Save" at bounding box center [806, 658] width 56 height 35
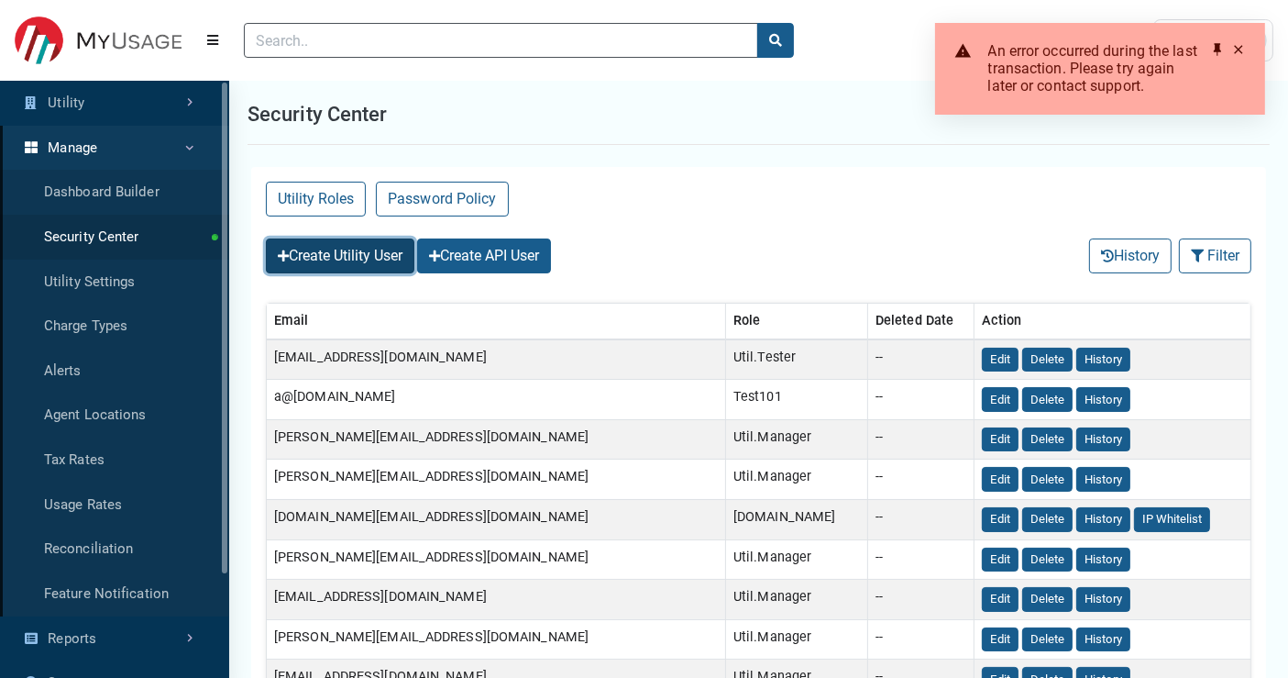
click at [384, 246] on button "Create Utility User" at bounding box center [340, 255] width 149 height 35
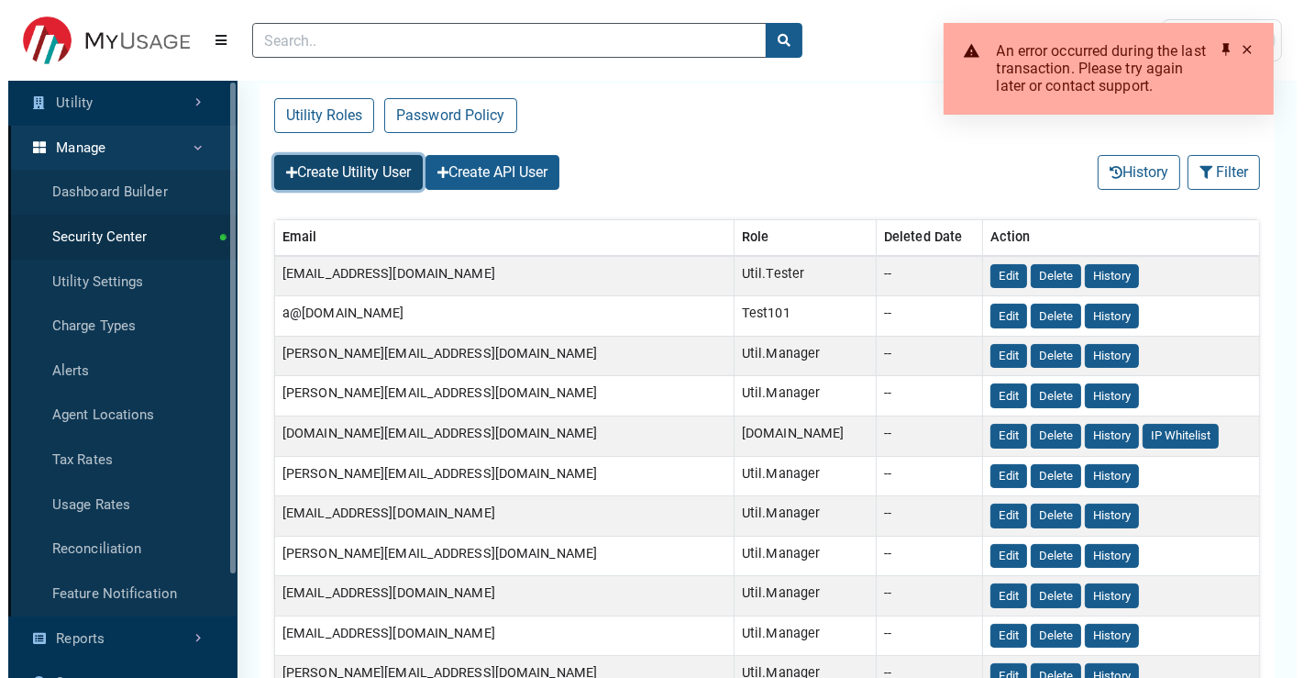
scroll to position [0, 0]
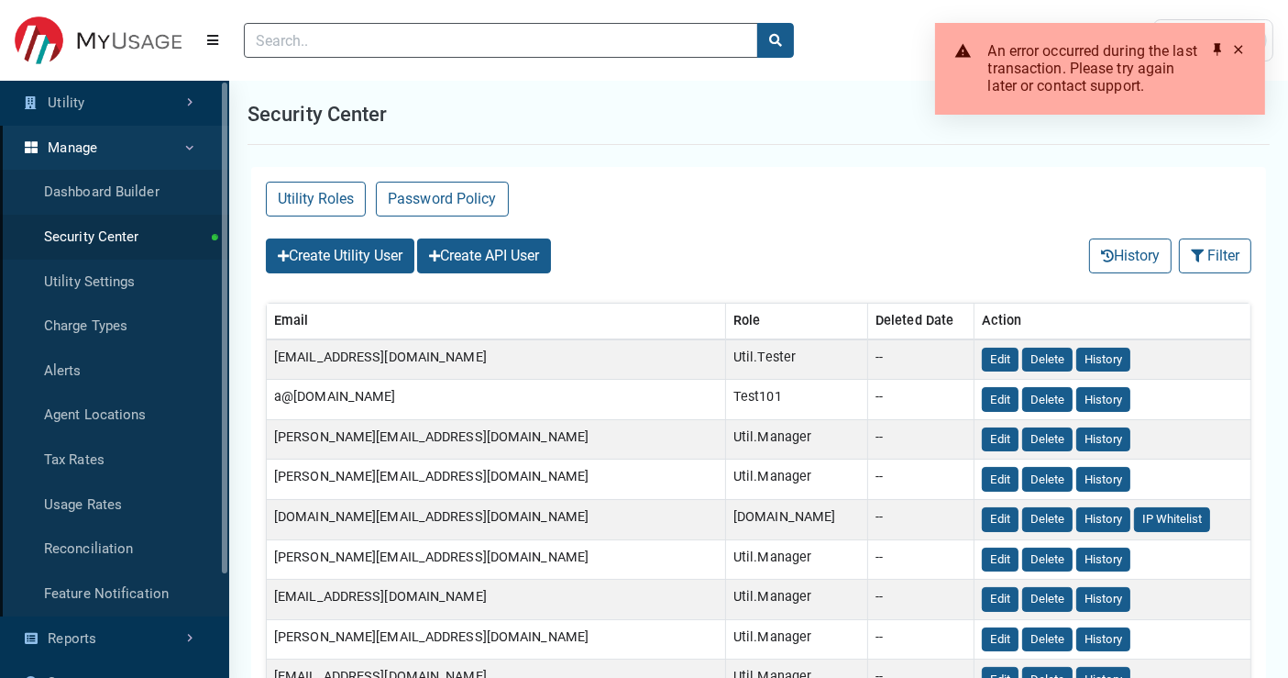
click at [622, 231] on div "Create Utility User Create API User History Filter Filter (No Filters Applied) …" at bounding box center [758, 256] width 1015 height 50
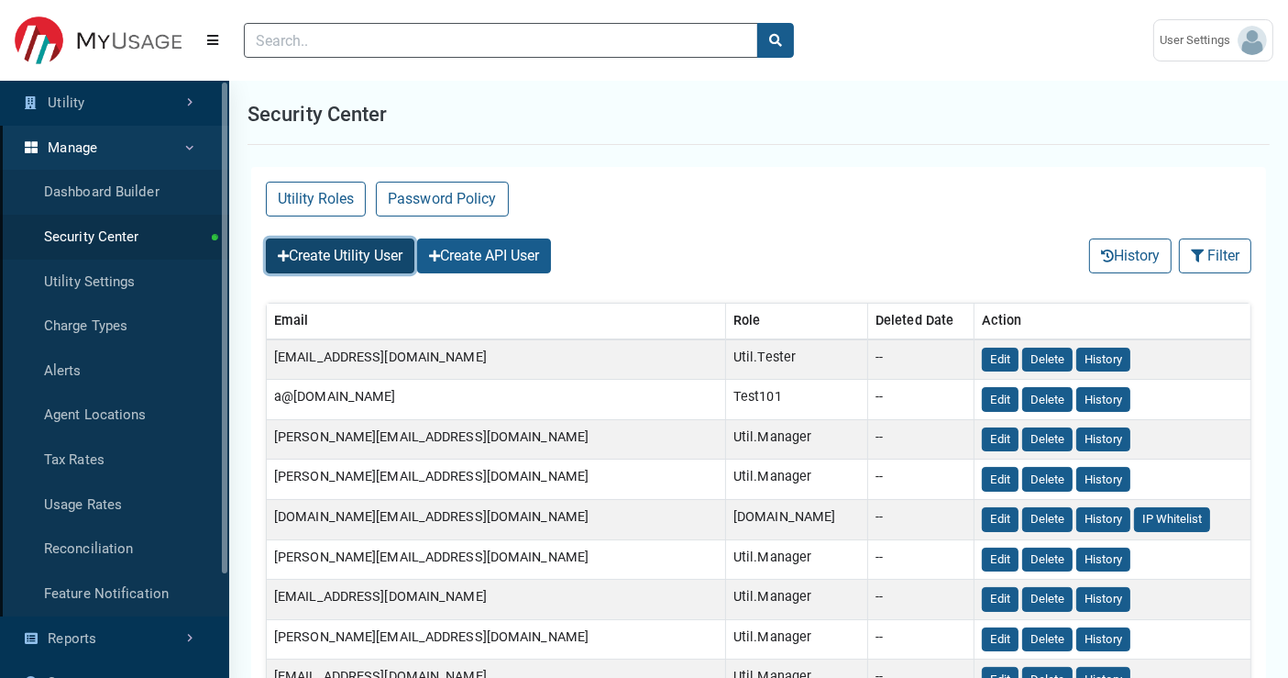
click at [366, 242] on button "Create Utility User" at bounding box center [340, 255] width 149 height 35
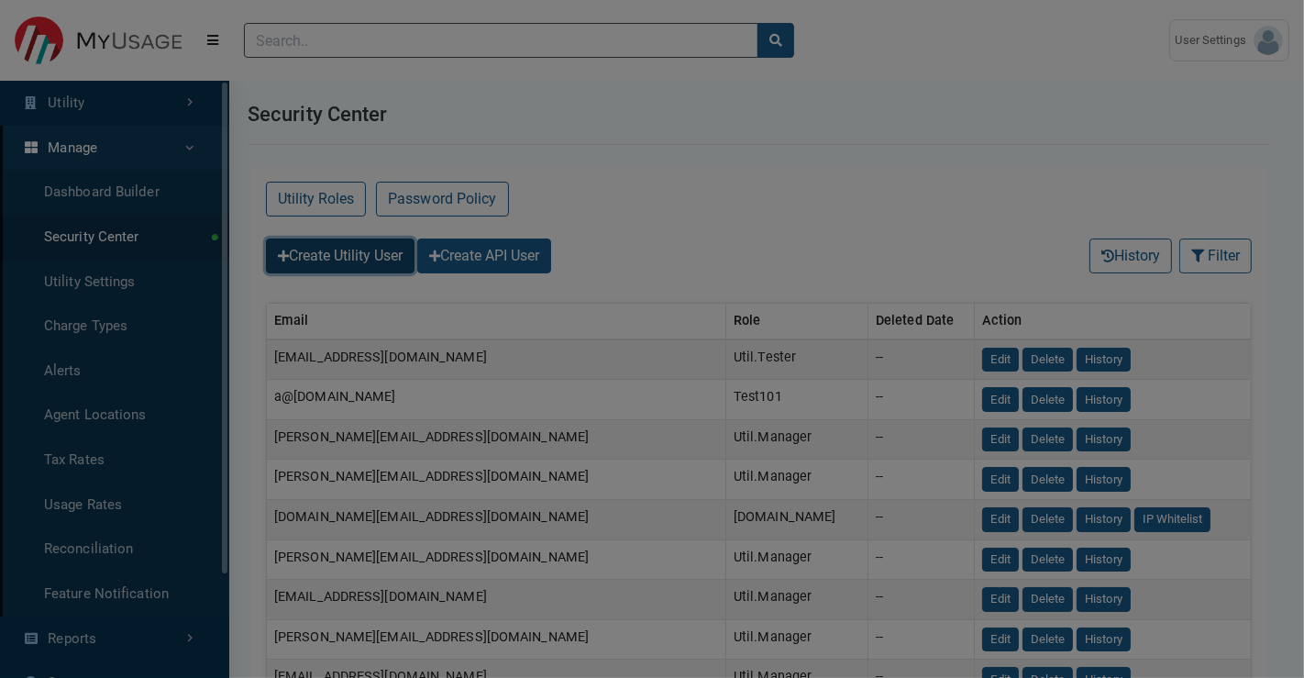
select select
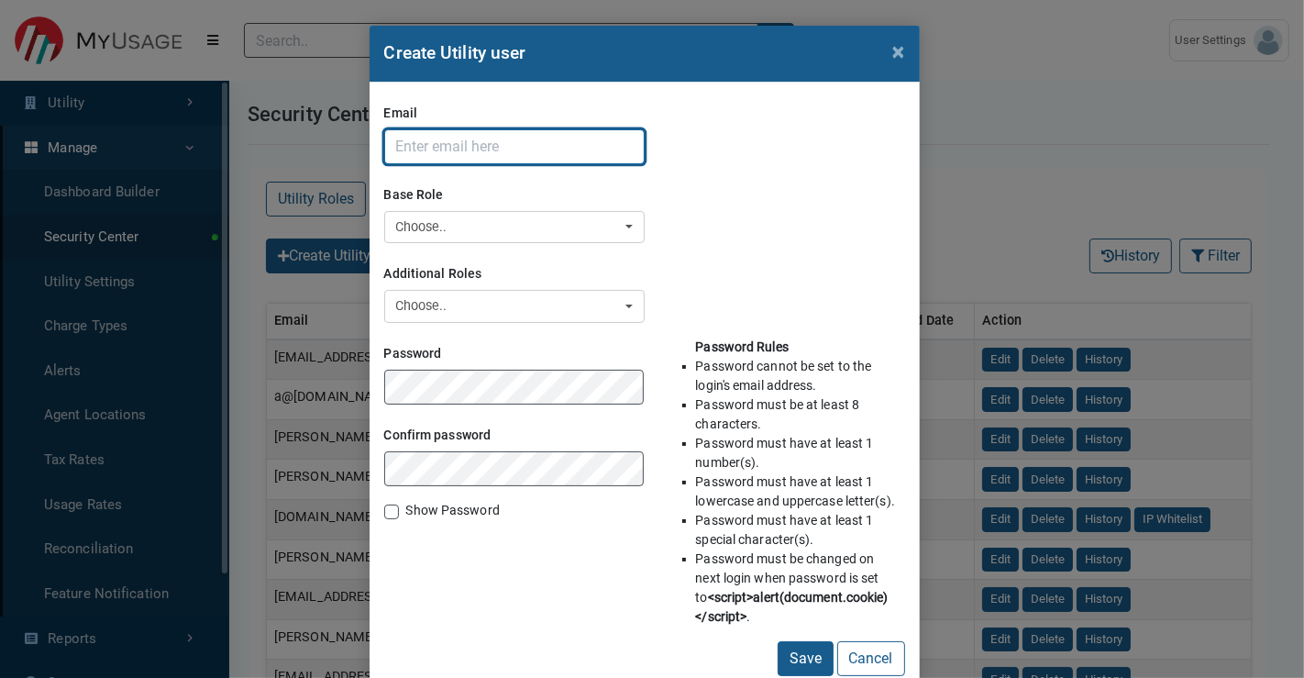
click at [463, 150] on input "Email" at bounding box center [514, 146] width 260 height 35
paste input "[PERSON_NAME][EMAIL_ADDRESS][DOMAIN_NAME]"
type input "[PERSON_NAME][EMAIL_ADDRESS][DOMAIN_NAME]"
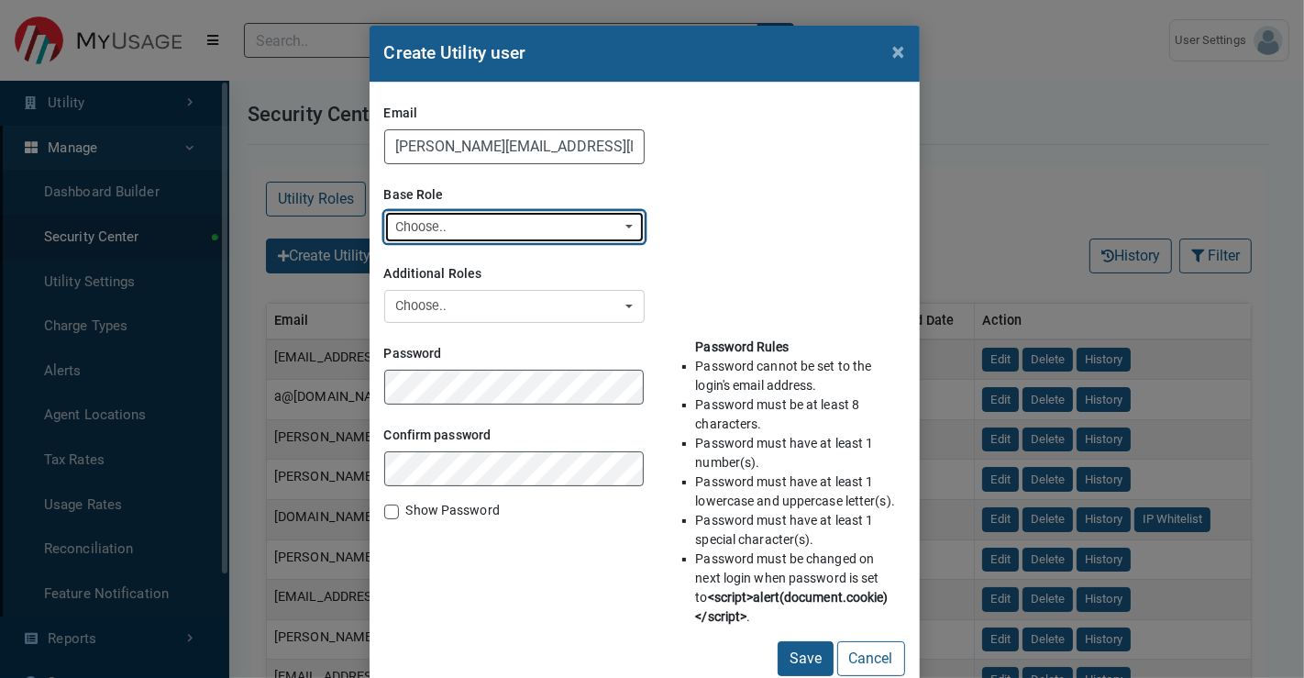
click at [463, 222] on div "Choose.." at bounding box center [509, 227] width 226 height 20
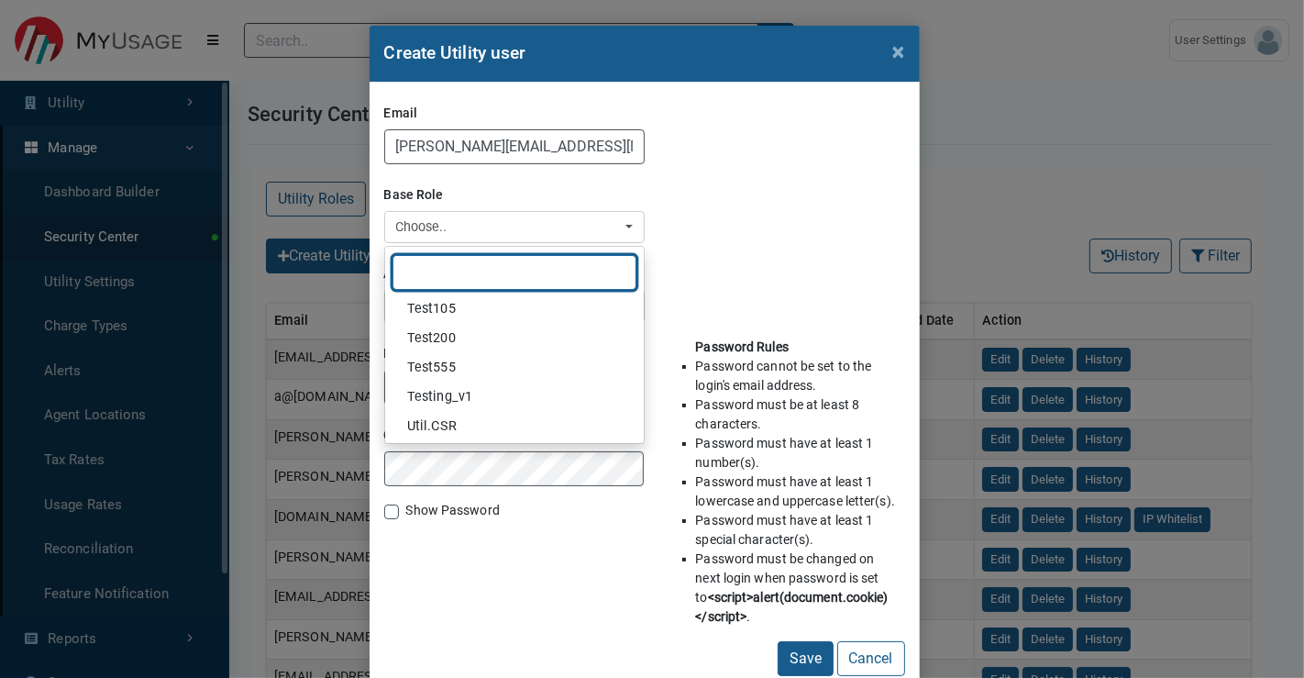
scroll to position [351, 0]
select select
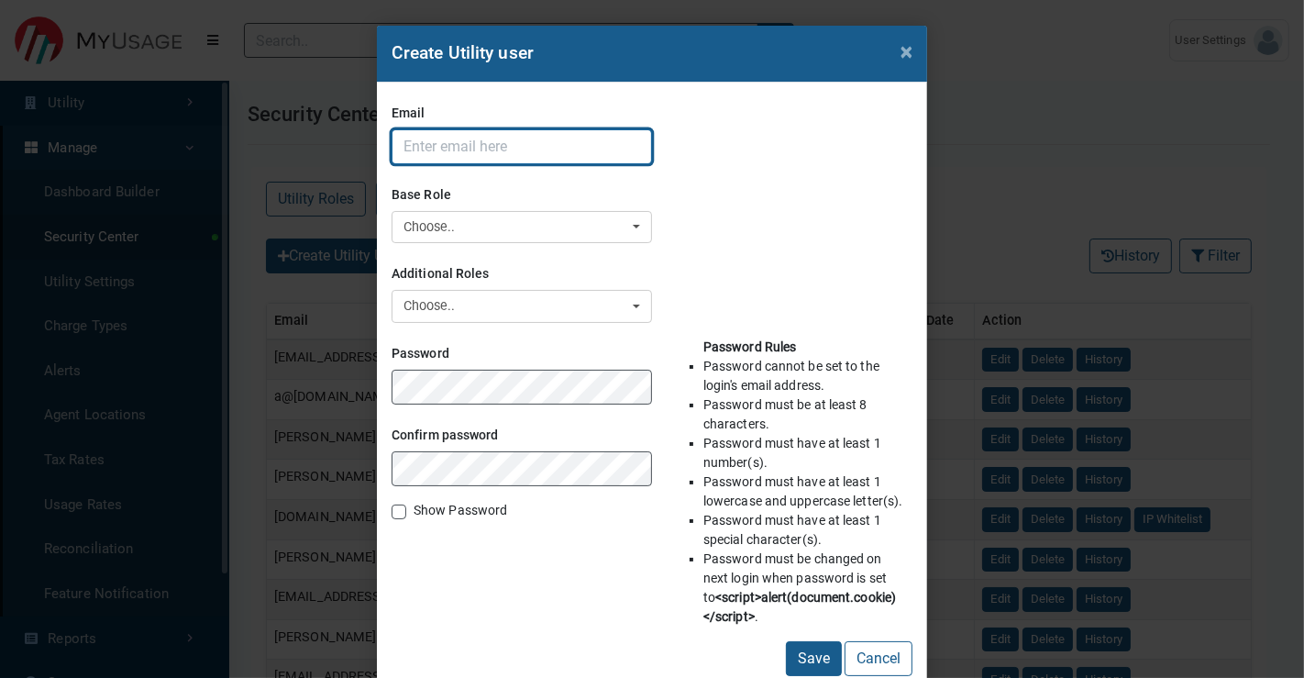
click at [466, 143] on input "Email" at bounding box center [522, 146] width 260 height 35
paste input "[PERSON_NAME][EMAIL_ADDRESS][DOMAIN_NAME]"
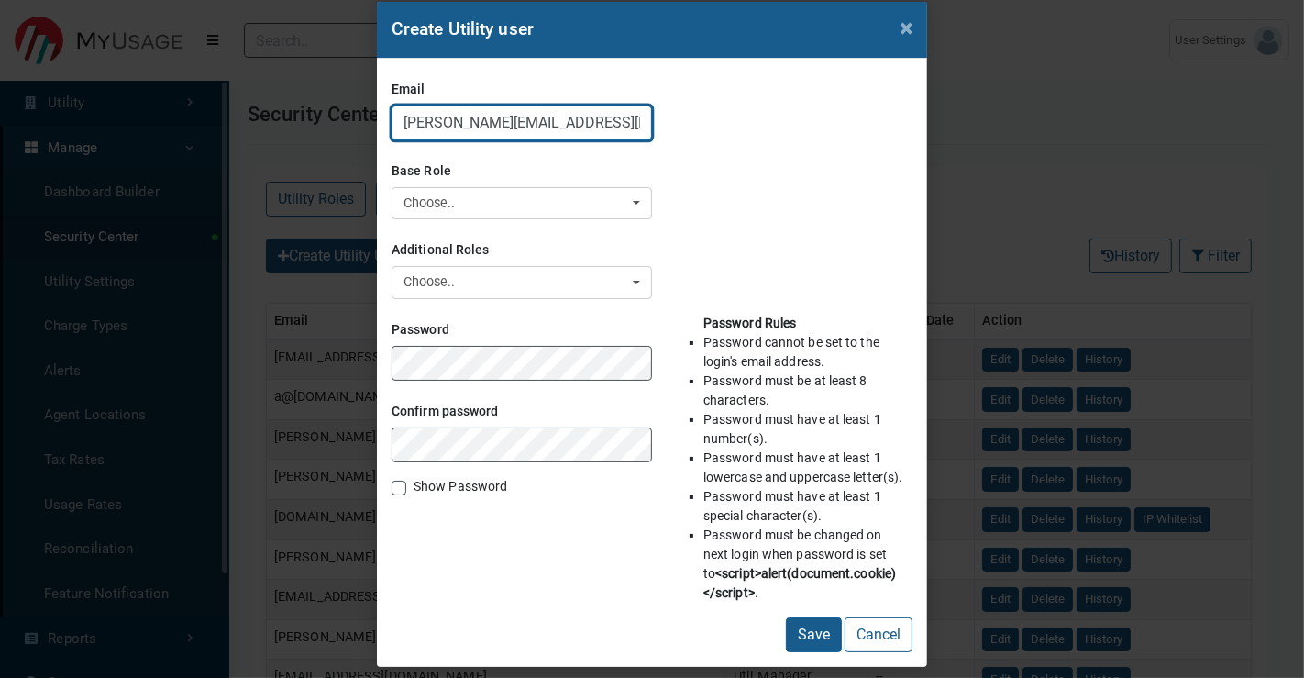
scroll to position [37, 0]
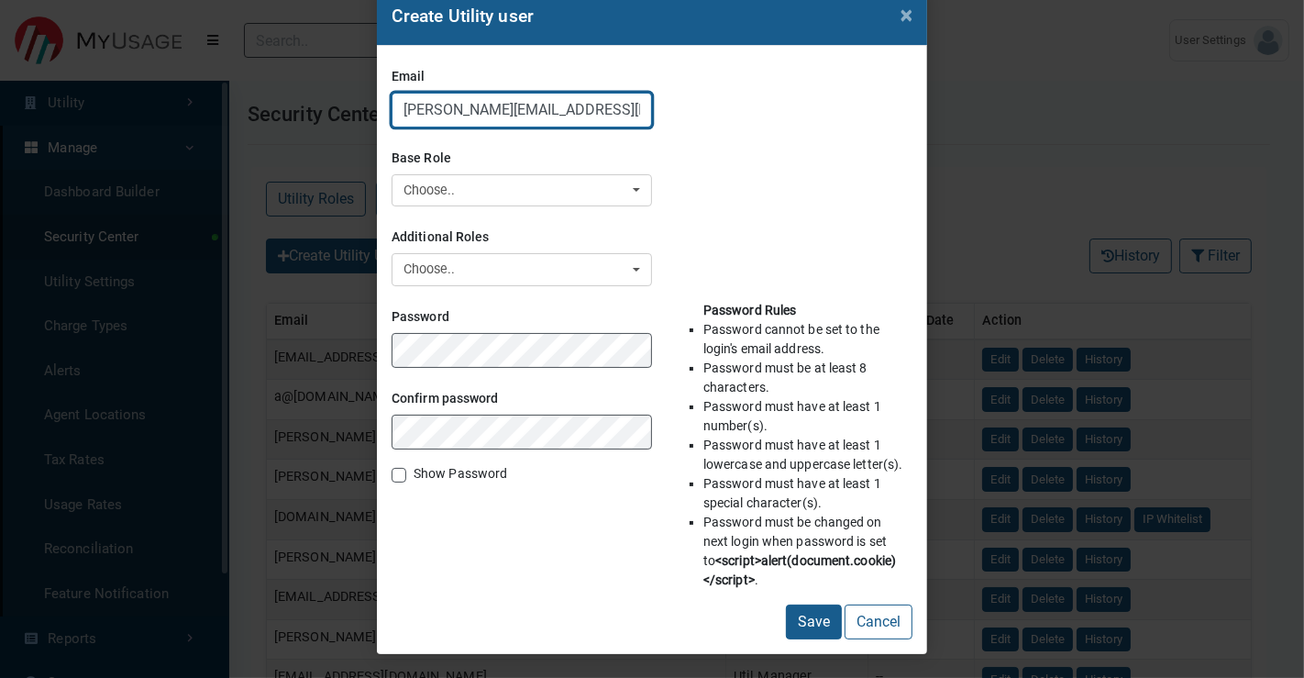
type input "[PERSON_NAME][EMAIL_ADDRESS][DOMAIN_NAME]"
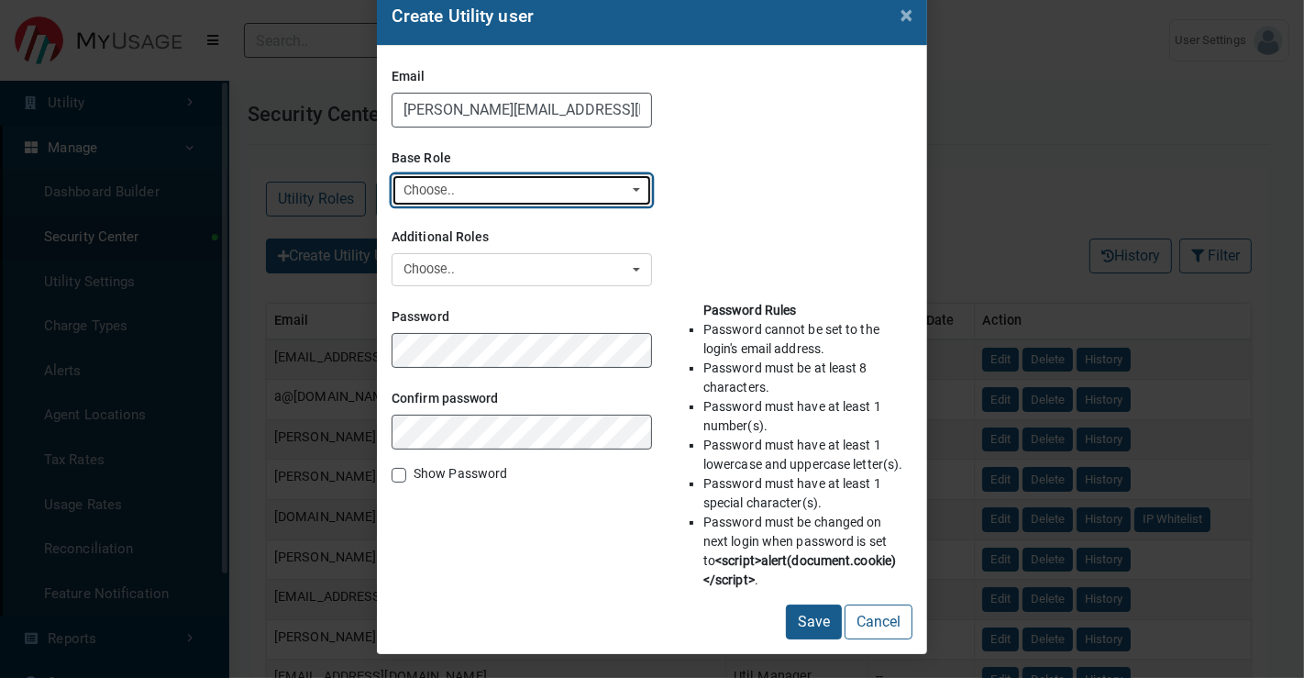
click at [475, 193] on div "Choose.." at bounding box center [516, 191] width 226 height 20
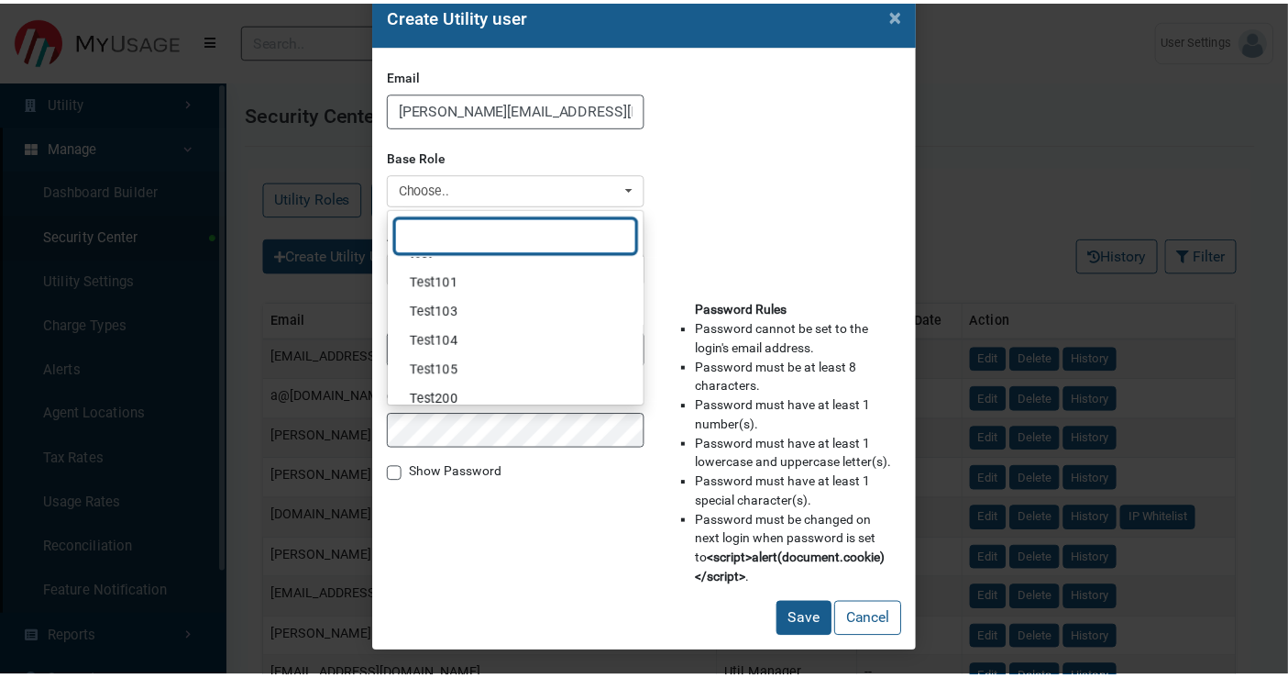
scroll to position [351, 0]
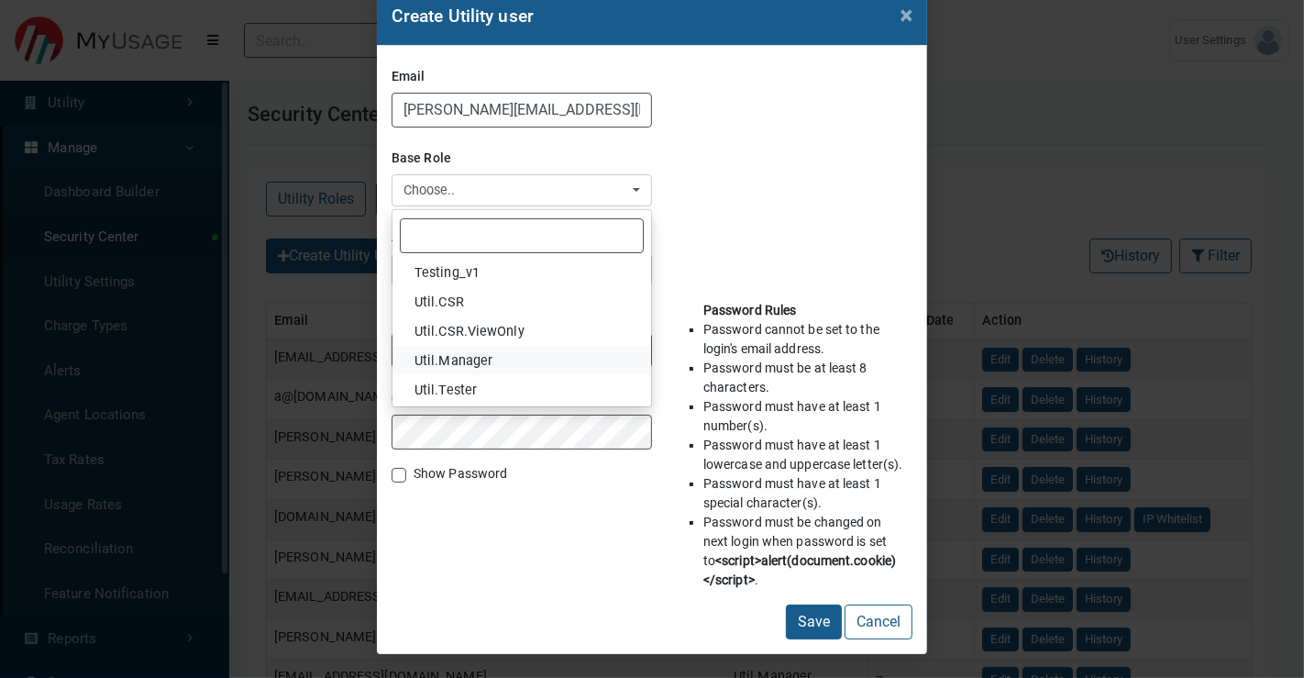
click at [484, 356] on link "Util.Manager" at bounding box center [521, 360] width 259 height 29
select select "Util.Manager"
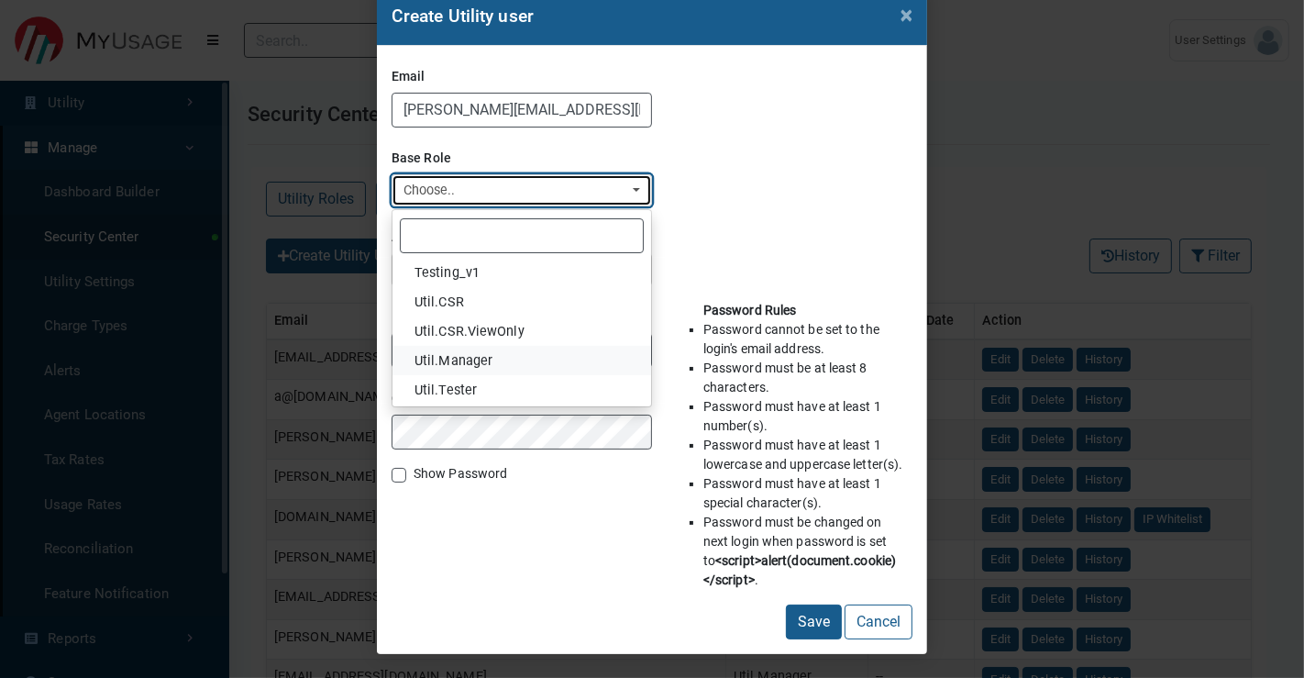
select select
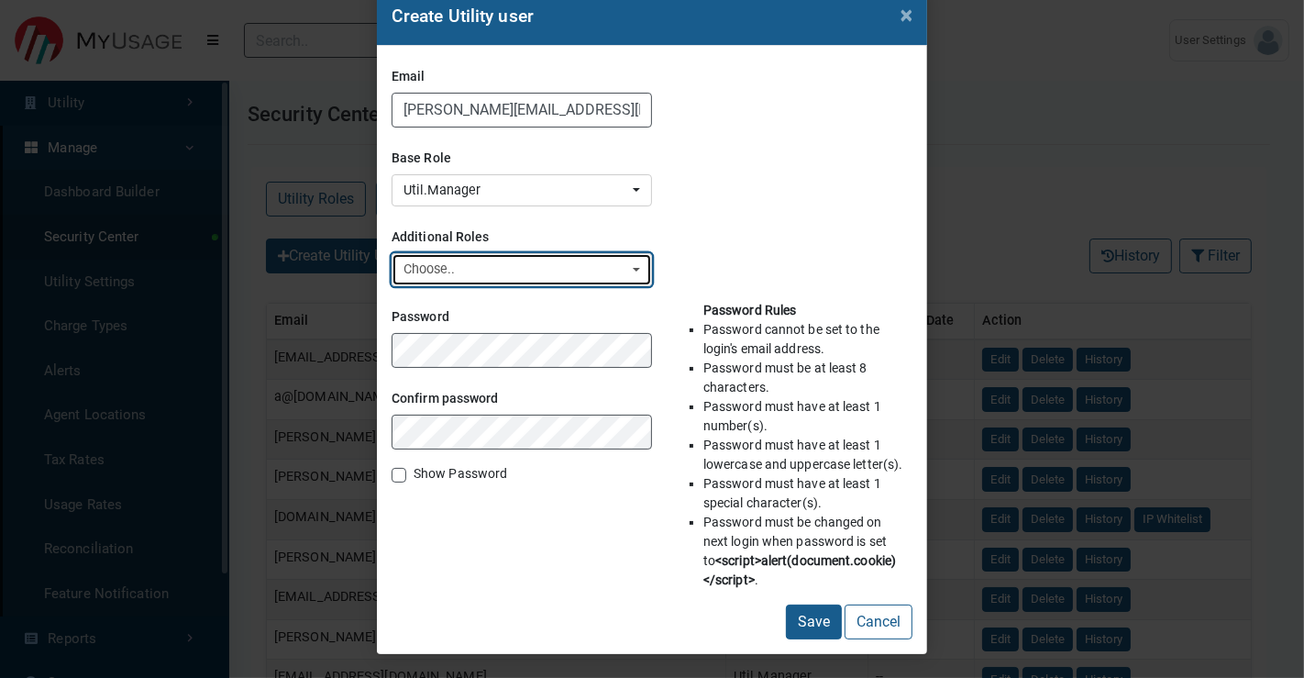
click at [477, 284] on button "Choose.." at bounding box center [522, 269] width 260 height 33
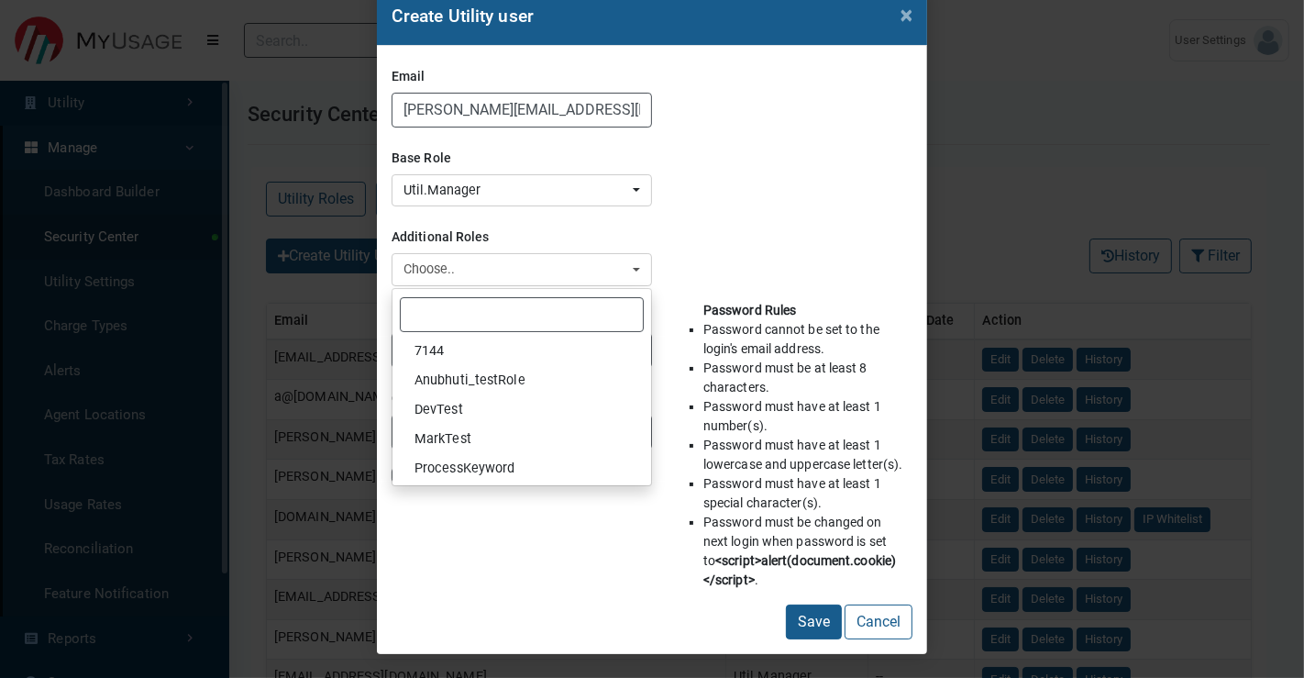
click at [704, 244] on div "Additional Roles 7144 Anubhuti_testRole DevTest MarkTest ProcessKeyword test Te…" at bounding box center [652, 253] width 521 height 65
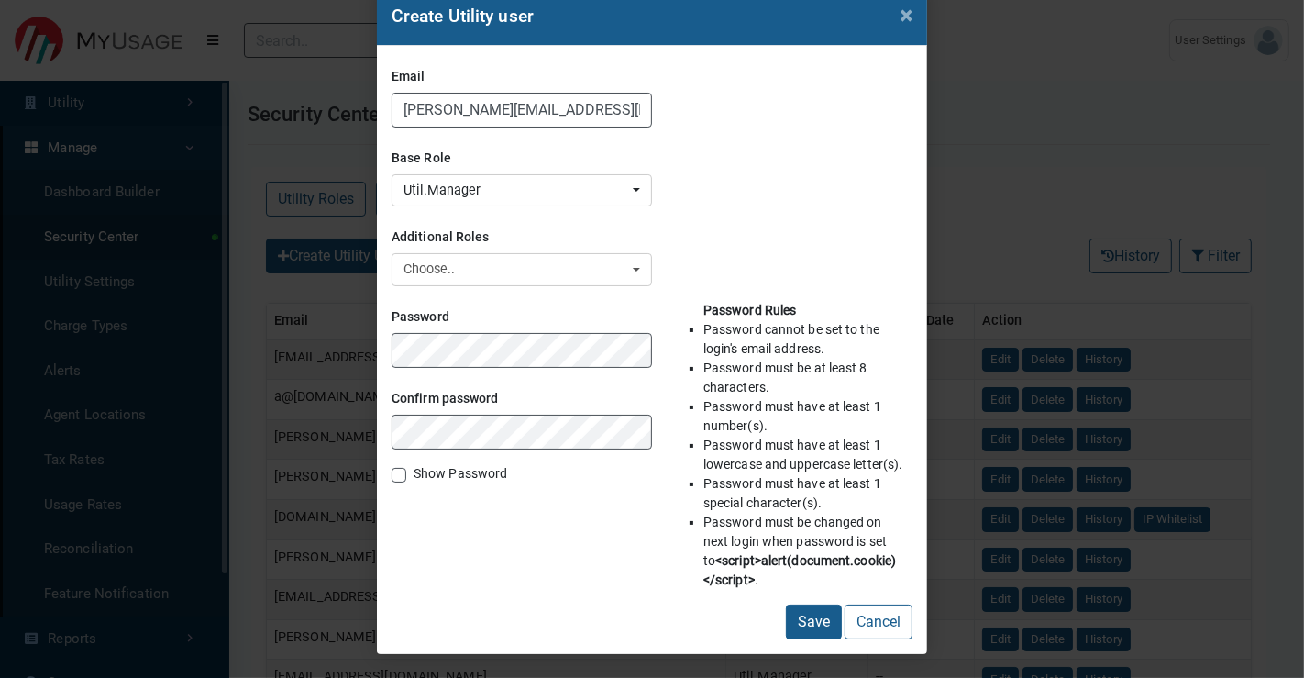
click at [443, 469] on label "Show Password" at bounding box center [461, 473] width 94 height 19
click at [406, 469] on input "Show Password" at bounding box center [399, 473] width 15 height 18
checkbox input "true"
click at [812, 609] on button "Save" at bounding box center [814, 621] width 56 height 35
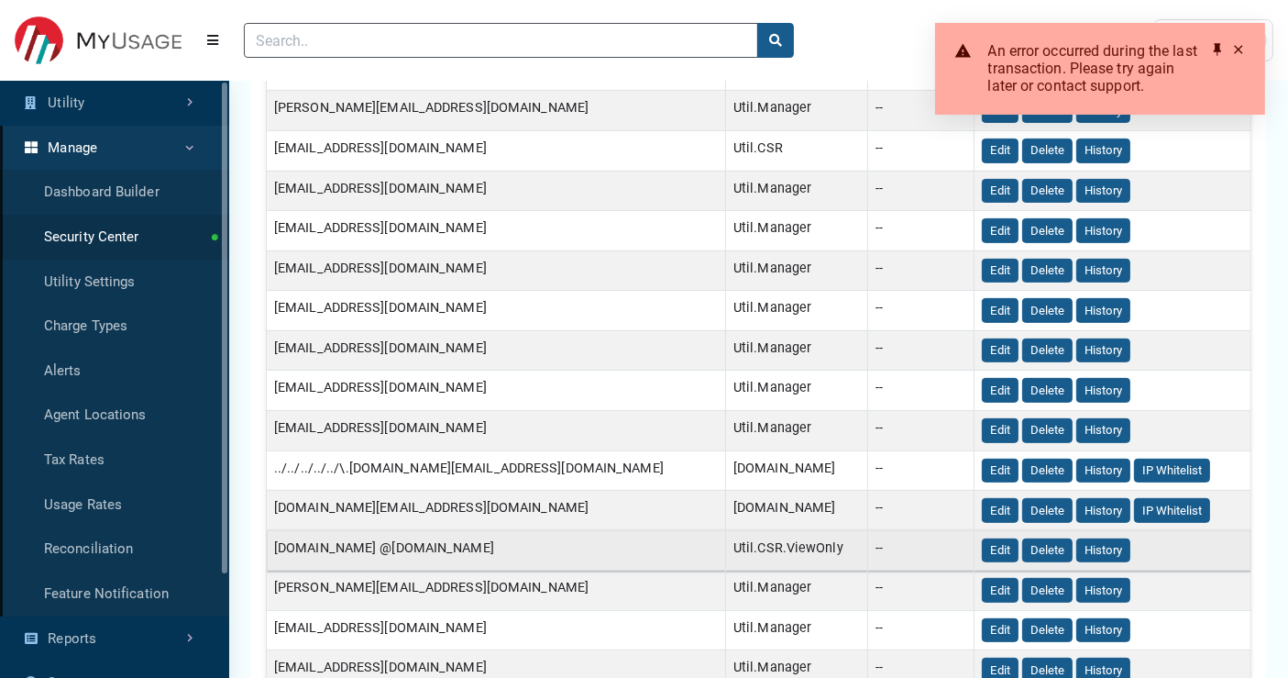
scroll to position [712, 0]
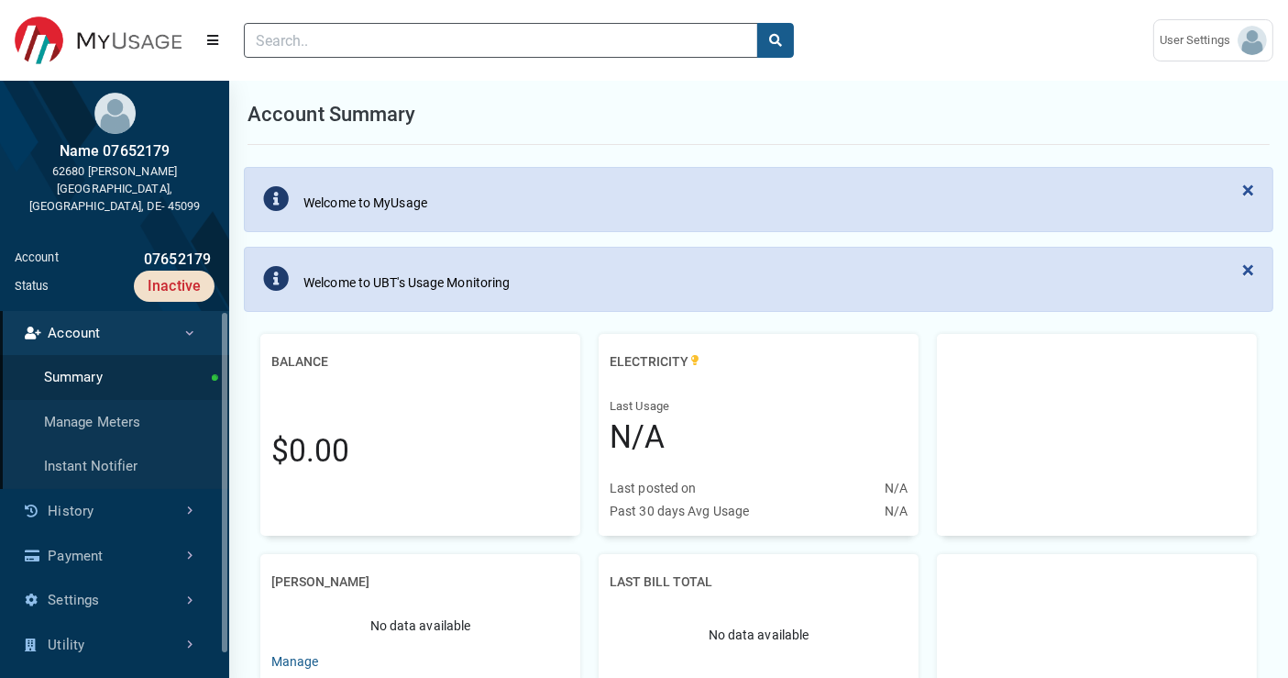
scroll to position [7, 0]
click at [120, 534] on link "Payment" at bounding box center [114, 556] width 229 height 45
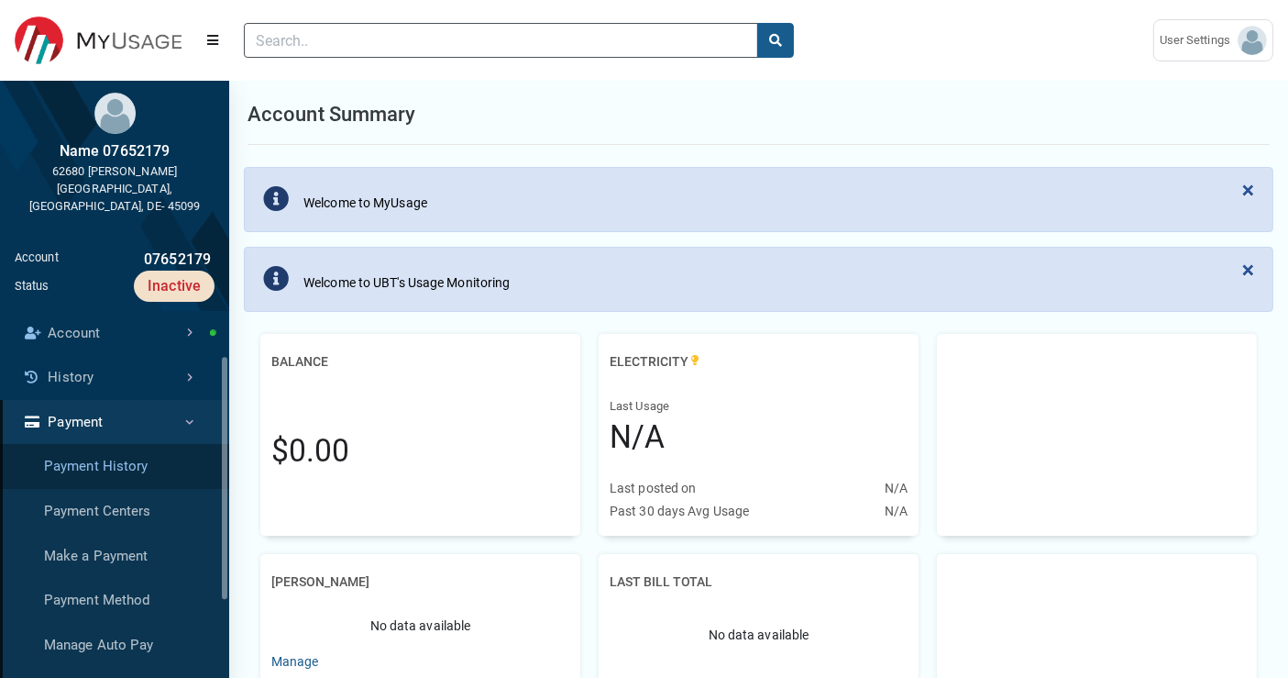
scroll to position [102, 0]
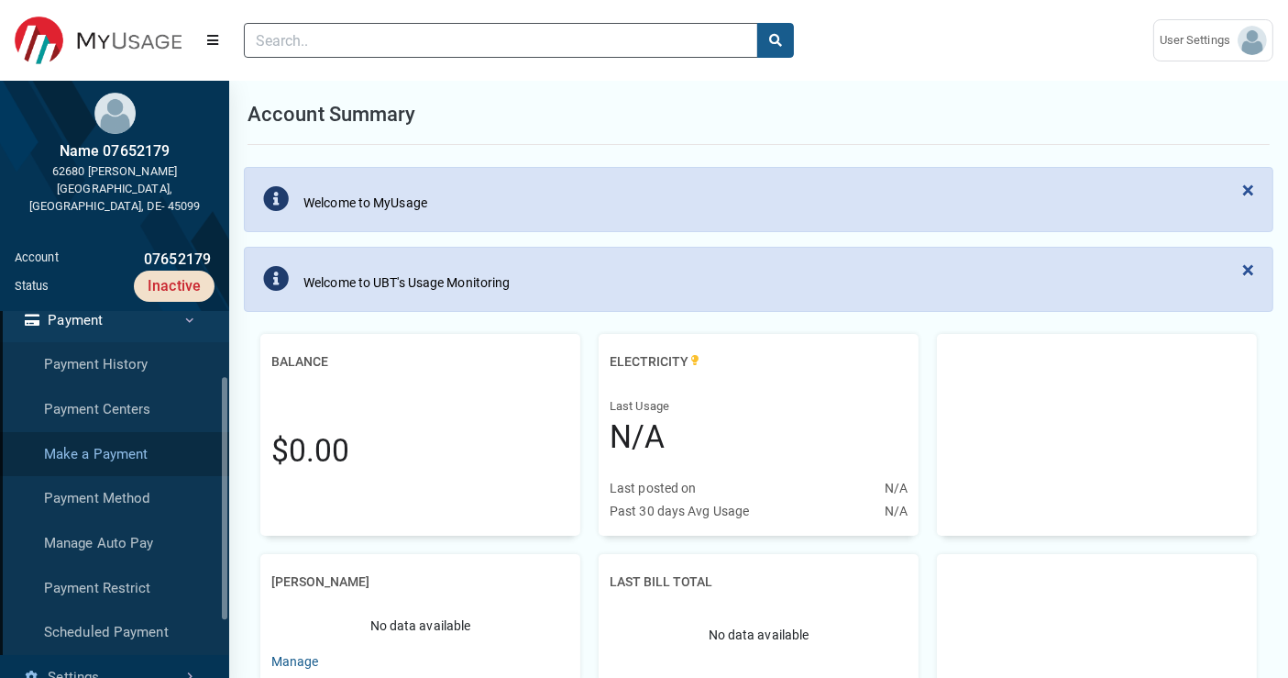
click at [158, 436] on link "Make a Payment" at bounding box center [114, 454] width 229 height 45
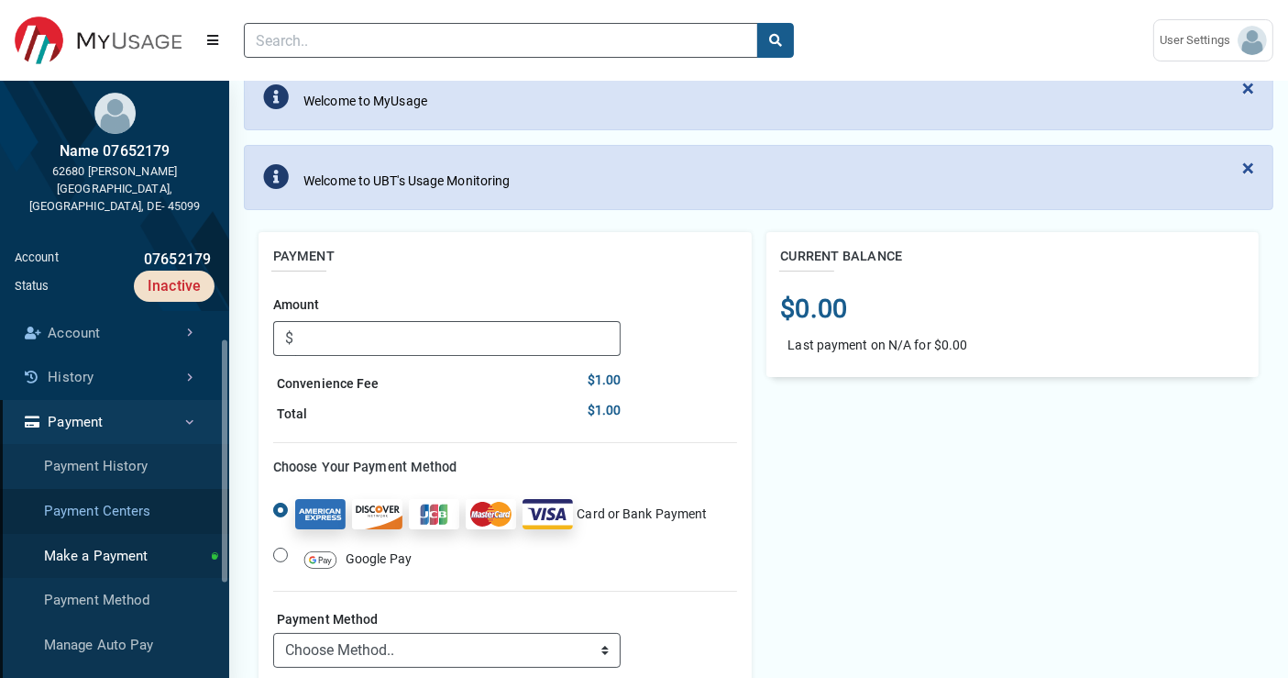
scroll to position [204, 0]
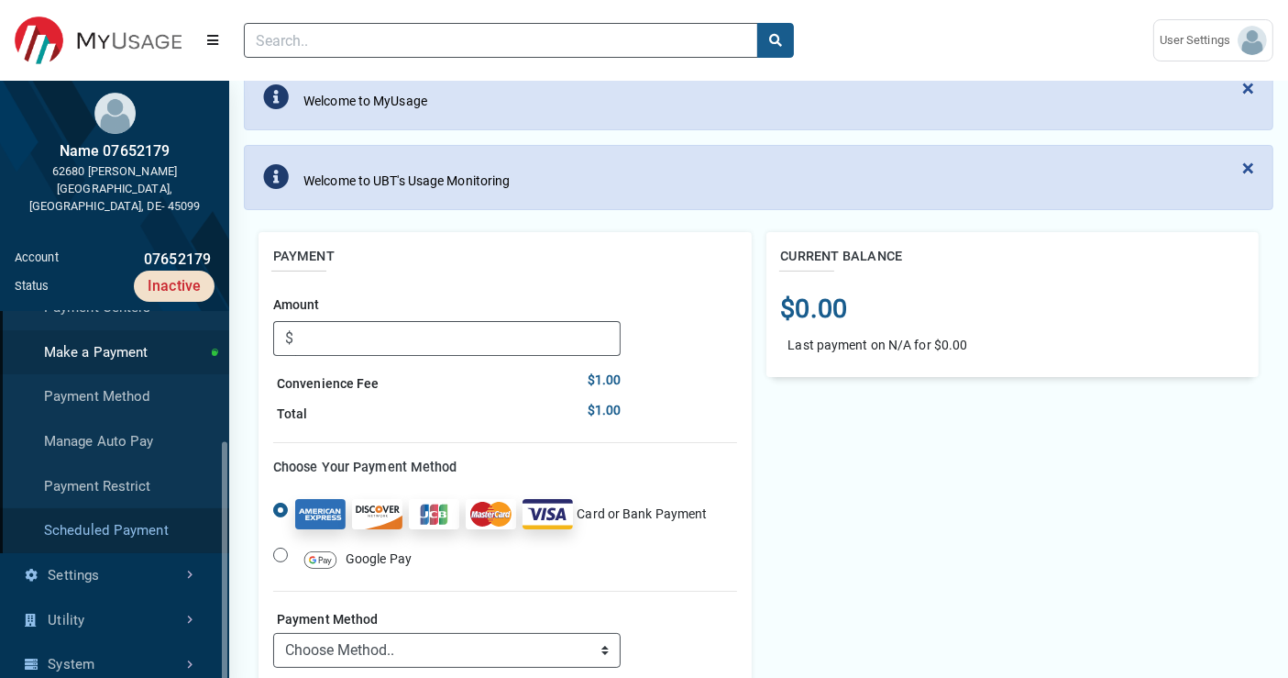
click at [133, 514] on link "Scheduled Payment" at bounding box center [114, 530] width 229 height 45
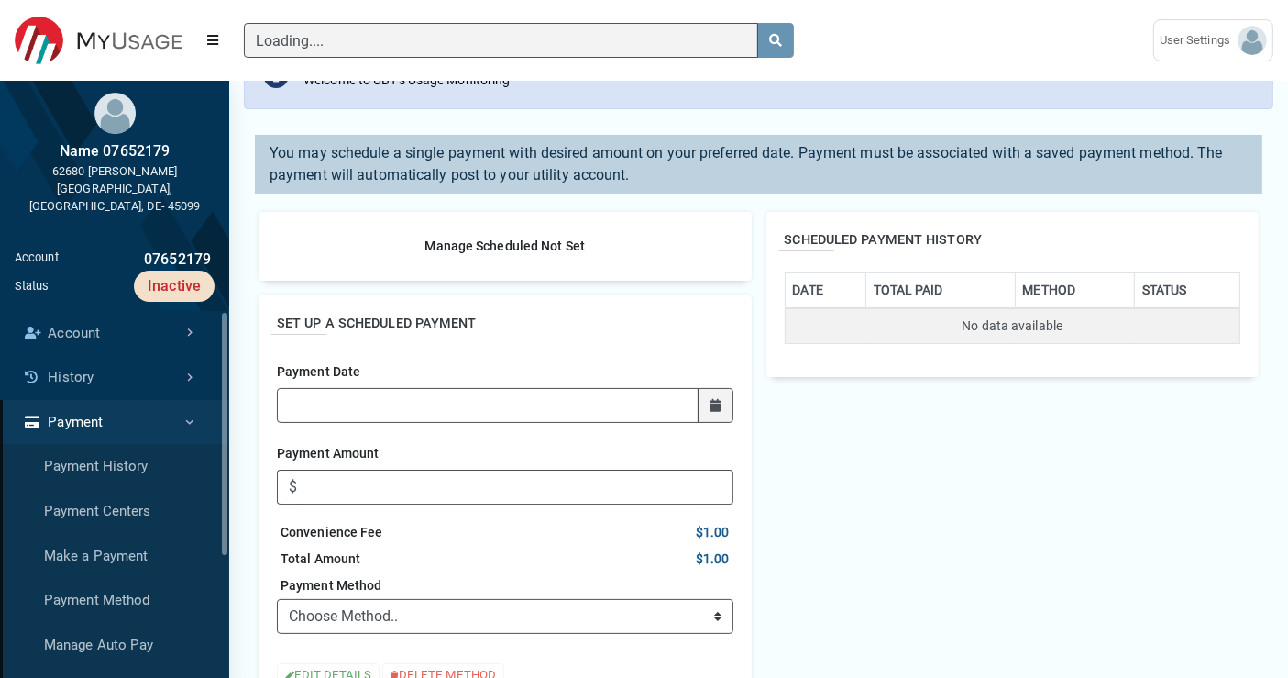
scroll to position [204, 0]
click at [721, 398] on icon at bounding box center [715, 404] width 11 height 13
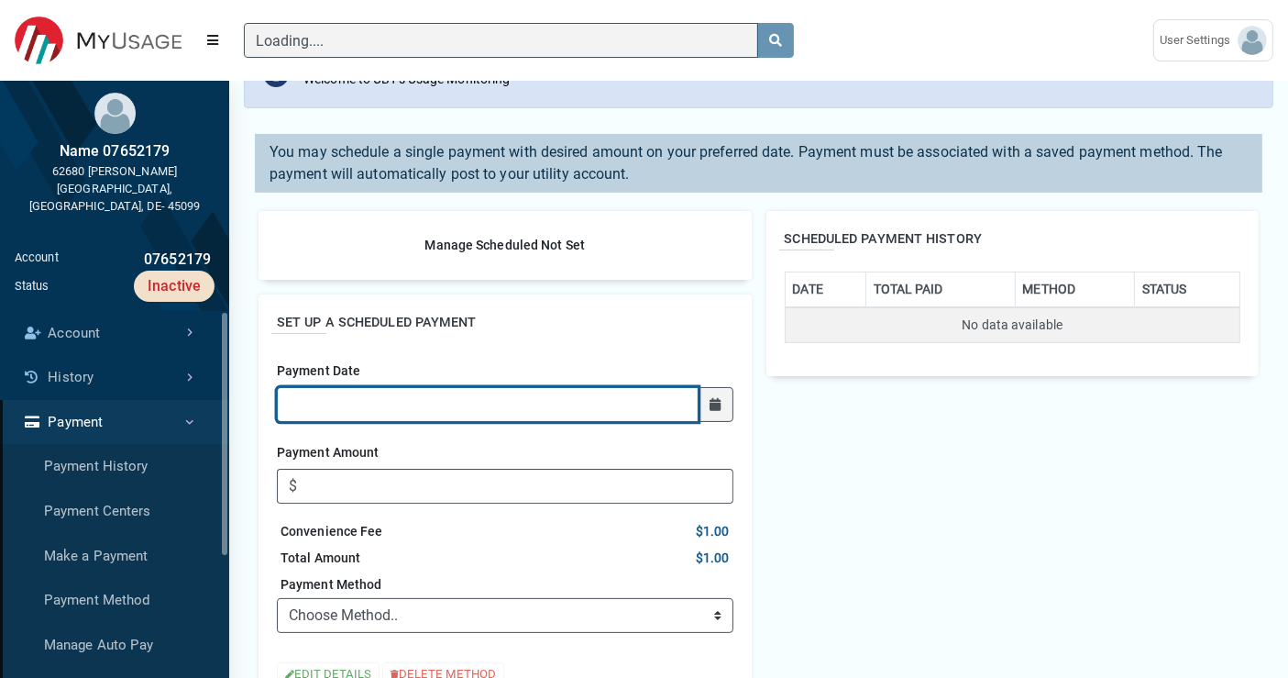
click at [699, 396] on input "Payment Date" at bounding box center [488, 404] width 422 height 35
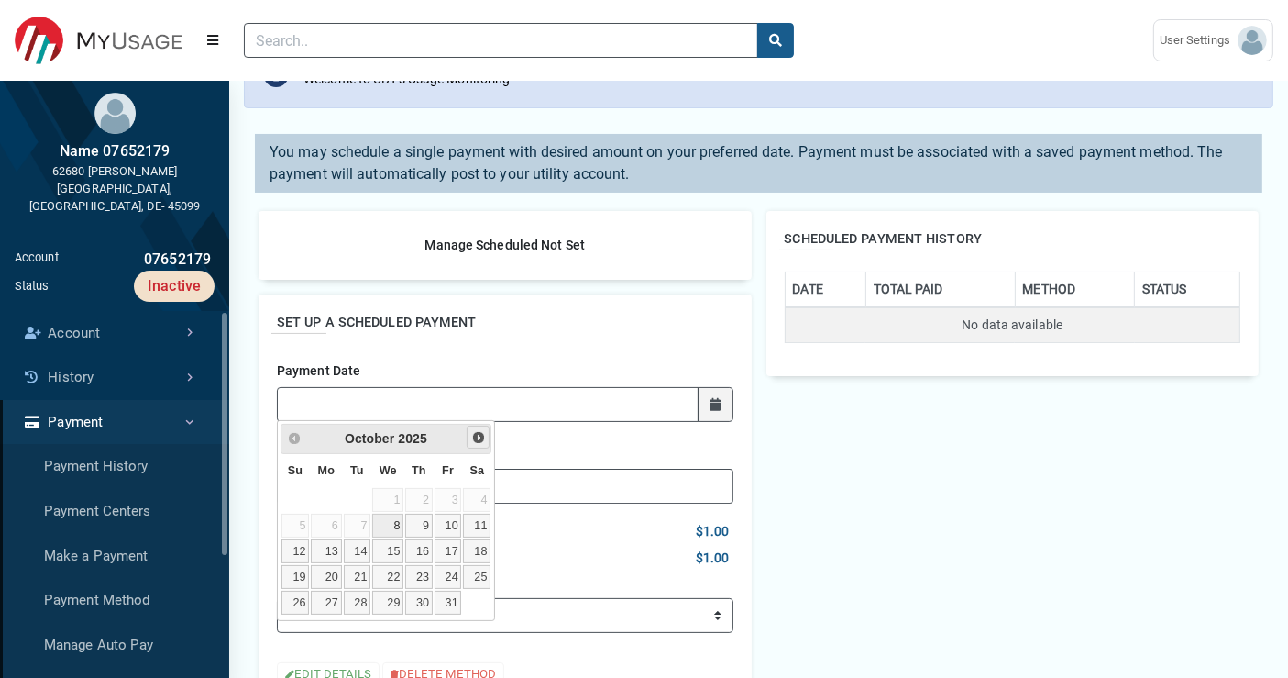
click at [478, 436] on span "Next" at bounding box center [478, 437] width 15 height 15
click at [479, 436] on span "Next" at bounding box center [478, 437] width 15 height 15
click at [399, 565] on link "21" at bounding box center [387, 577] width 31 height 24
type input "01/21/2026"
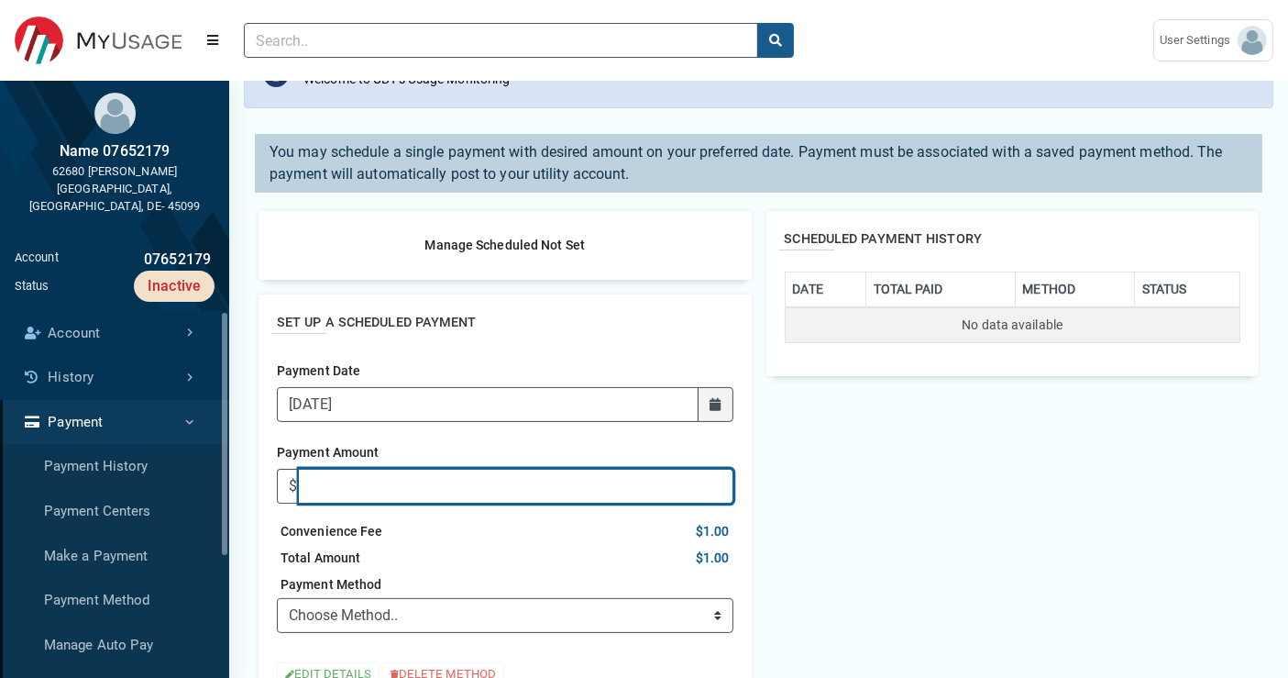
click at [581, 486] on input "Payment Amount" at bounding box center [516, 486] width 434 height 35
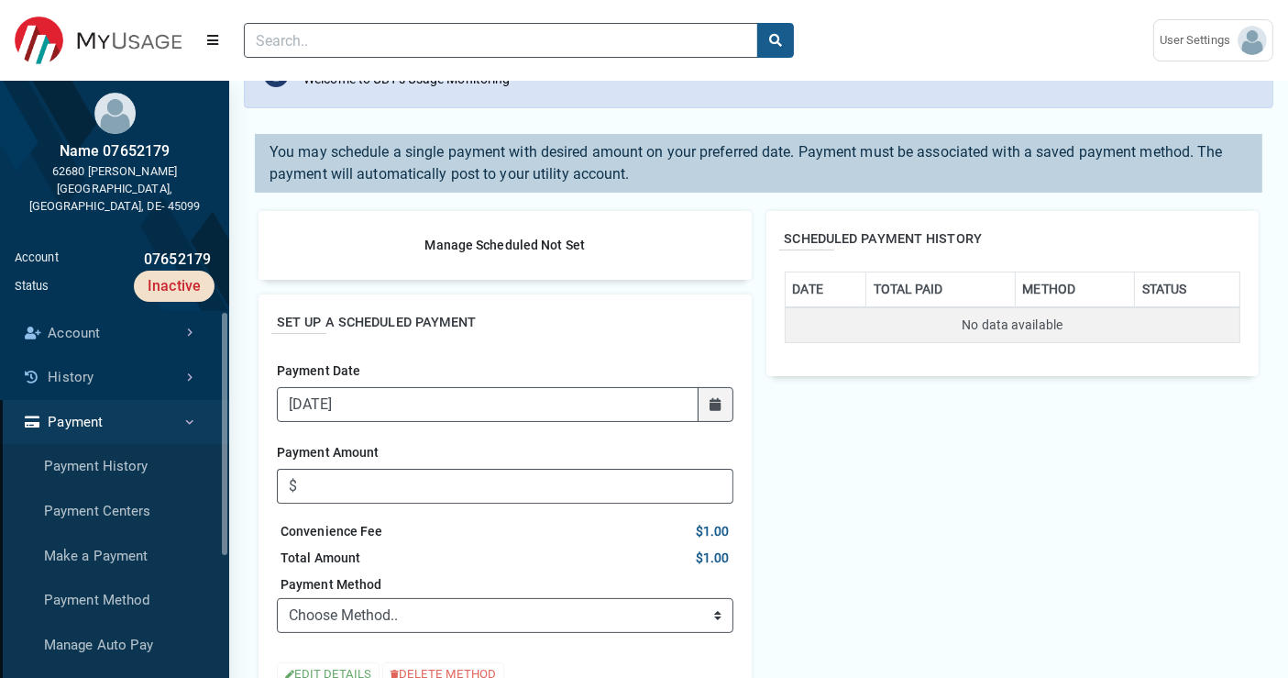
click at [790, 459] on div "SCHEDULED PAYMENT HISTORY DATE TOTAL PAID METHOD STATUS No data available" at bounding box center [1013, 486] width 508 height 580
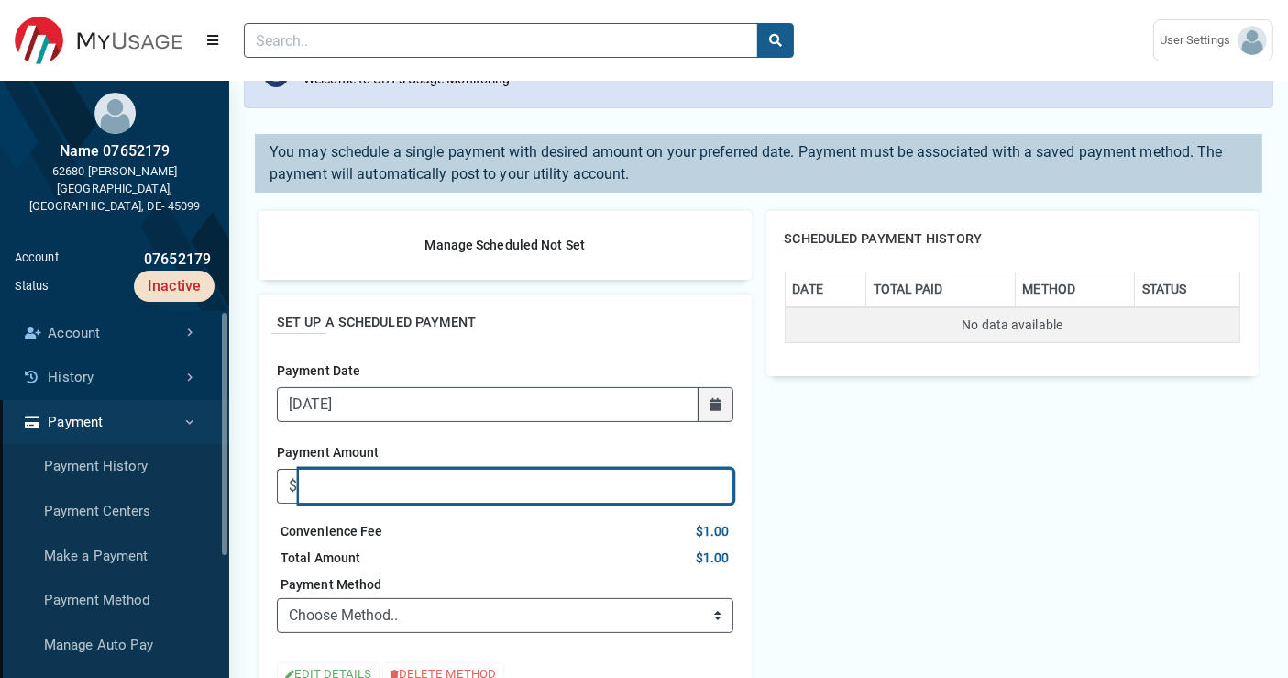
click at [687, 486] on input "Payment Amount" at bounding box center [516, 486] width 434 height 35
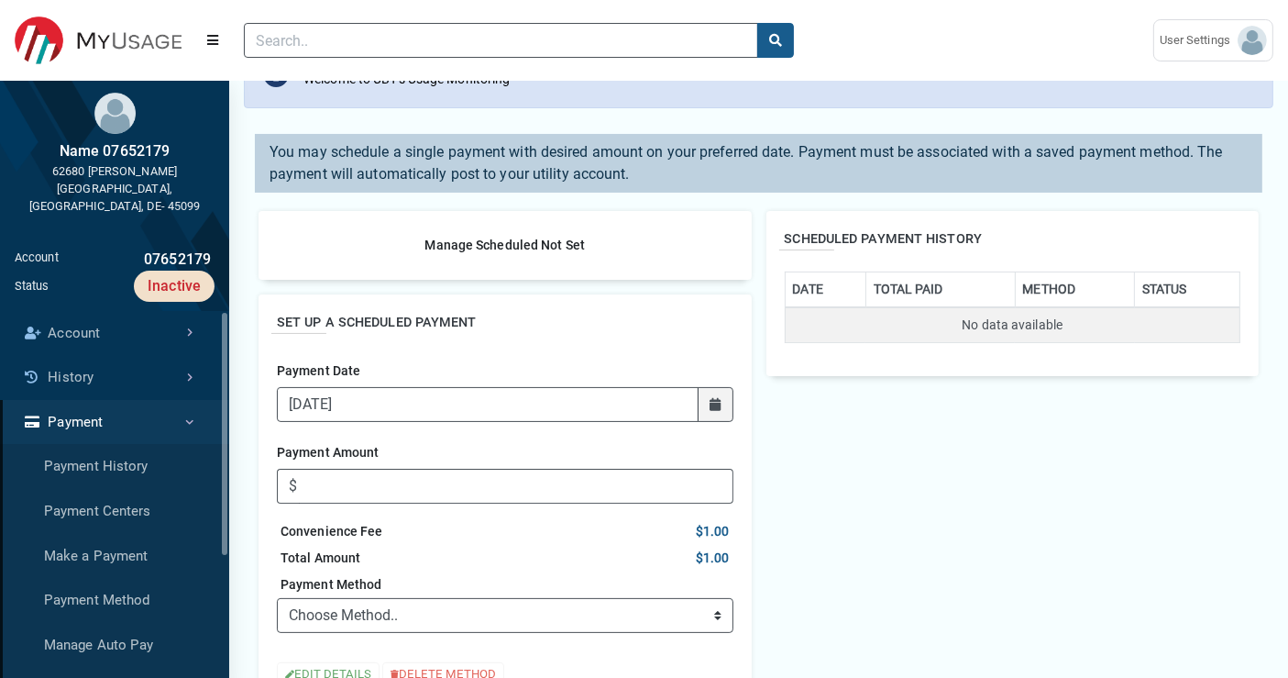
click at [802, 447] on div "SCHEDULED PAYMENT HISTORY DATE TOTAL PAID METHOD STATUS No data available" at bounding box center [1013, 486] width 508 height 580
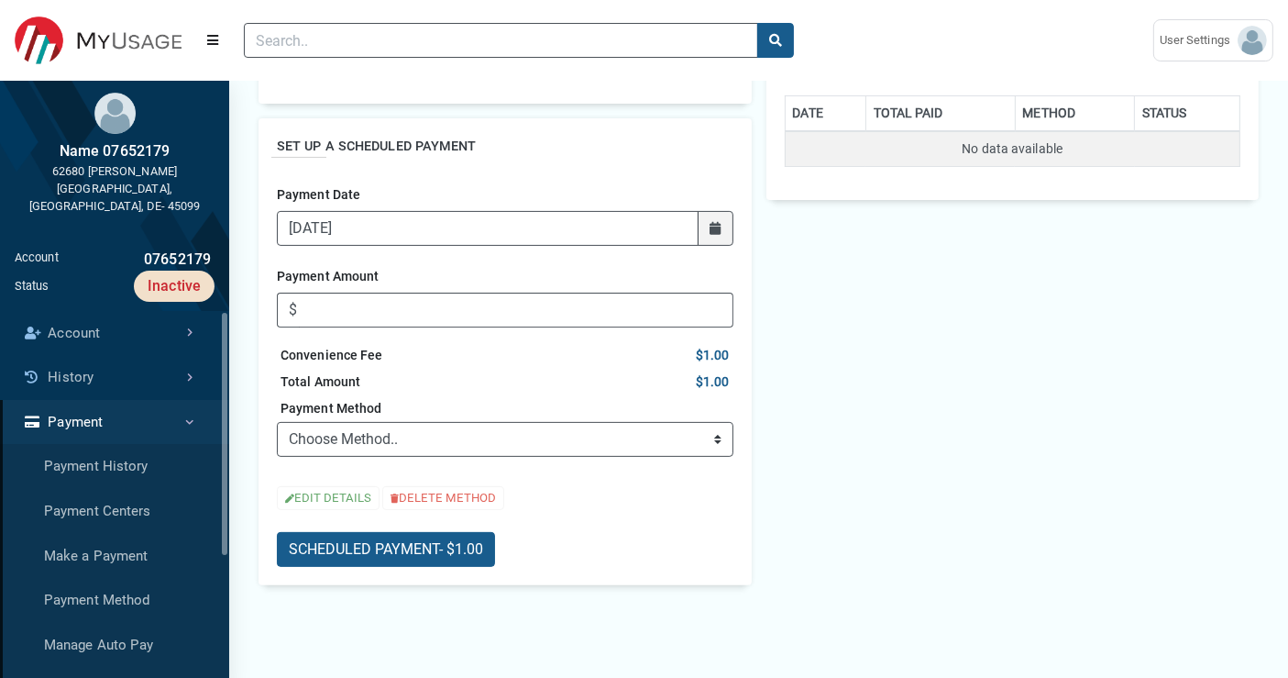
scroll to position [407, 0]
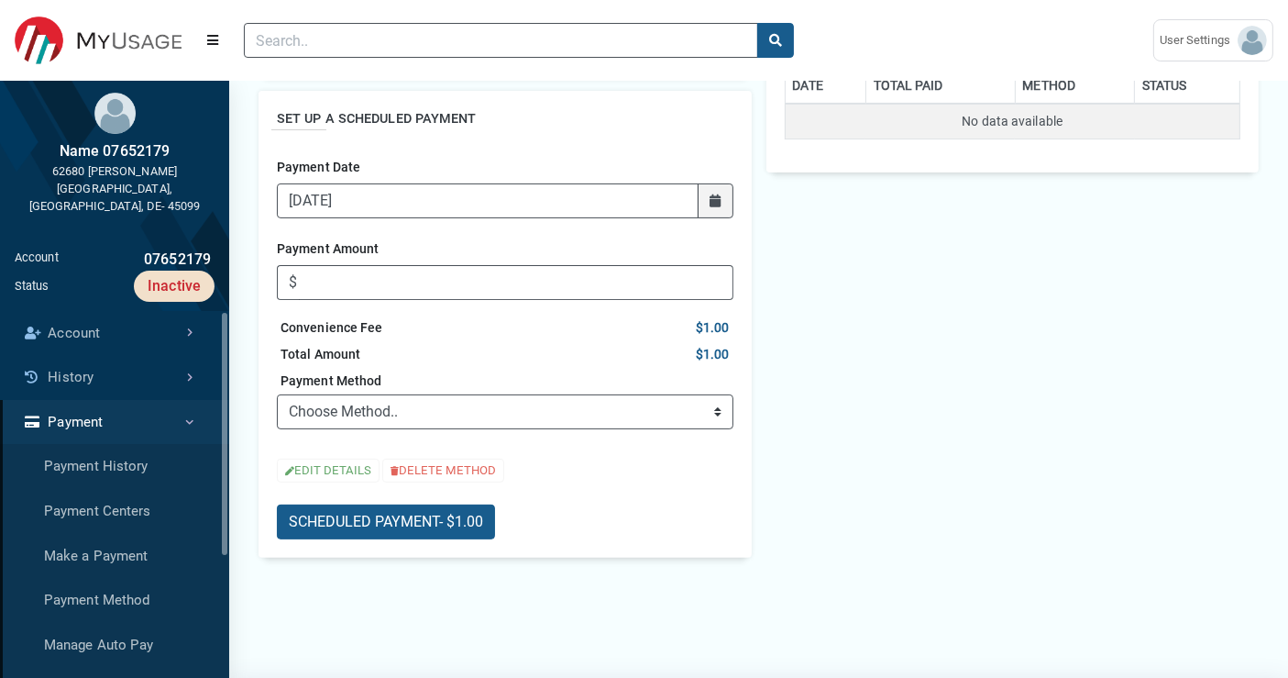
click at [591, 496] on div "SCHEDULED PAYMENT - $1.00" at bounding box center [505, 515] width 457 height 50
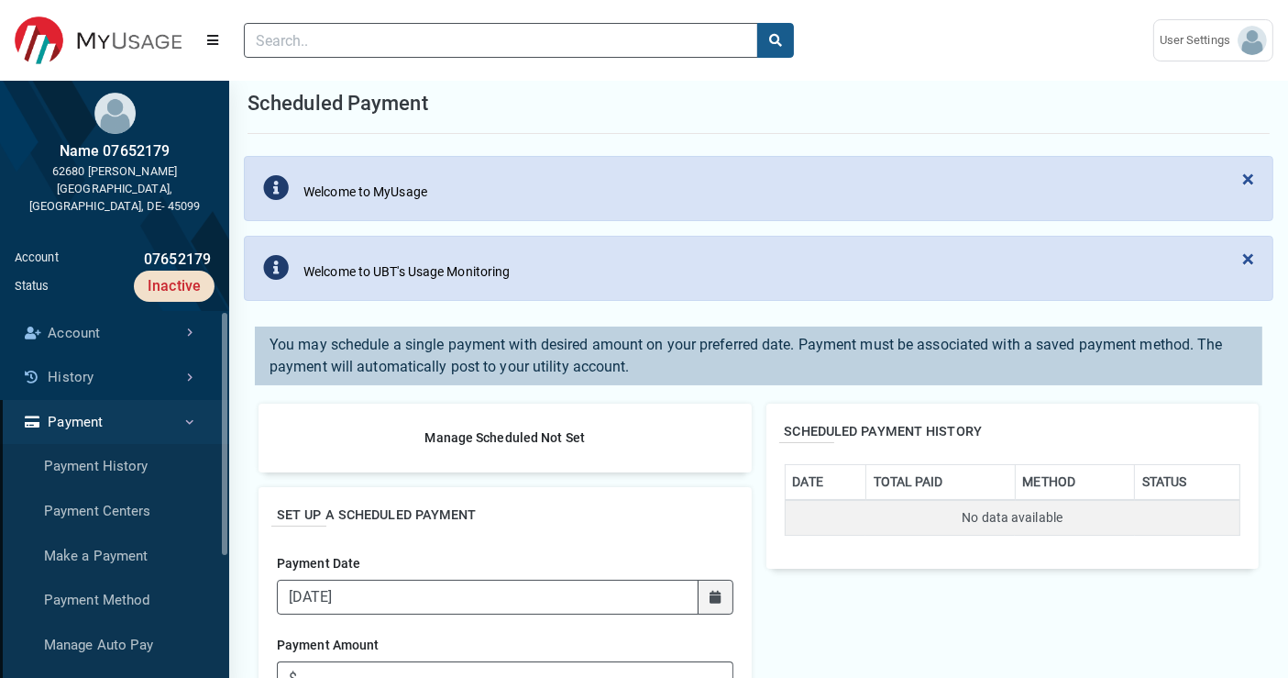
scroll to position [0, 0]
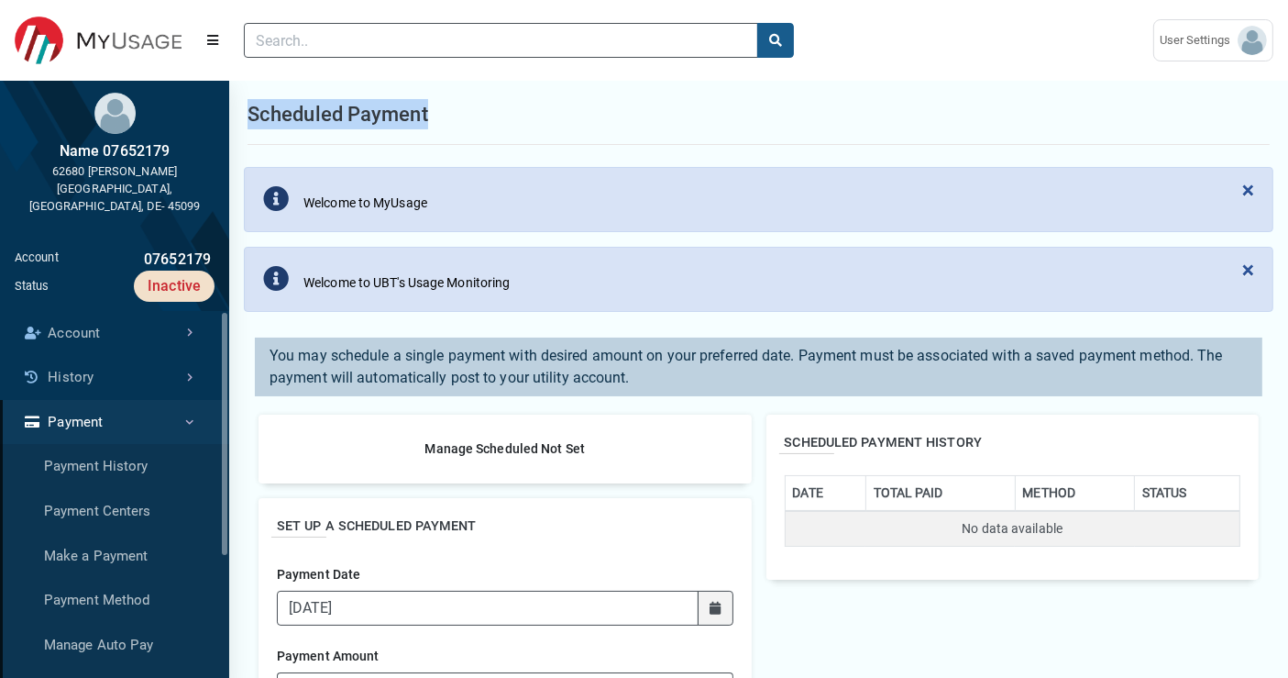
drag, startPoint x: 436, startPoint y: 116, endPoint x: 293, endPoint y: 119, distance: 142.2
click at [249, 113] on div "Scheduled Payment" at bounding box center [759, 114] width 1022 height 61
click at [472, 121] on div "Scheduled Payment" at bounding box center [759, 114] width 1022 height 61
click at [529, 142] on div "Scheduled Payment" at bounding box center [759, 114] width 1022 height 61
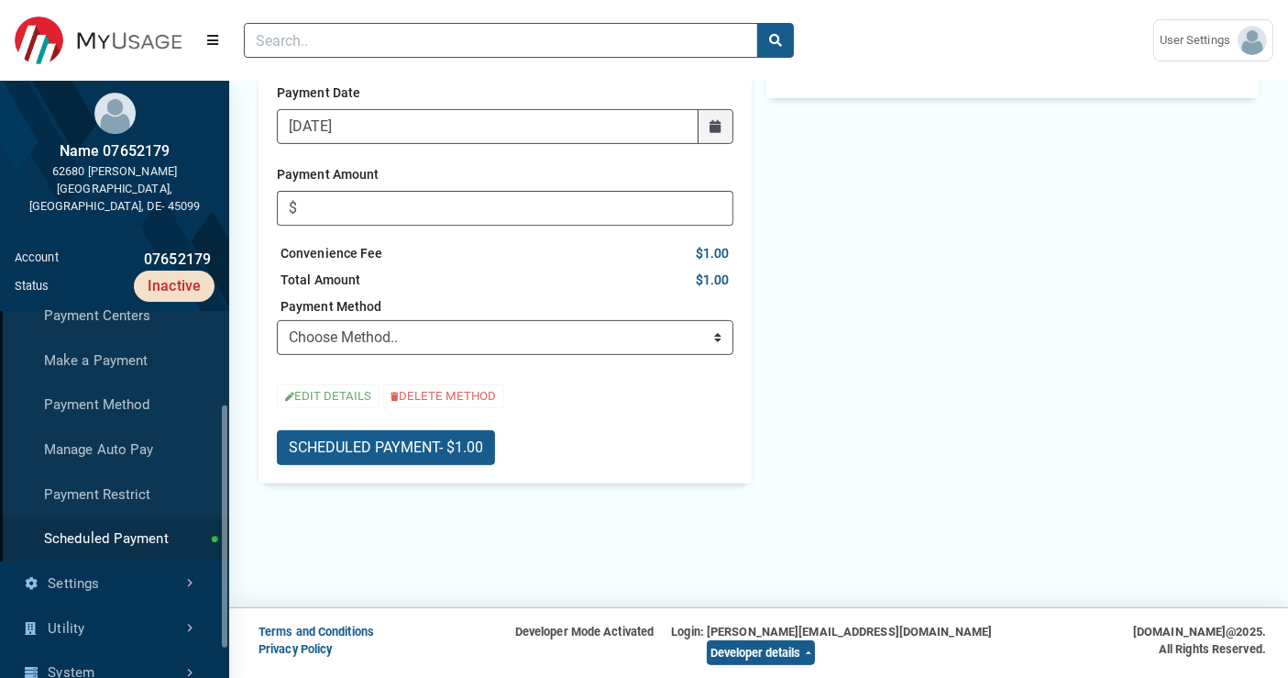
scroll to position [204, 0]
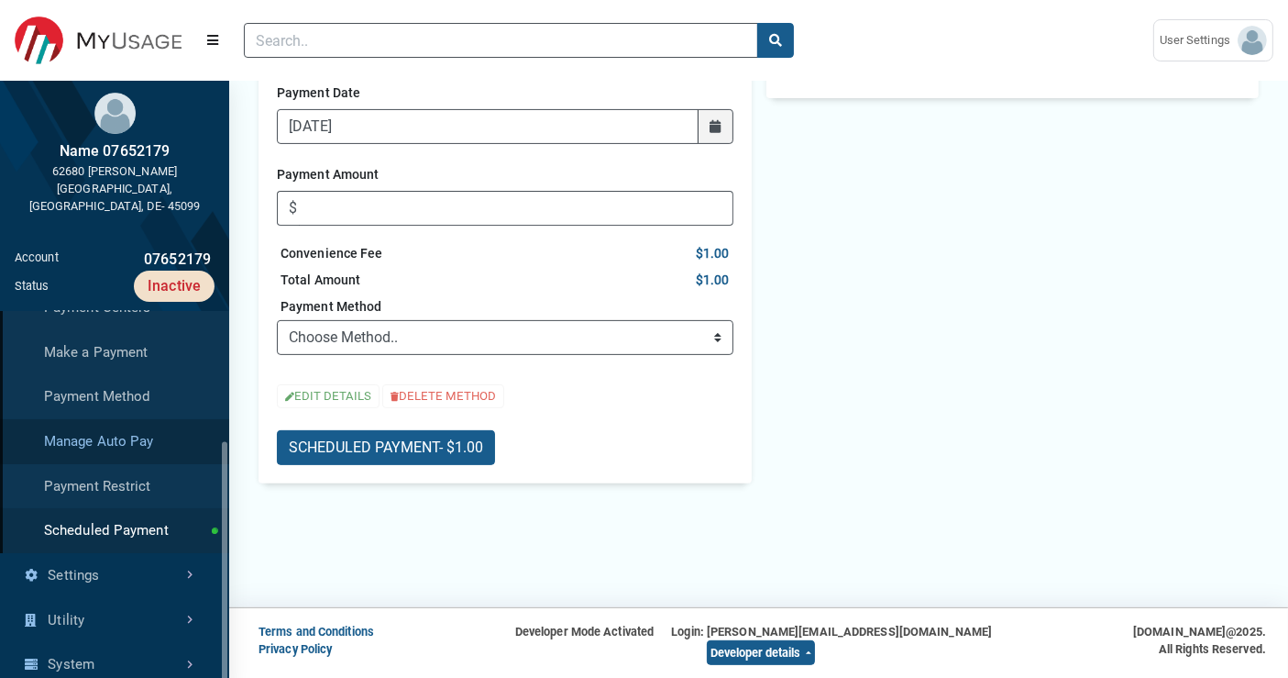
click at [129, 423] on link "Manage Auto Pay" at bounding box center [114, 441] width 229 height 45
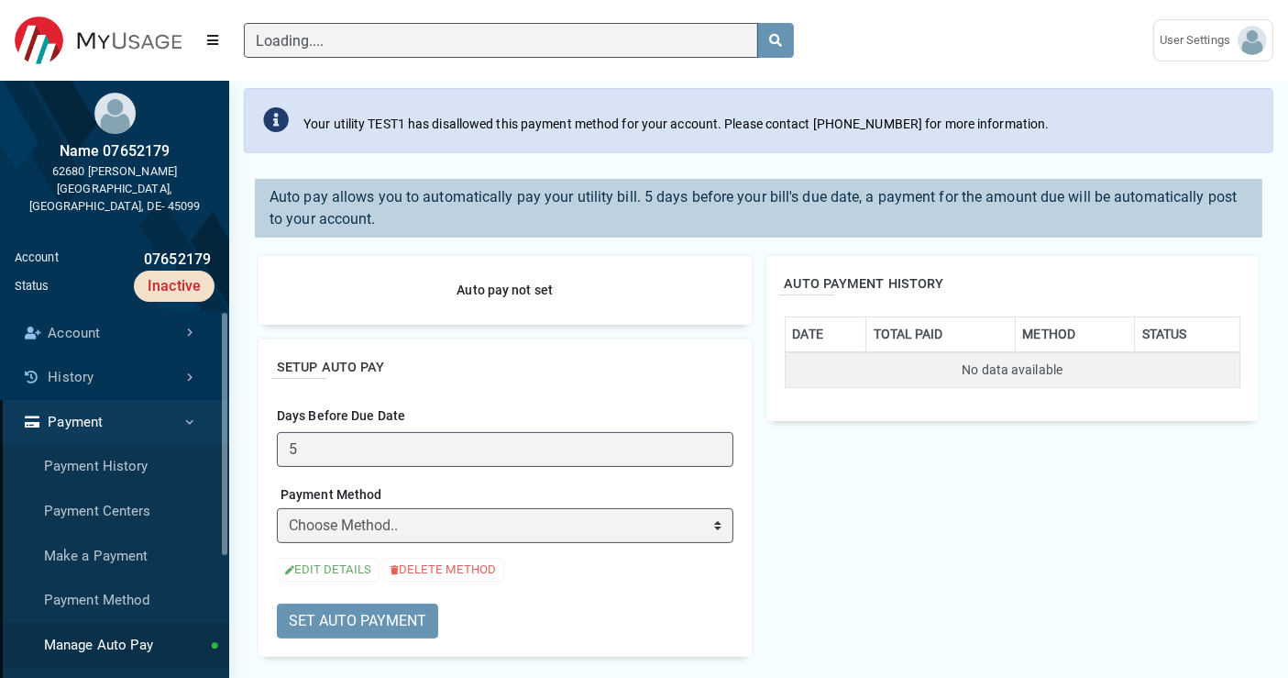
scroll to position [305, 0]
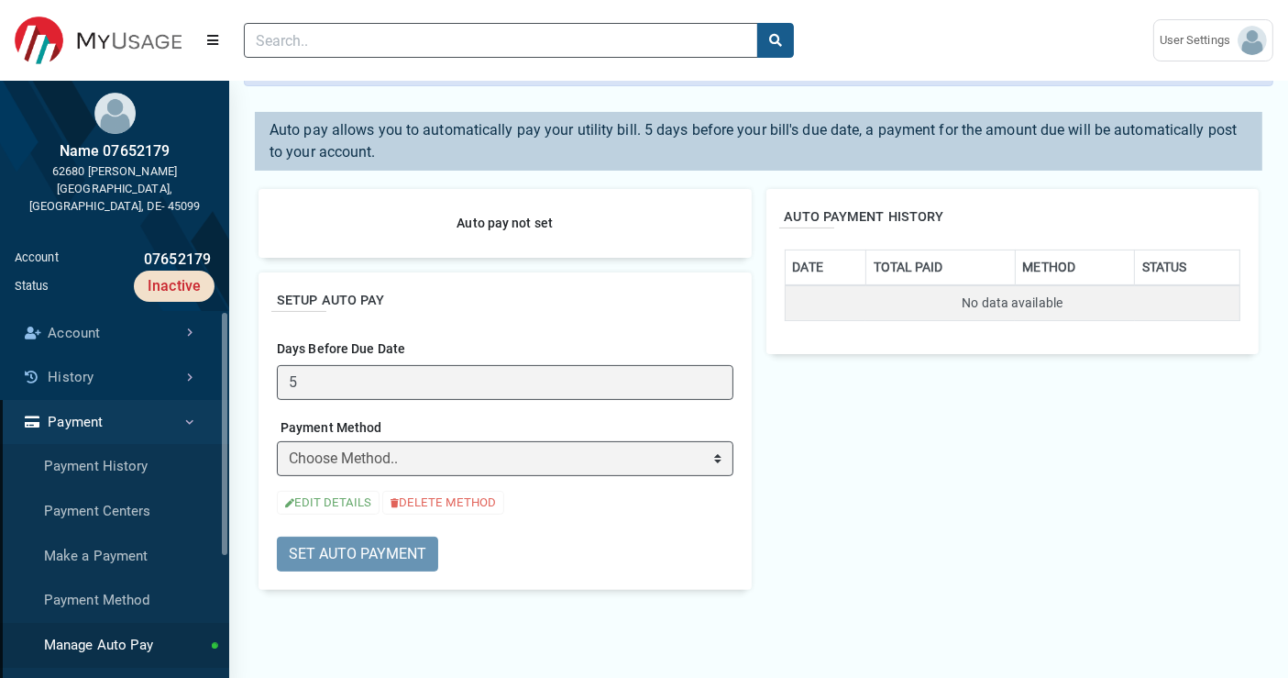
drag, startPoint x: 384, startPoint y: 297, endPoint x: 277, endPoint y: 308, distance: 107.8
click at [277, 308] on h2 "SETUP AUTO PAY" at bounding box center [505, 301] width 457 height 20
click at [403, 296] on h2 "SETUP AUTO PAY" at bounding box center [505, 301] width 457 height 20
drag, startPoint x: 382, startPoint y: 298, endPoint x: 330, endPoint y: 298, distance: 52.3
click at [329, 299] on h2 "SETUP AUTO PAY" at bounding box center [505, 301] width 457 height 20
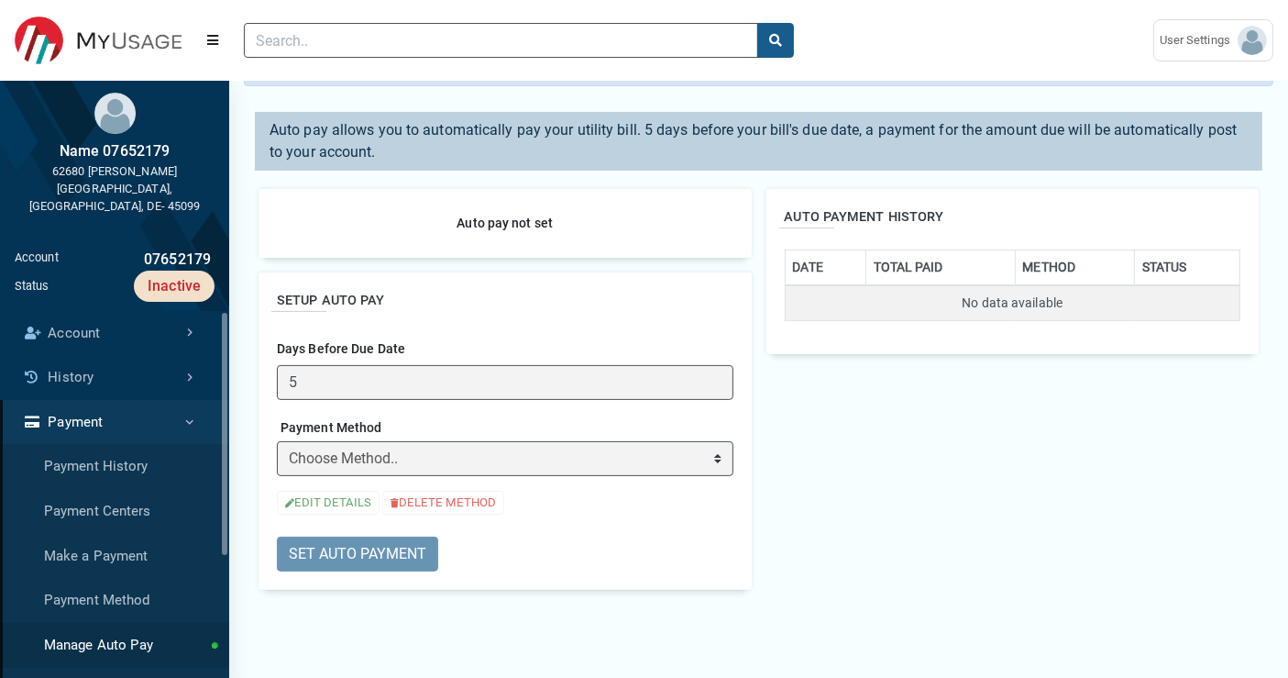
click at [442, 315] on div "SETUP AUTO PAY Days Before Due Date 5 Payment Method Choose Method.. ➕ ADD NEW …" at bounding box center [505, 430] width 493 height 317
drag, startPoint x: 278, startPoint y: 349, endPoint x: 403, endPoint y: 341, distance: 125.9
click at [403, 341] on div "Days Before Due Date 5" at bounding box center [505, 366] width 457 height 67
click at [433, 343] on div "Days Before Due Date 5" at bounding box center [505, 366] width 457 height 67
click at [506, 297] on h2 "SETUP AUTO PAY" at bounding box center [505, 301] width 457 height 20
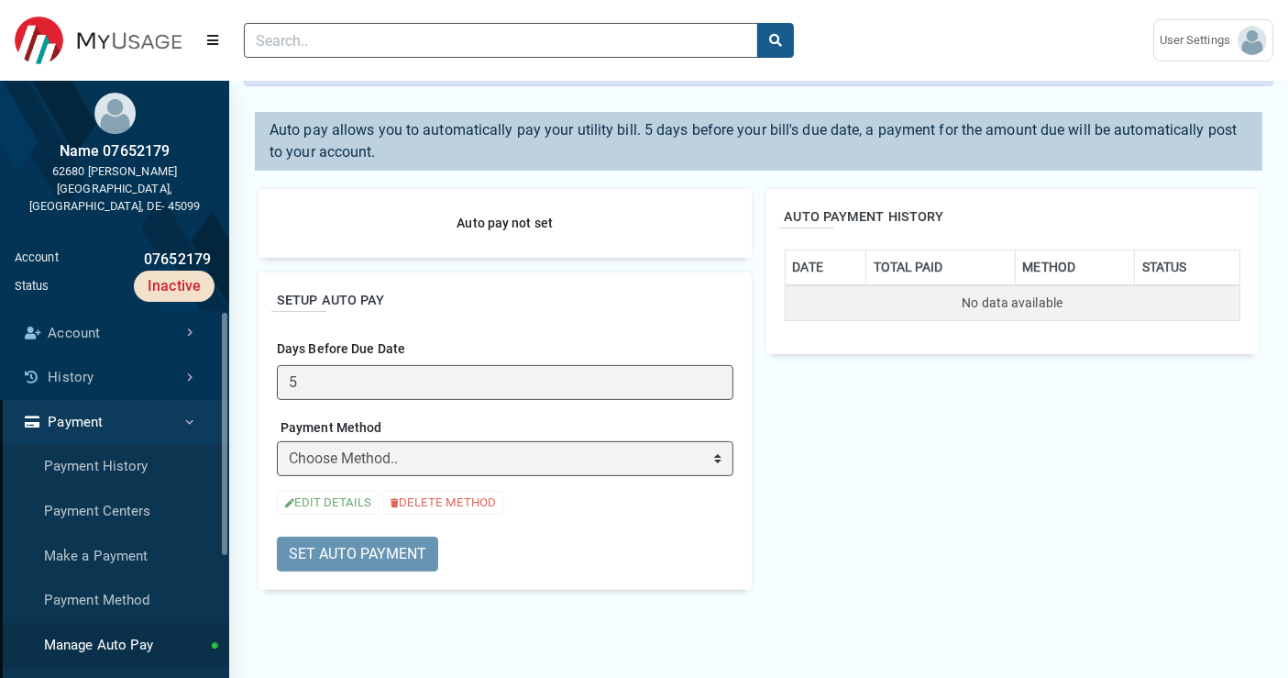
click at [467, 326] on div "SETUP AUTO PAY Days Before Due Date 5 Payment Method Choose Method.. ➕ ADD NEW …" at bounding box center [505, 430] width 493 height 317
click at [467, 333] on div "Days Before Due Date 5" at bounding box center [505, 366] width 457 height 67
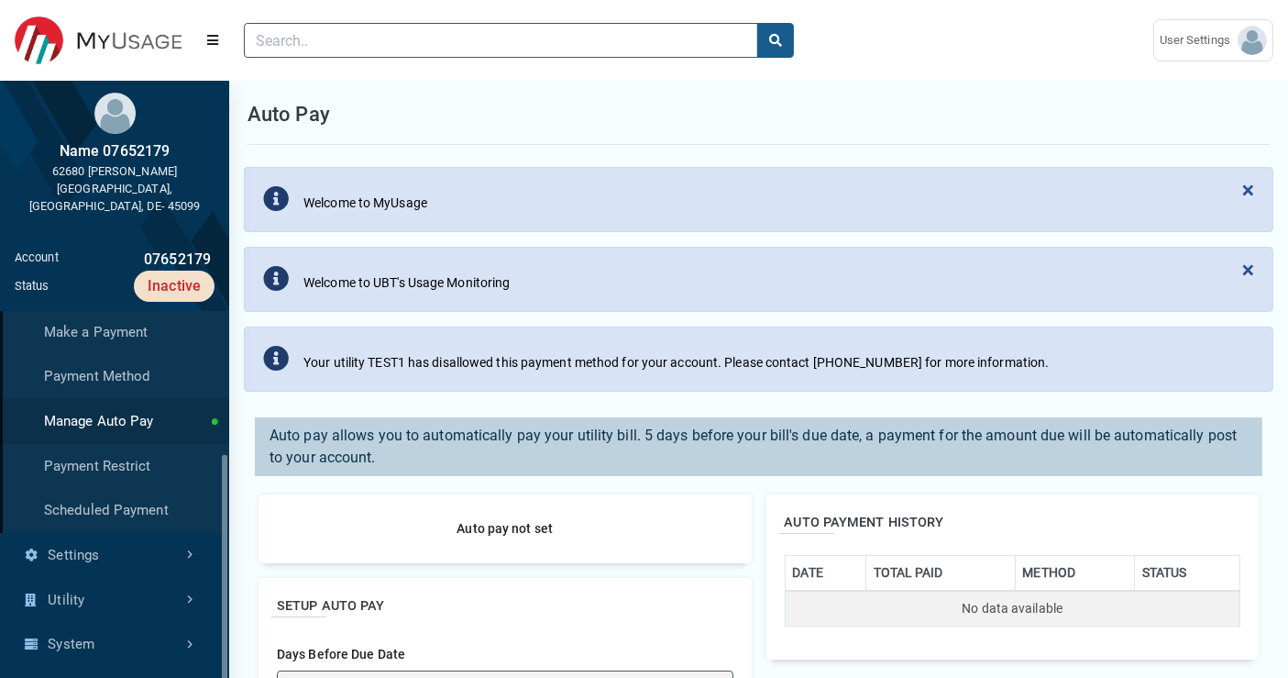
scroll to position [0, 0]
